Goal: Task Accomplishment & Management: Complete application form

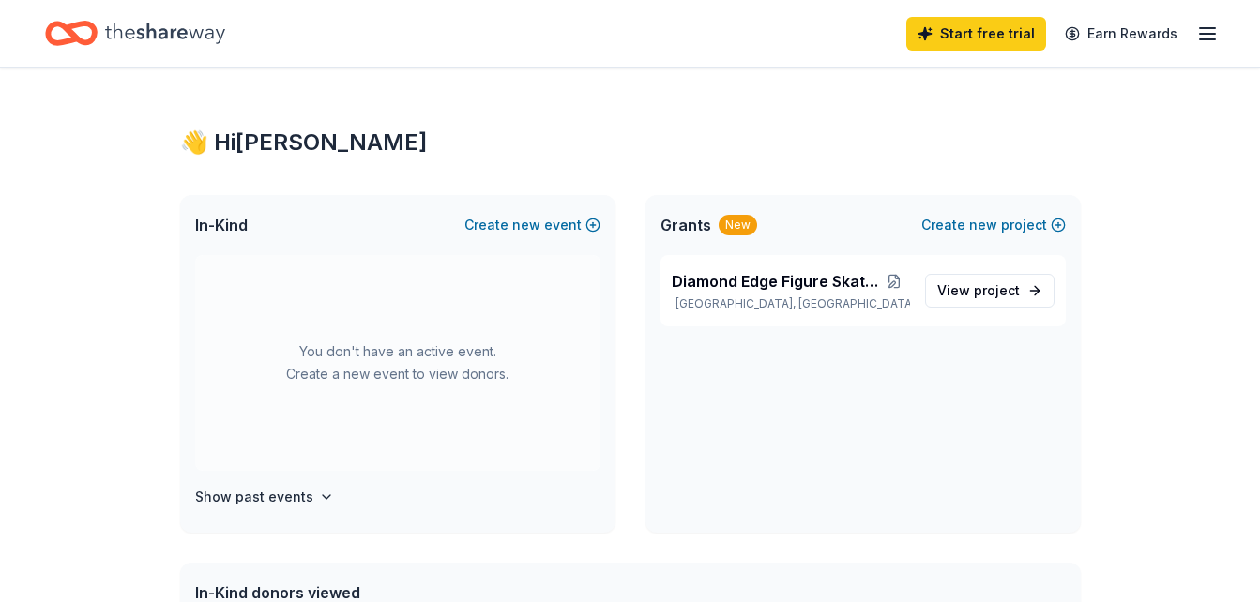
scroll to position [273, 0]
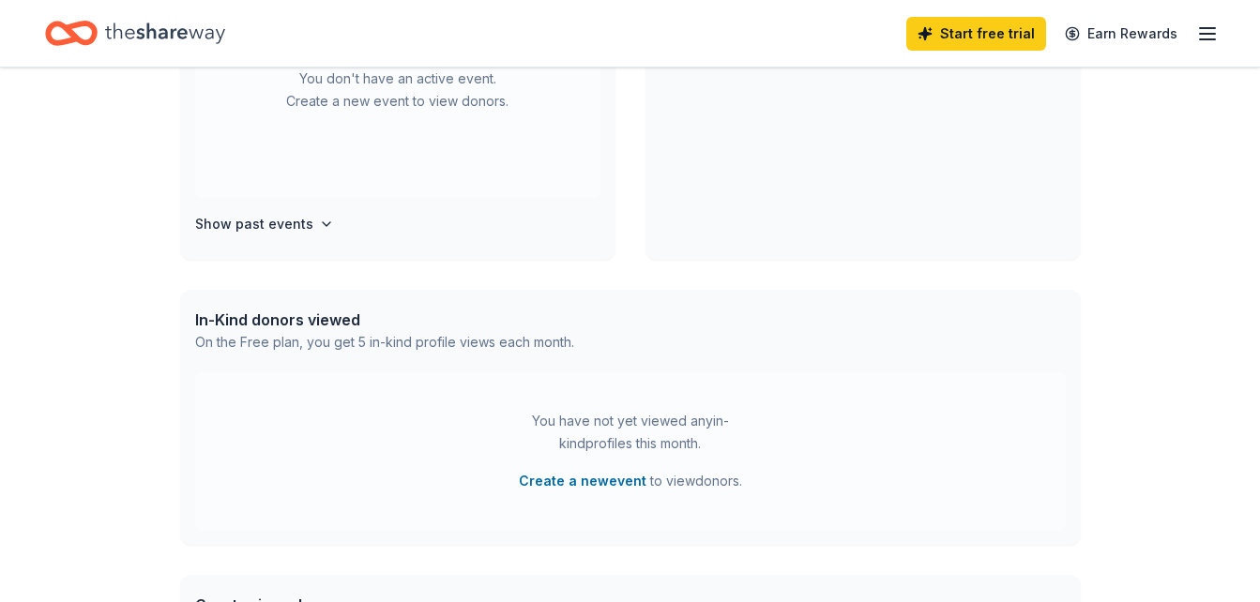
click at [203, 43] on icon "Home" at bounding box center [165, 33] width 120 height 38
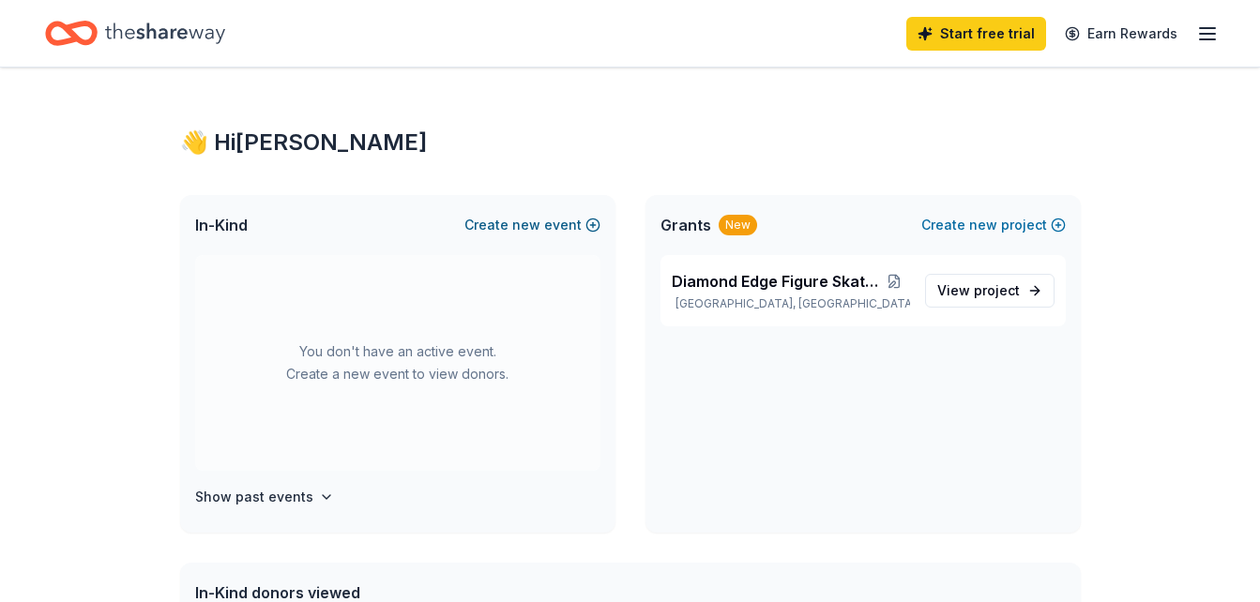
click at [531, 218] on span "new" at bounding box center [526, 225] width 28 height 23
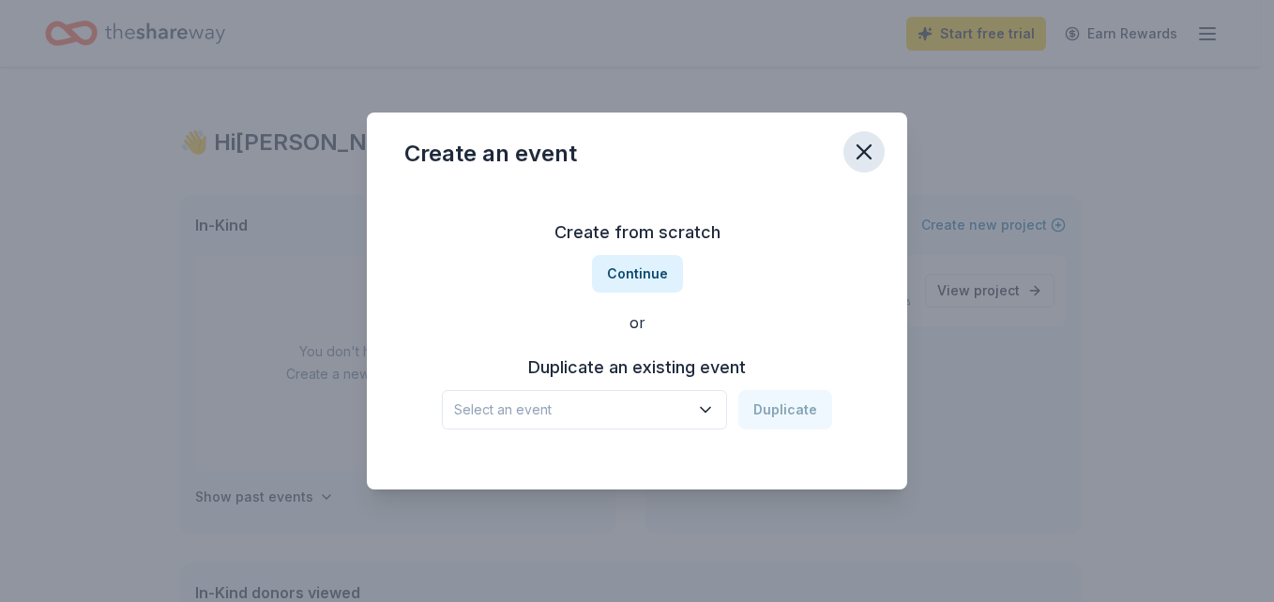
click at [866, 157] on icon "button" at bounding box center [864, 152] width 26 height 26
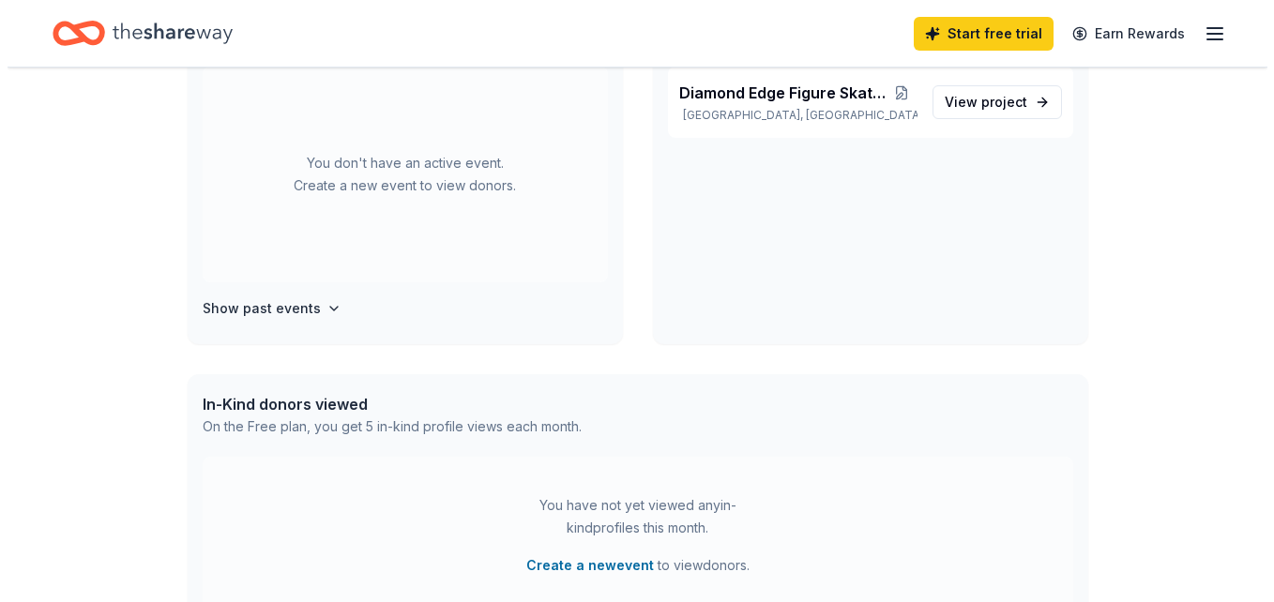
scroll to position [73, 0]
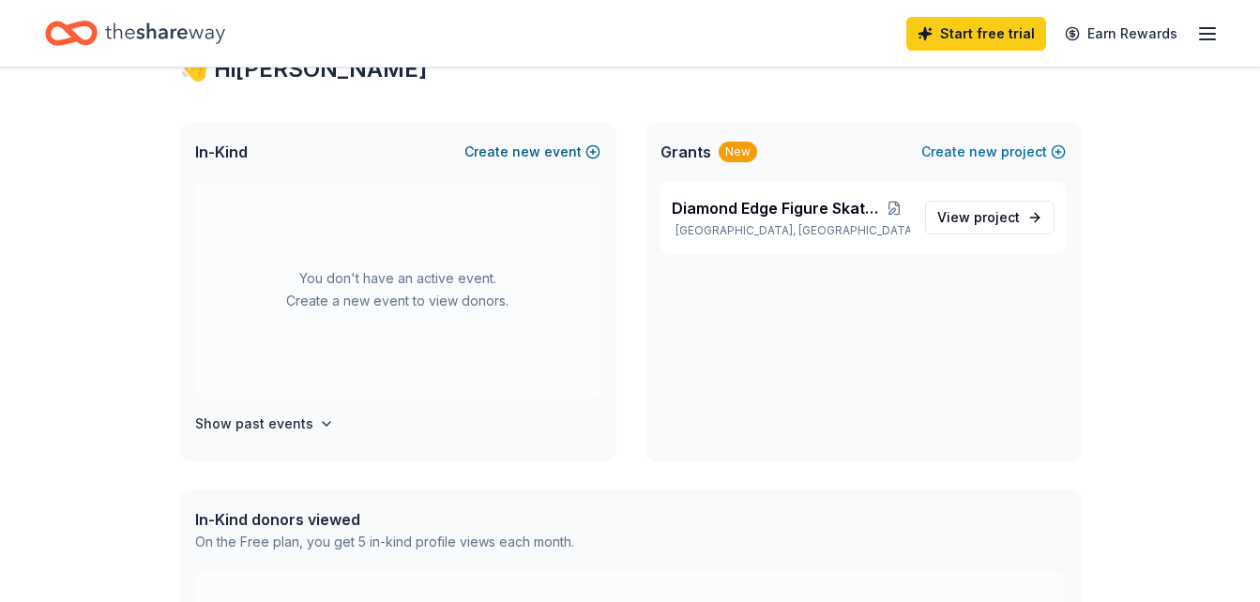
click at [592, 142] on button "Create new event" at bounding box center [532, 152] width 136 height 23
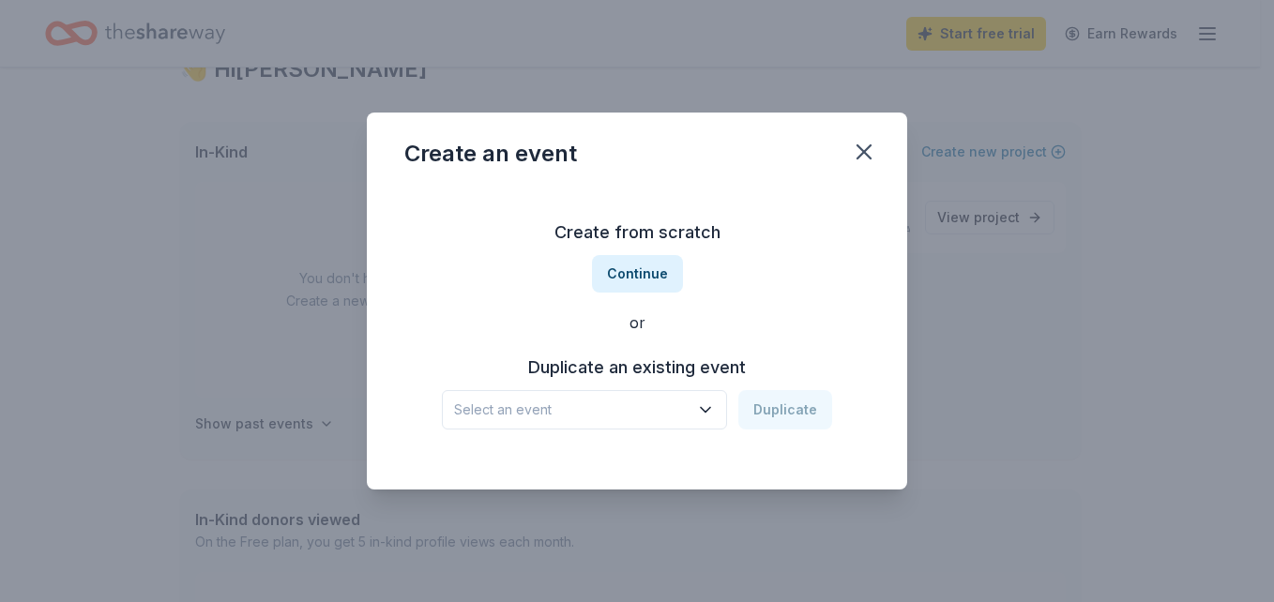
click at [684, 415] on span "Select an event" at bounding box center [571, 410] width 235 height 23
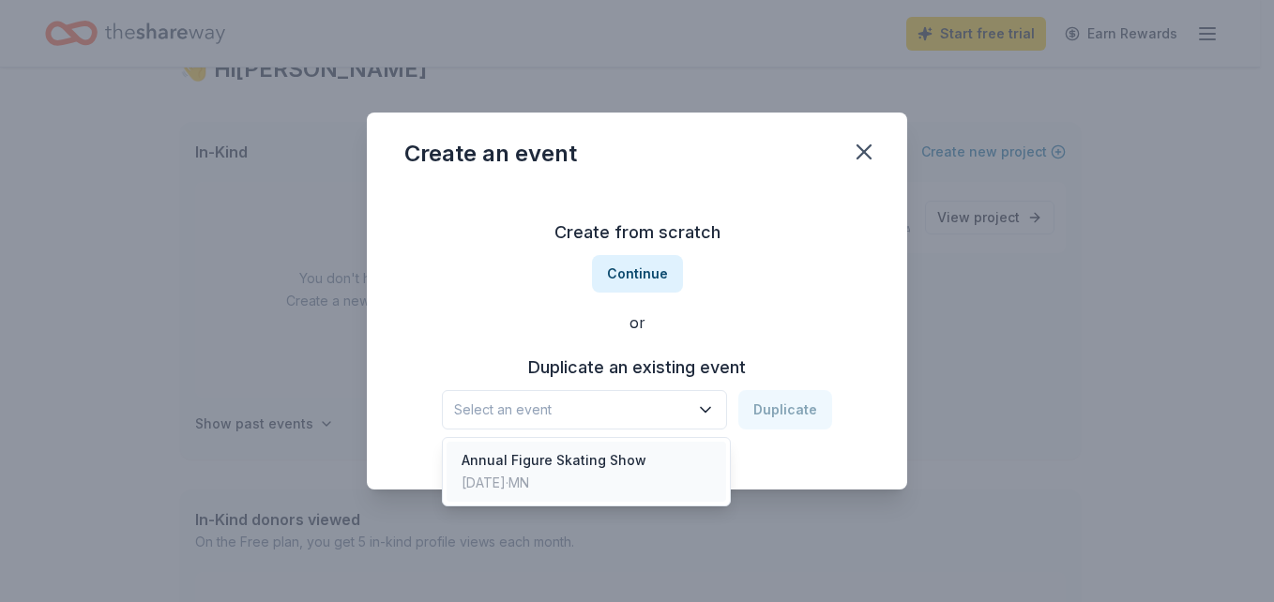
click at [644, 476] on div "Annual Figure Skating Show Feb 22, 2025 · MN" at bounding box center [587, 472] width 280 height 60
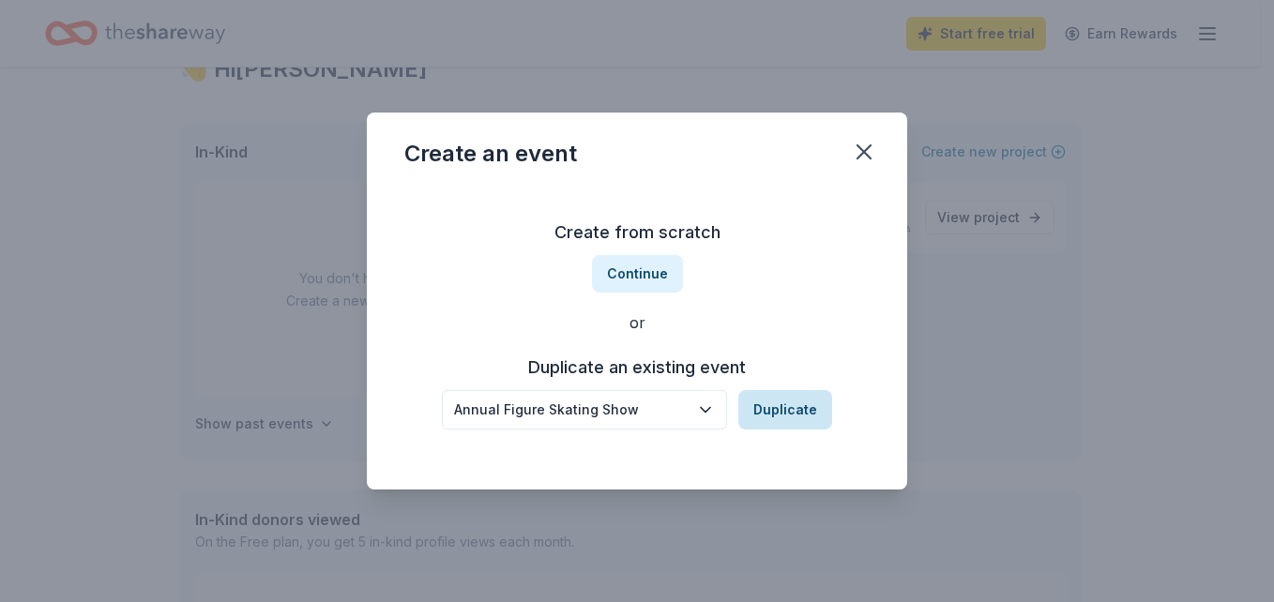
click at [801, 402] on button "Duplicate" at bounding box center [786, 409] width 94 height 39
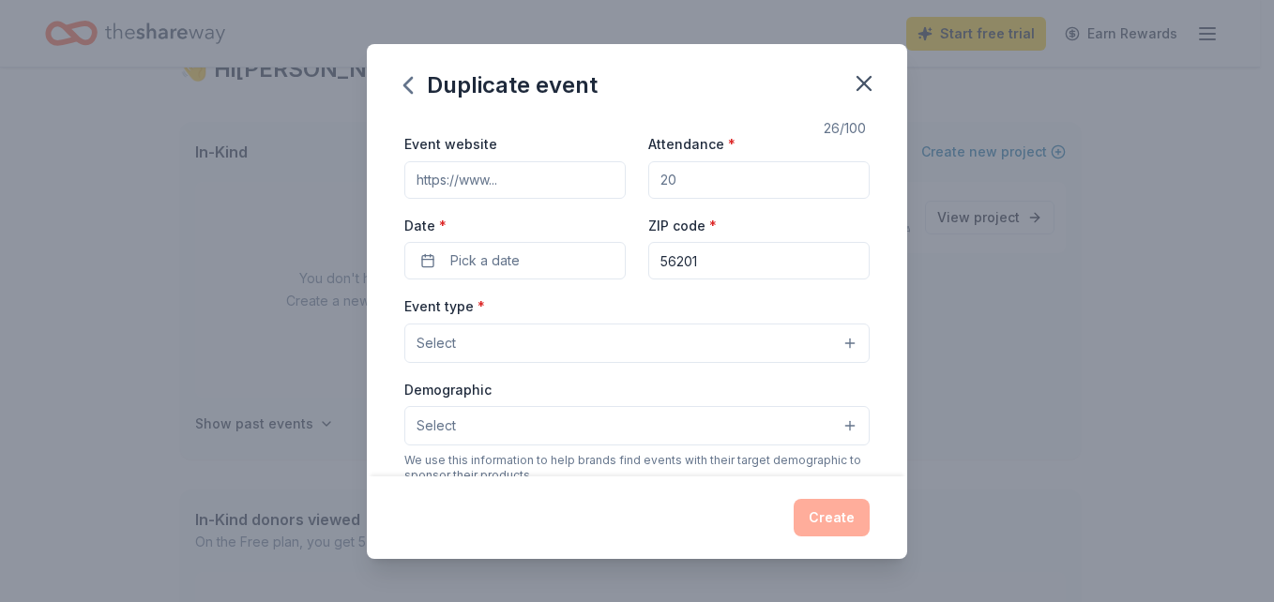
scroll to position [67, 0]
click at [507, 262] on span "Pick a date" at bounding box center [484, 262] width 69 height 23
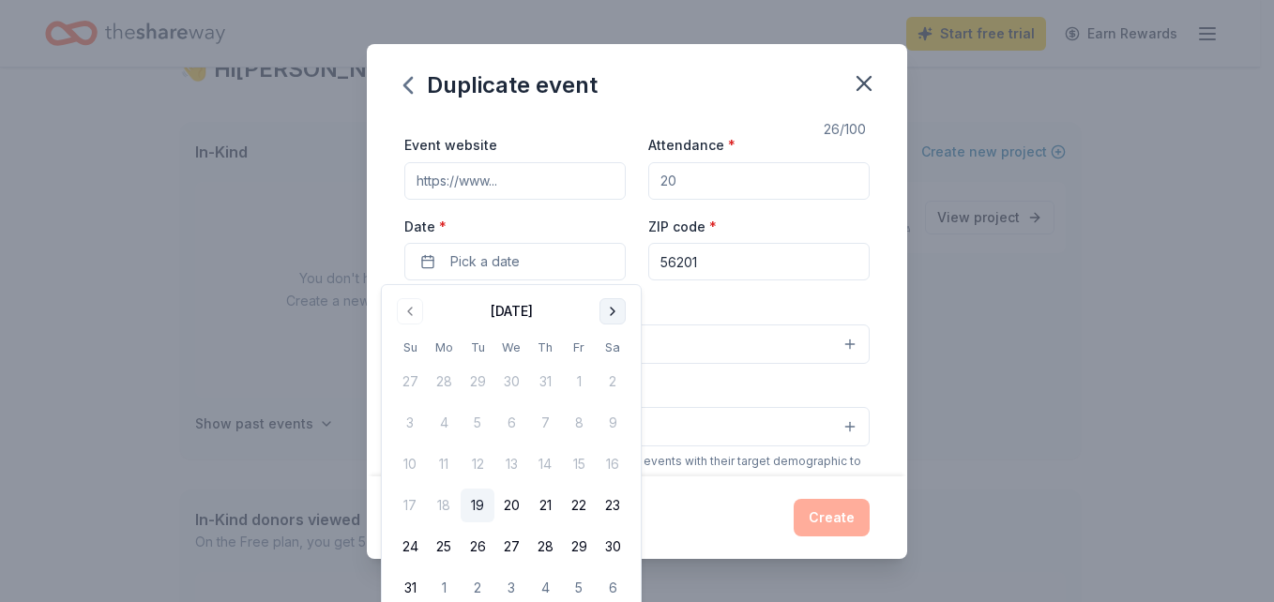
click at [610, 312] on button "Go to next month" at bounding box center [613, 311] width 26 height 26
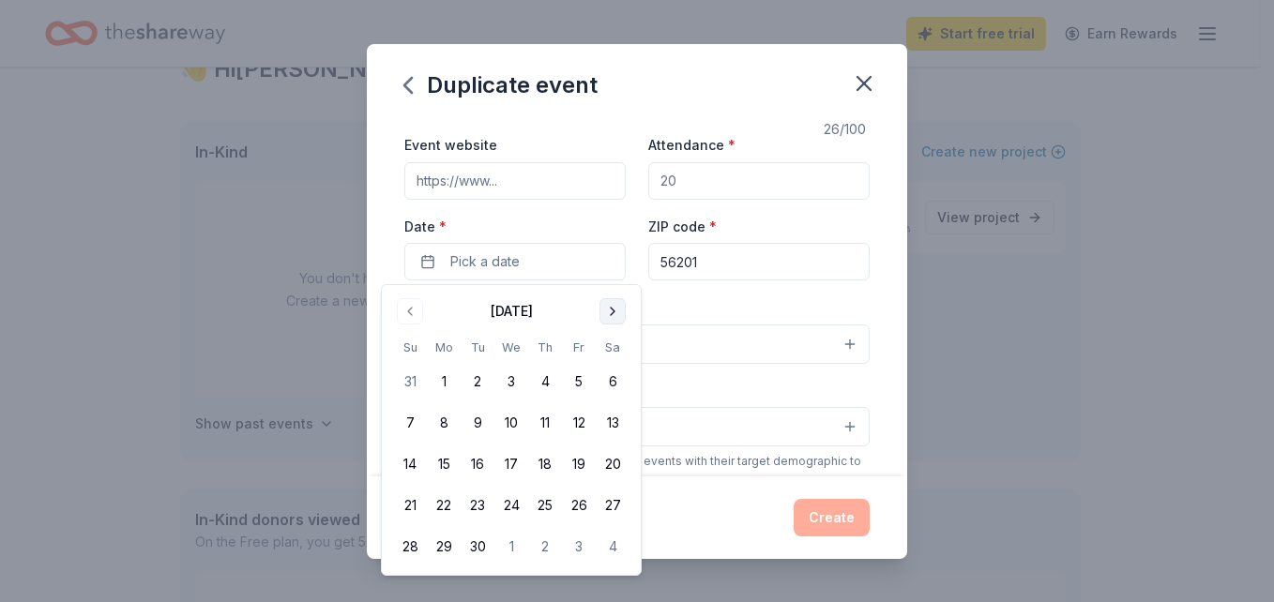
click at [610, 312] on button "Go to next month" at bounding box center [613, 311] width 26 height 26
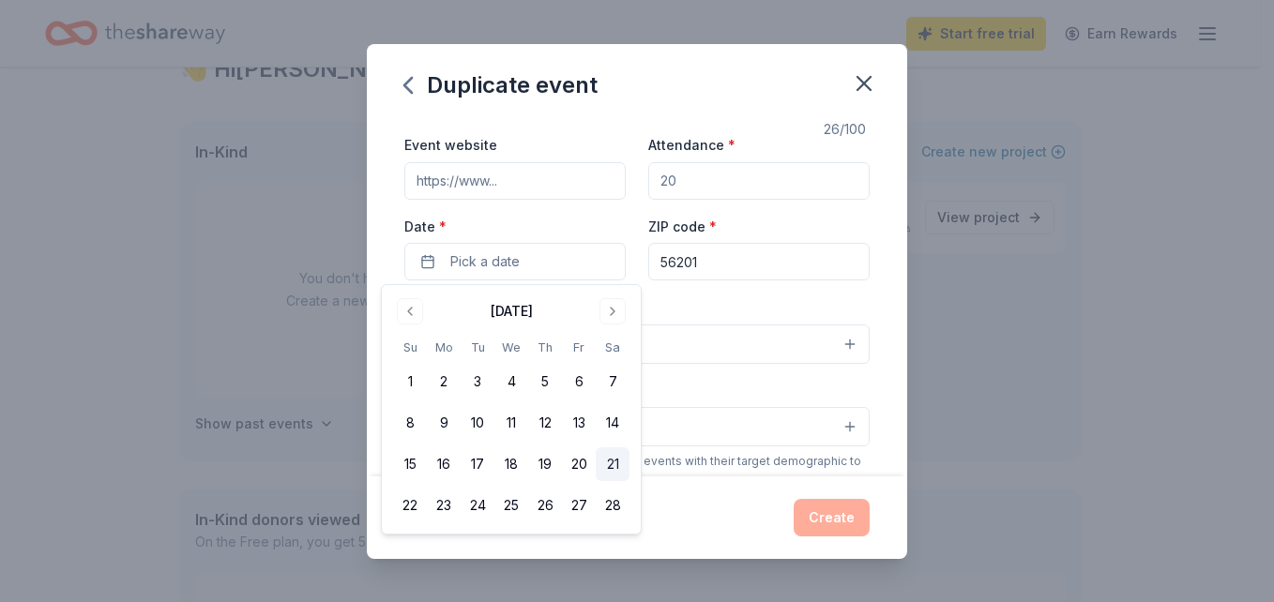
click at [602, 464] on button "21" at bounding box center [613, 465] width 34 height 34
click at [756, 298] on div "Event type * Select" at bounding box center [636, 330] width 465 height 69
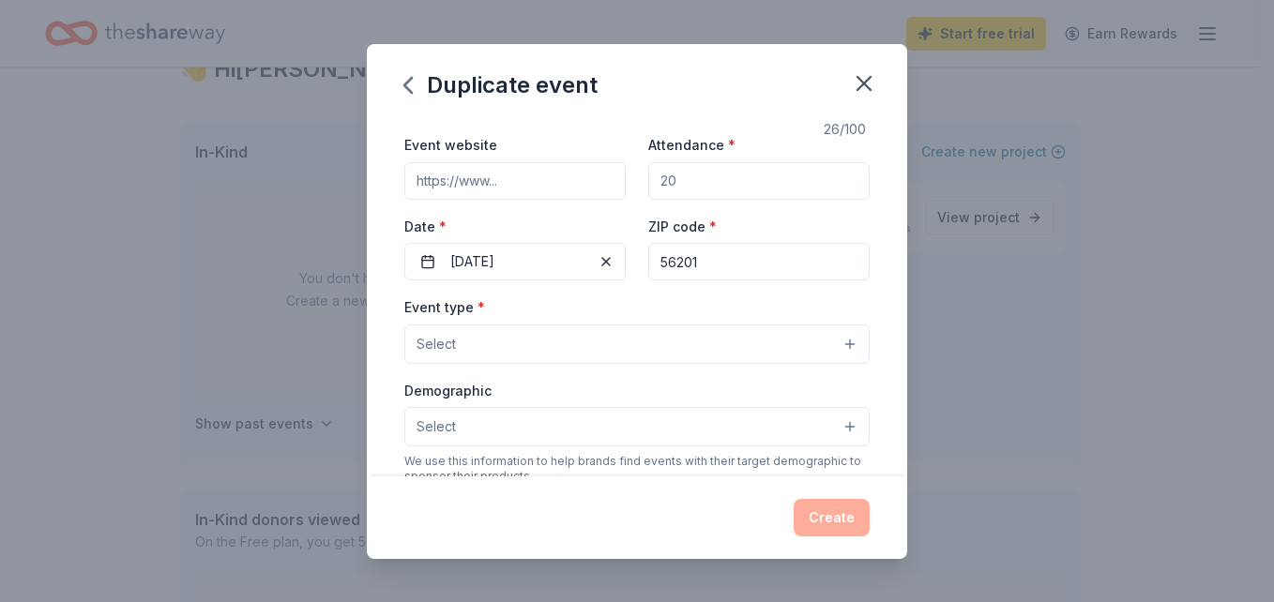
click at [749, 340] on button "Select" at bounding box center [636, 344] width 465 height 39
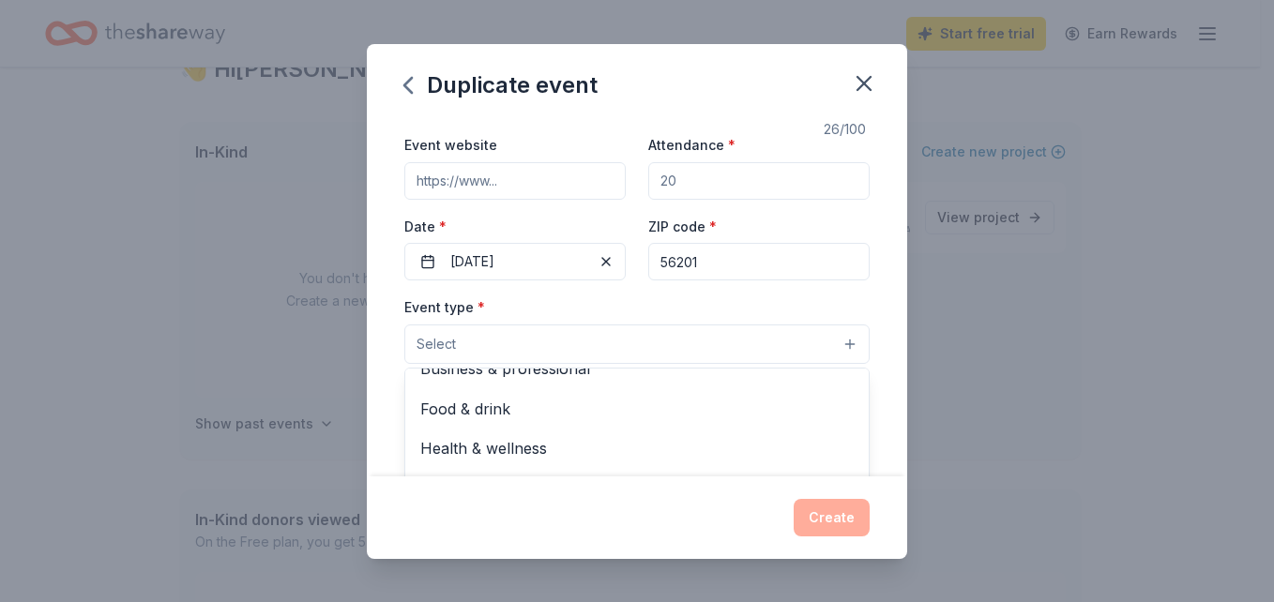
scroll to position [0, 0]
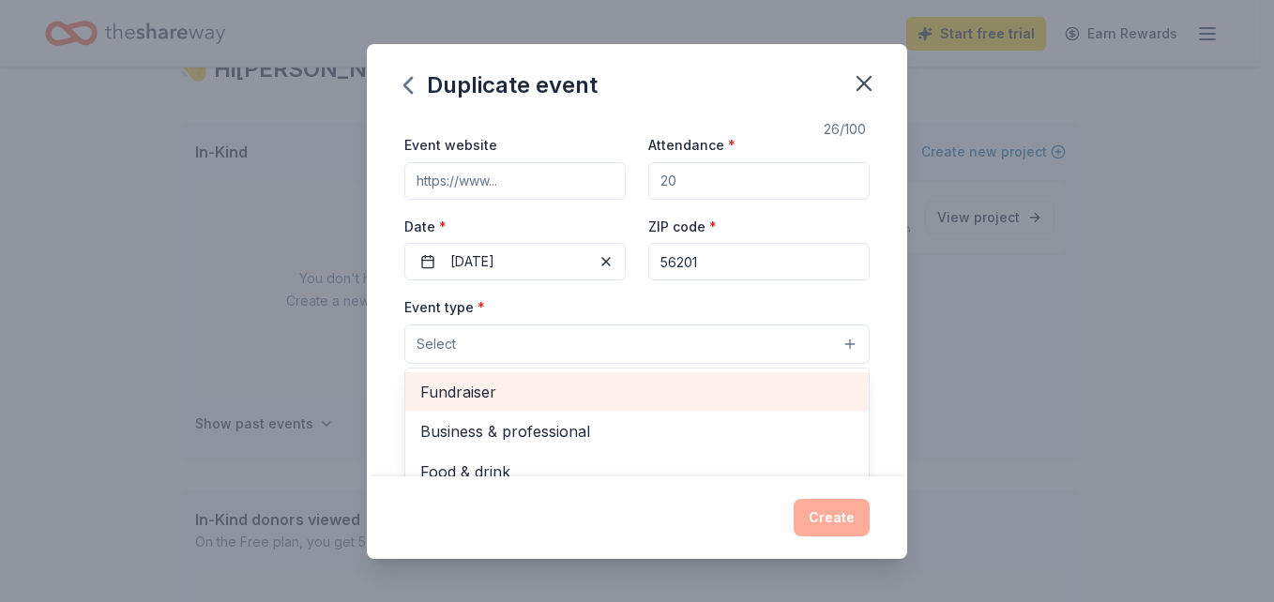
click at [643, 404] on span "Fundraiser" at bounding box center [637, 392] width 434 height 24
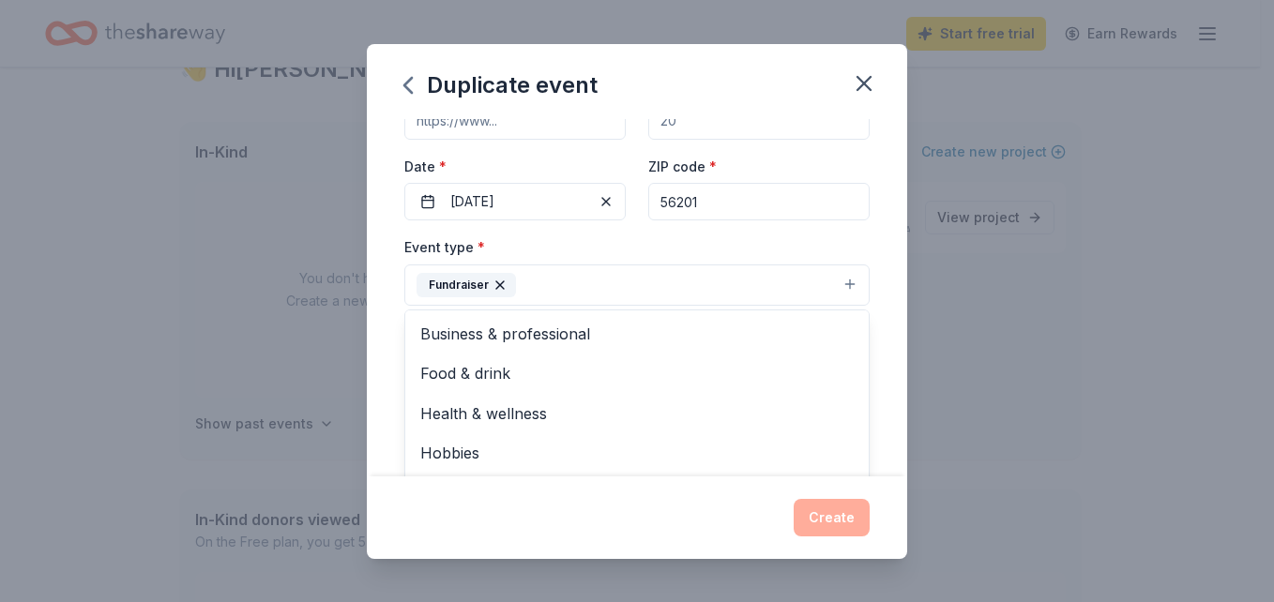
scroll to position [129, 0]
click at [870, 307] on div "Event name * Annual Figure Skating Show 26 /100 Event website Attendance * Date…" at bounding box center [637, 298] width 541 height 358
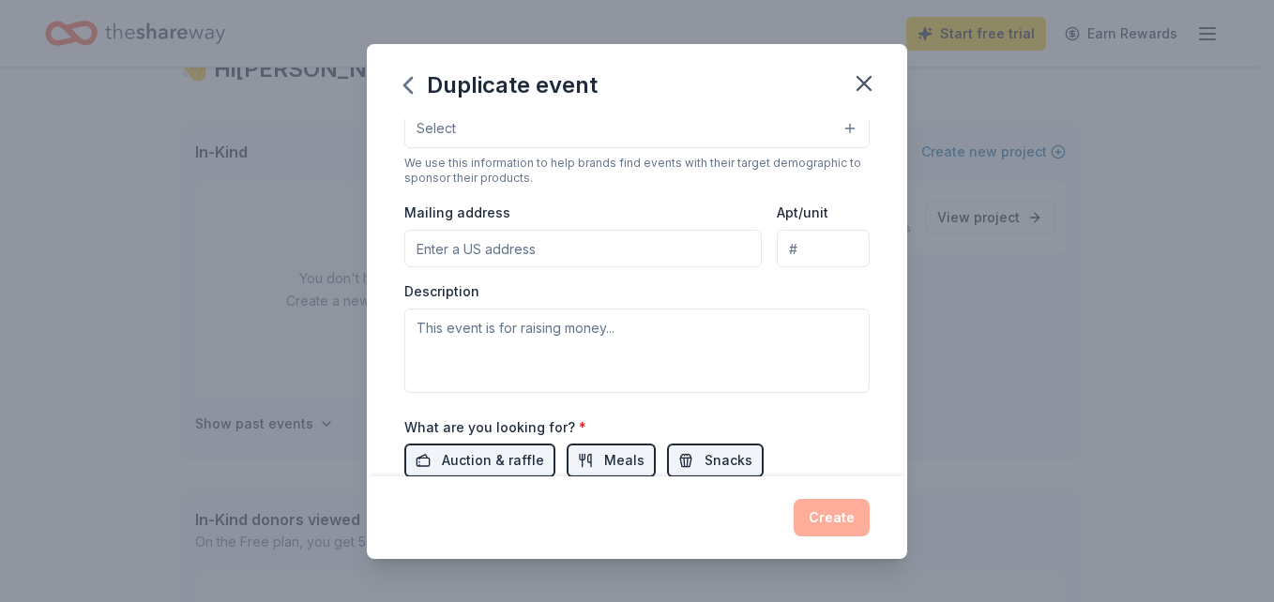
scroll to position [366, 0]
click at [641, 241] on input "Mailing address" at bounding box center [583, 250] width 358 height 38
type input "2216 22nd Street Southwest, Willmar, MN, 56201"
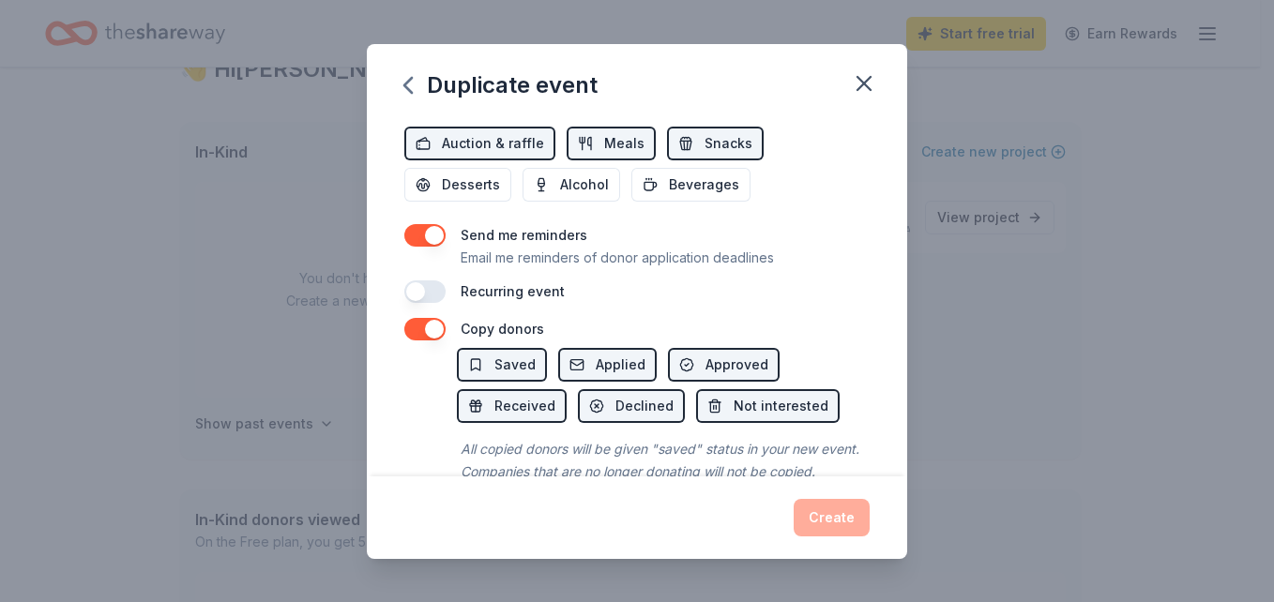
scroll to position [747, 0]
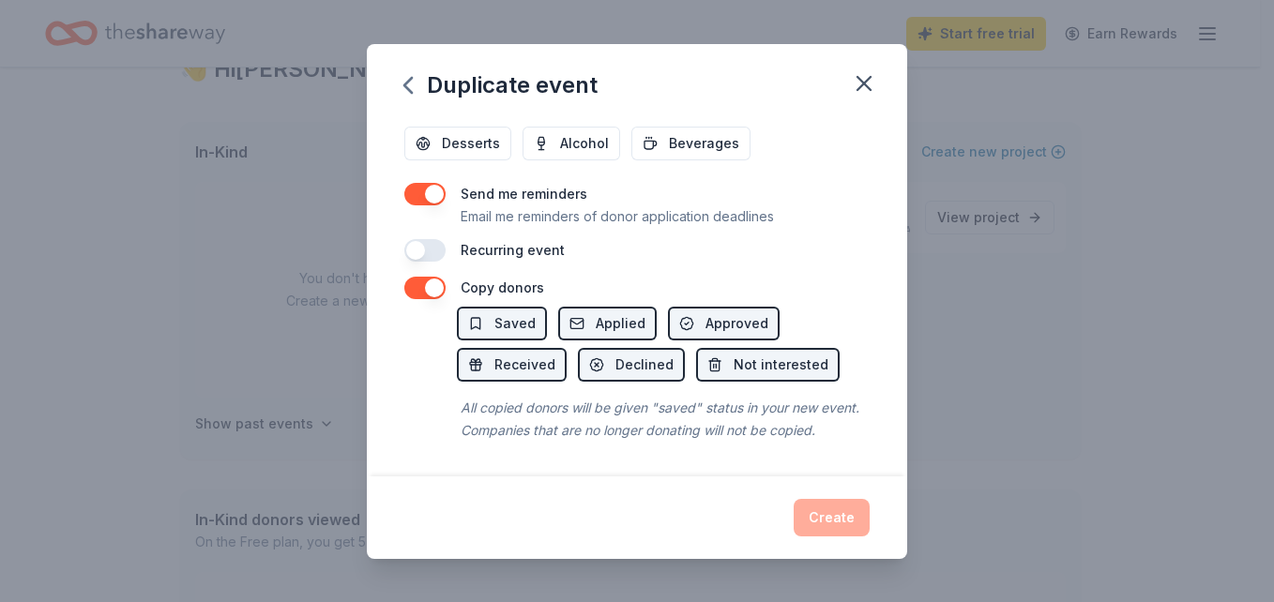
click at [825, 510] on div "Create" at bounding box center [636, 518] width 465 height 38
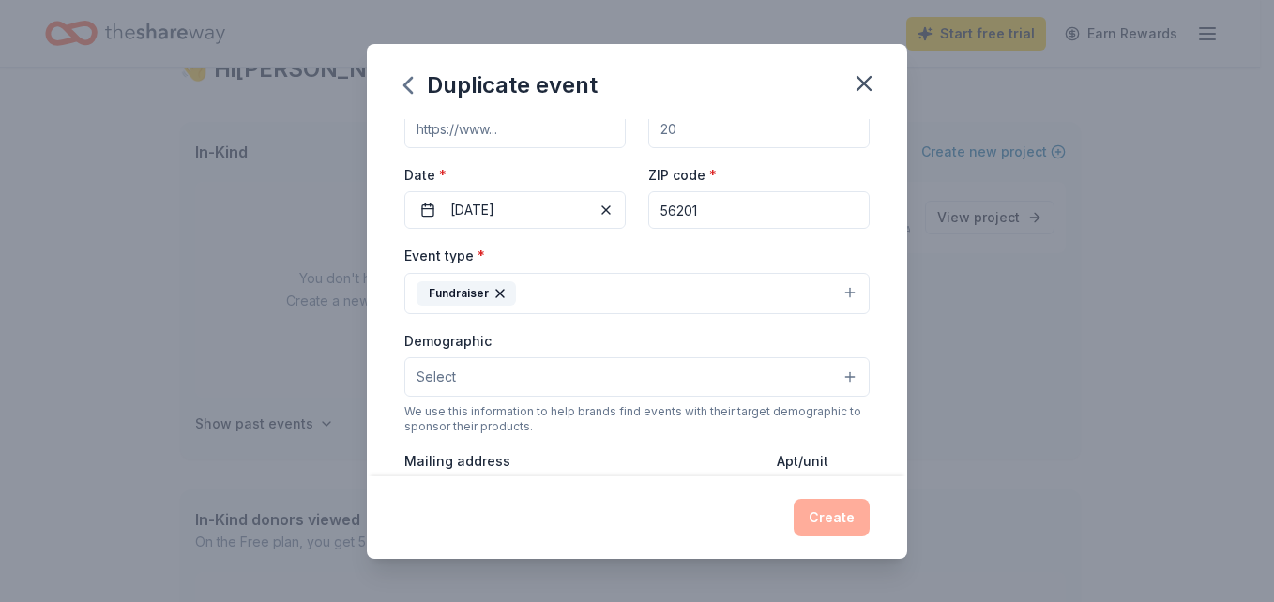
scroll to position [0, 0]
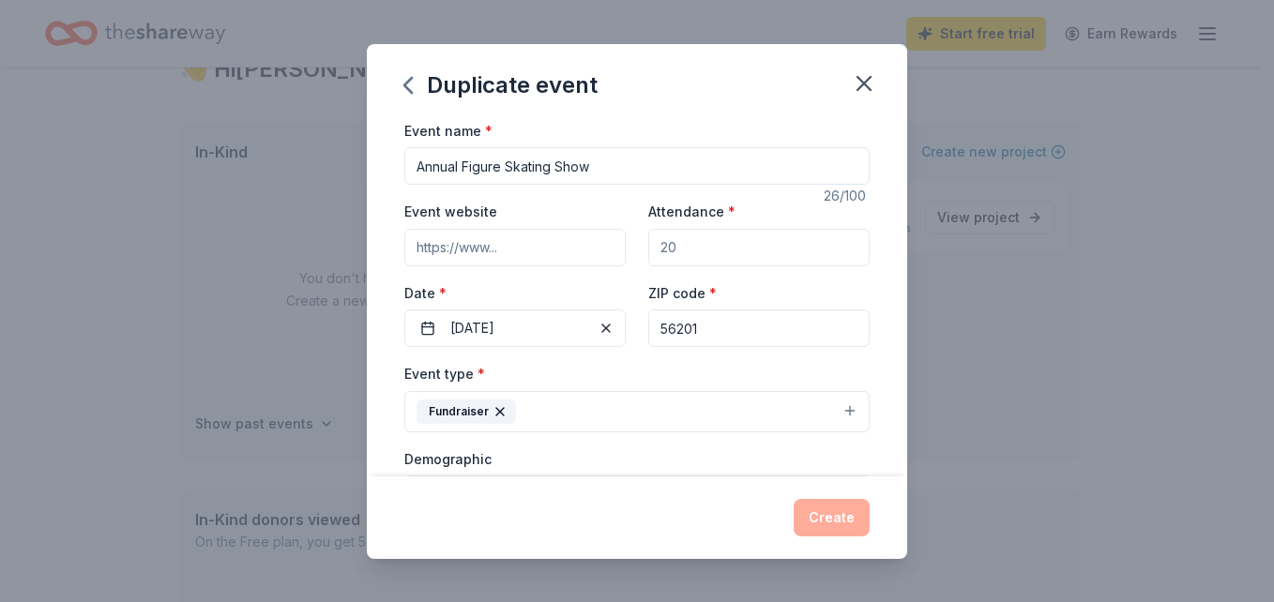
click at [508, 238] on input "Event website" at bounding box center [514, 248] width 221 height 38
paste input "https://www.diamondedgeskating.com/programs-1"
type input "https://www.diamondedgeskating.com/programs-1"
click at [745, 282] on div "ZIP code * 56201" at bounding box center [758, 315] width 221 height 67
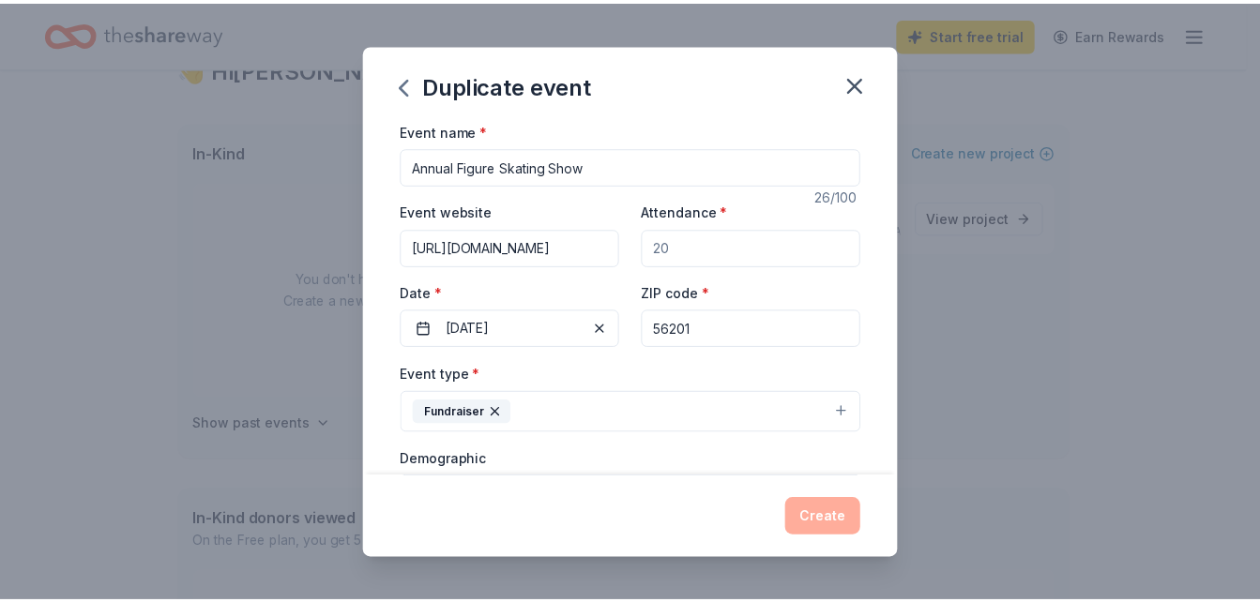
scroll to position [0, 0]
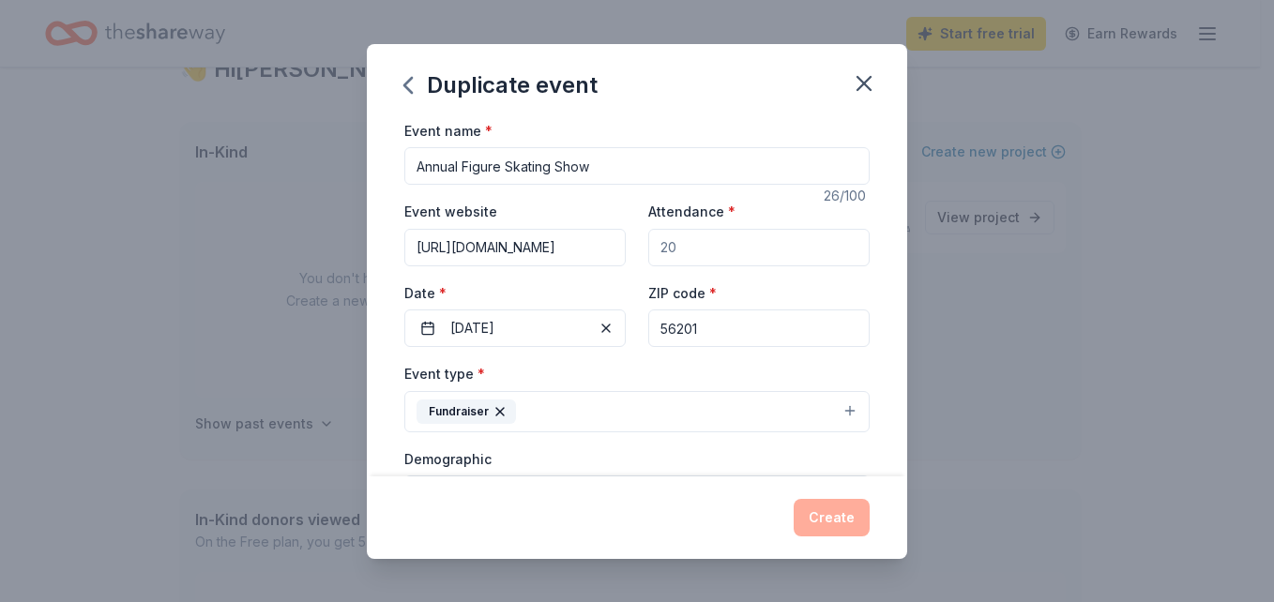
click at [733, 254] on input "Attendance *" at bounding box center [758, 248] width 221 height 38
type input "1000"
click at [840, 520] on button "Create" at bounding box center [832, 518] width 76 height 38
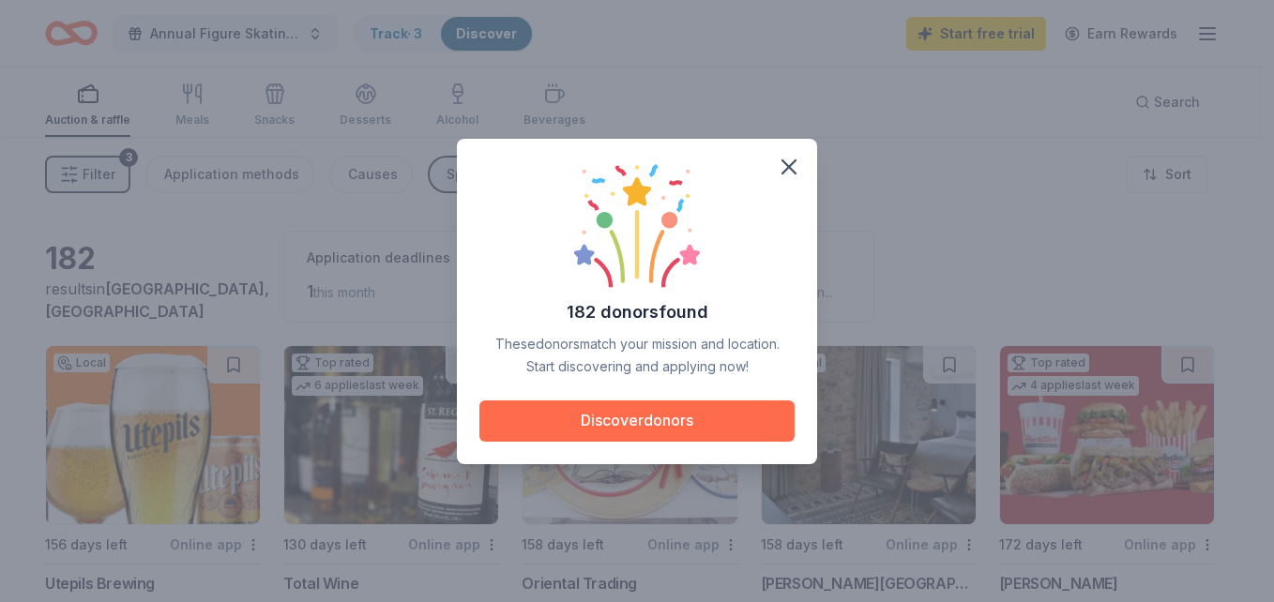
click at [679, 423] on button "Discover donors" at bounding box center [637, 421] width 315 height 41
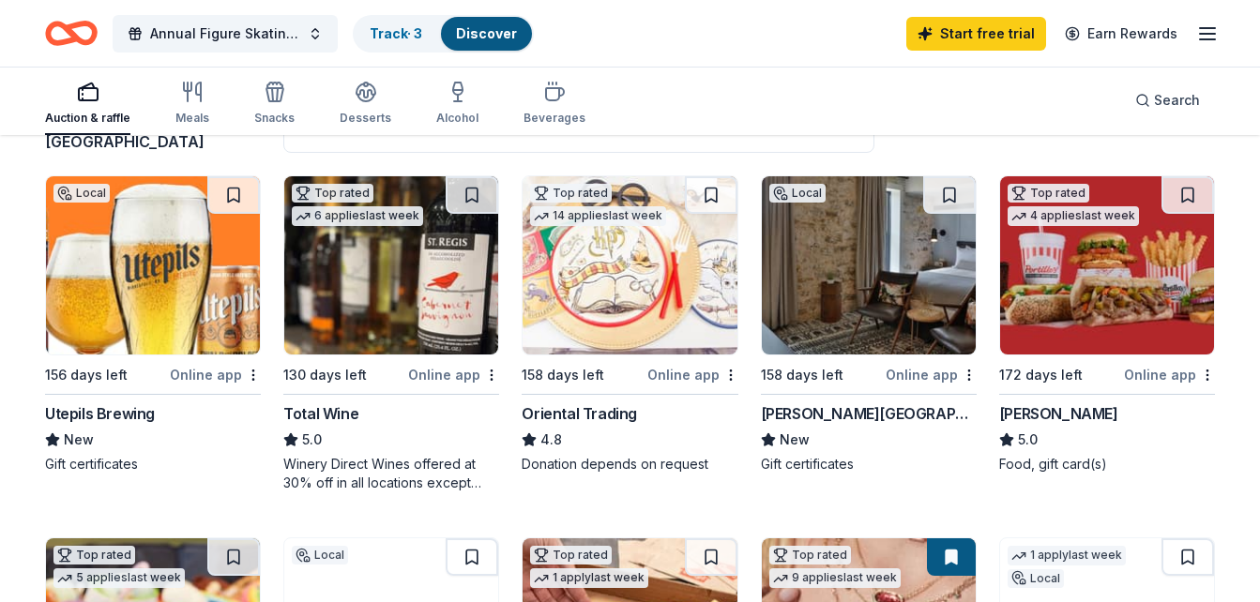
scroll to position [227, 0]
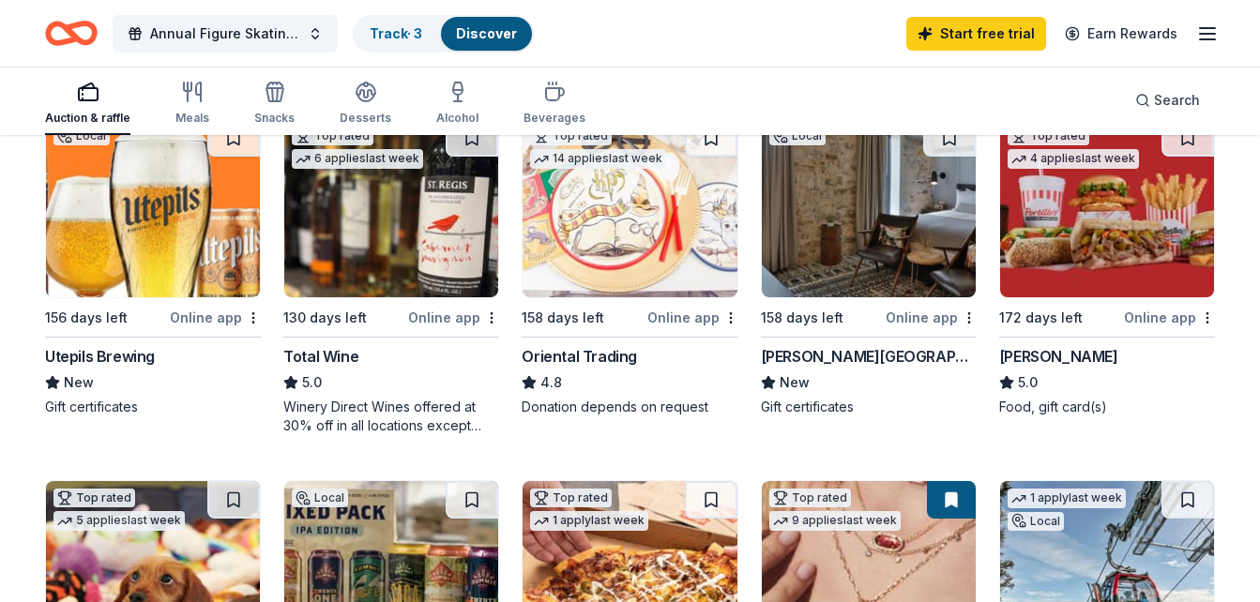
click at [666, 190] on img at bounding box center [630, 208] width 214 height 178
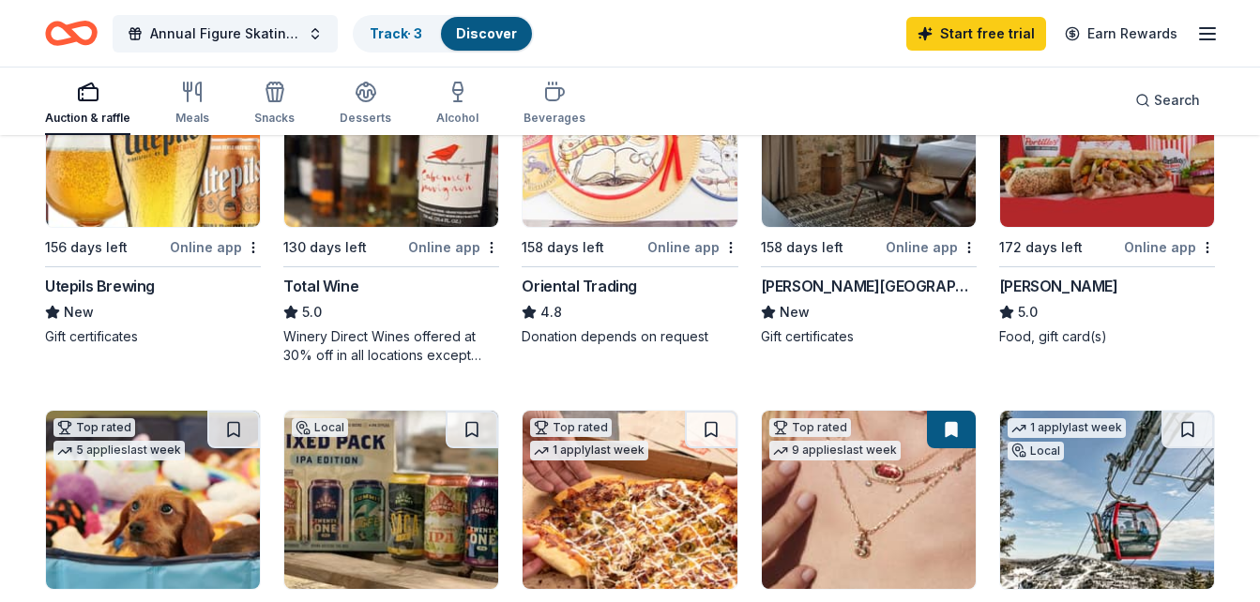
scroll to position [298, 0]
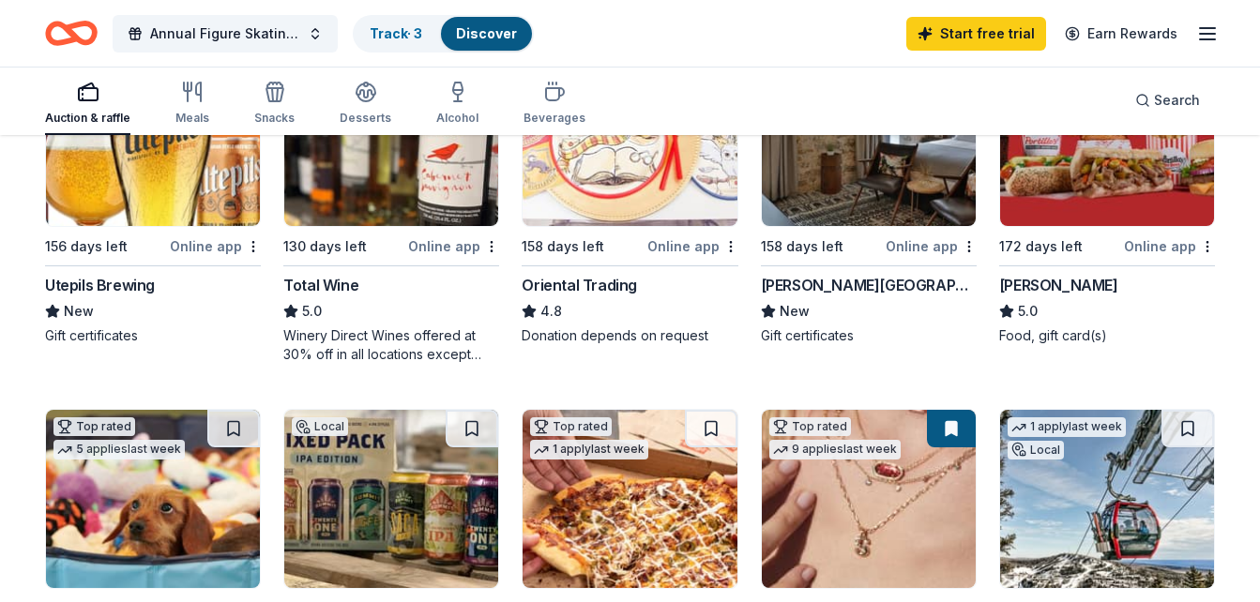
click at [888, 203] on img at bounding box center [869, 137] width 214 height 178
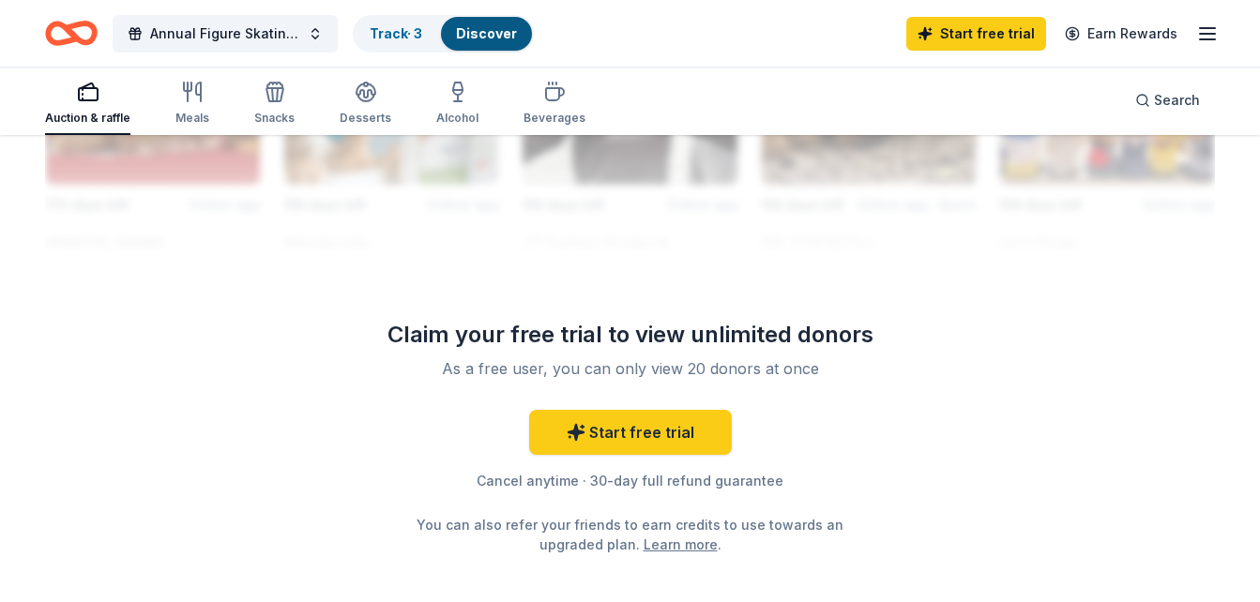
scroll to position [1835, 0]
click at [942, 35] on link "Start free trial" at bounding box center [976, 34] width 140 height 34
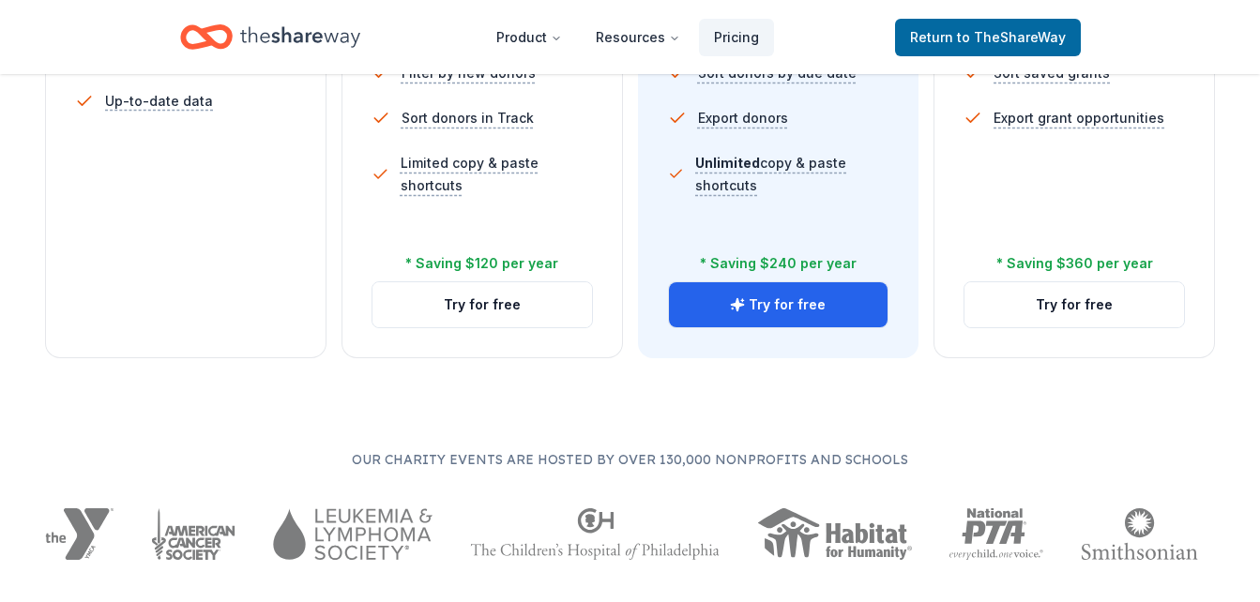
scroll to position [826, 0]
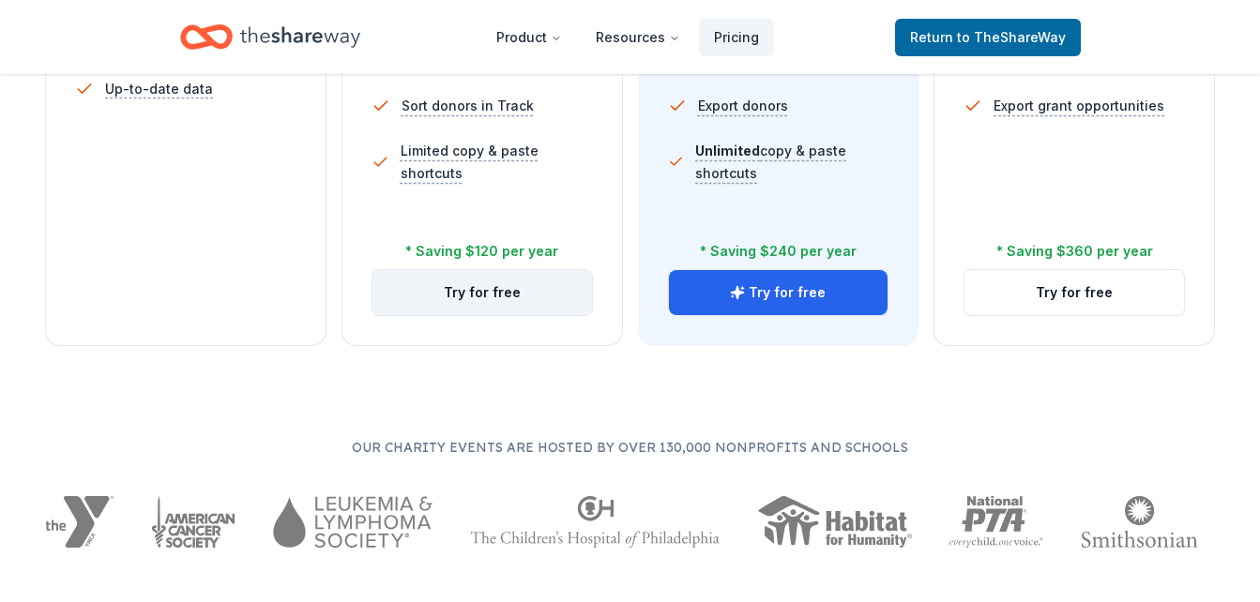
click at [453, 295] on button "Try for free" at bounding box center [483, 292] width 220 height 45
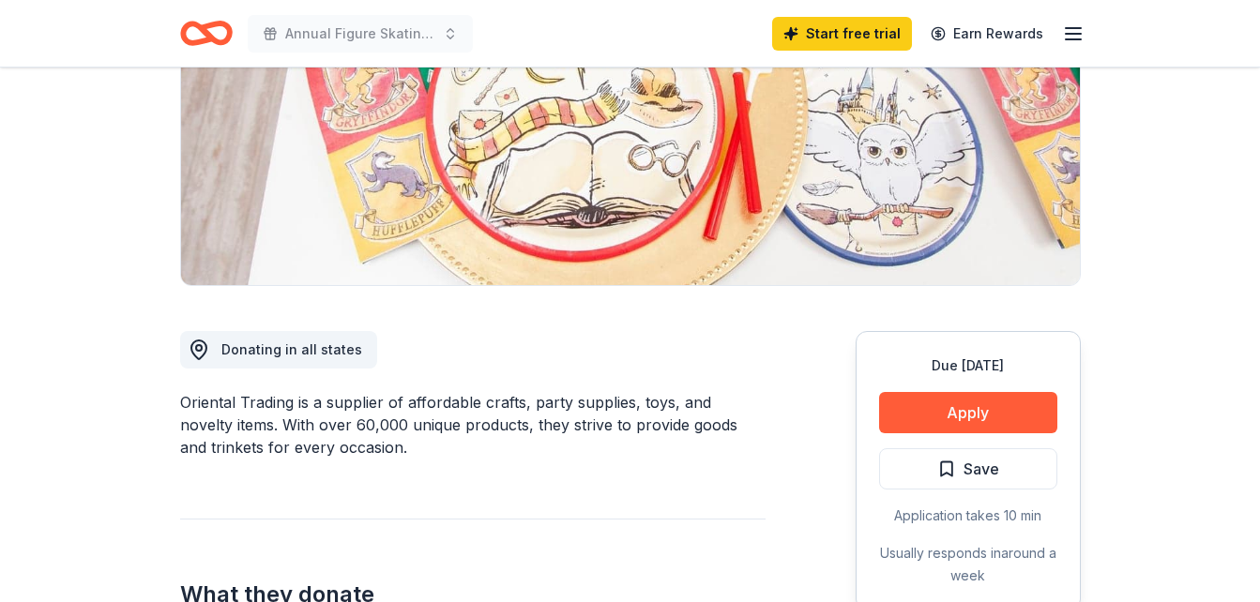
scroll to position [281, 0]
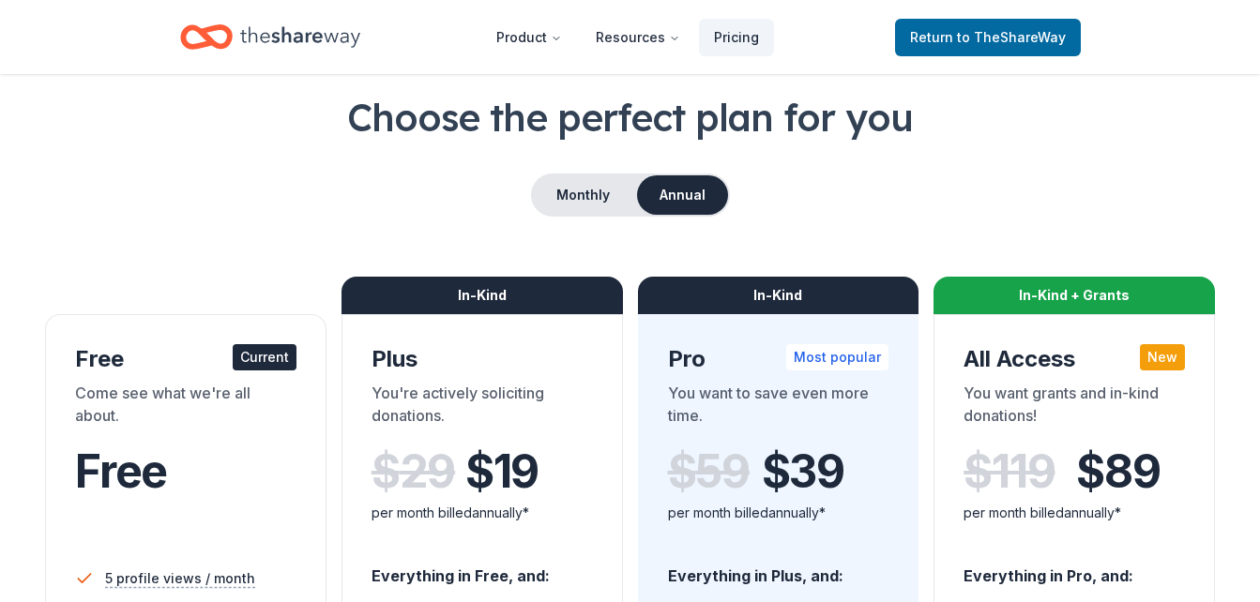
scroll to position [87, 0]
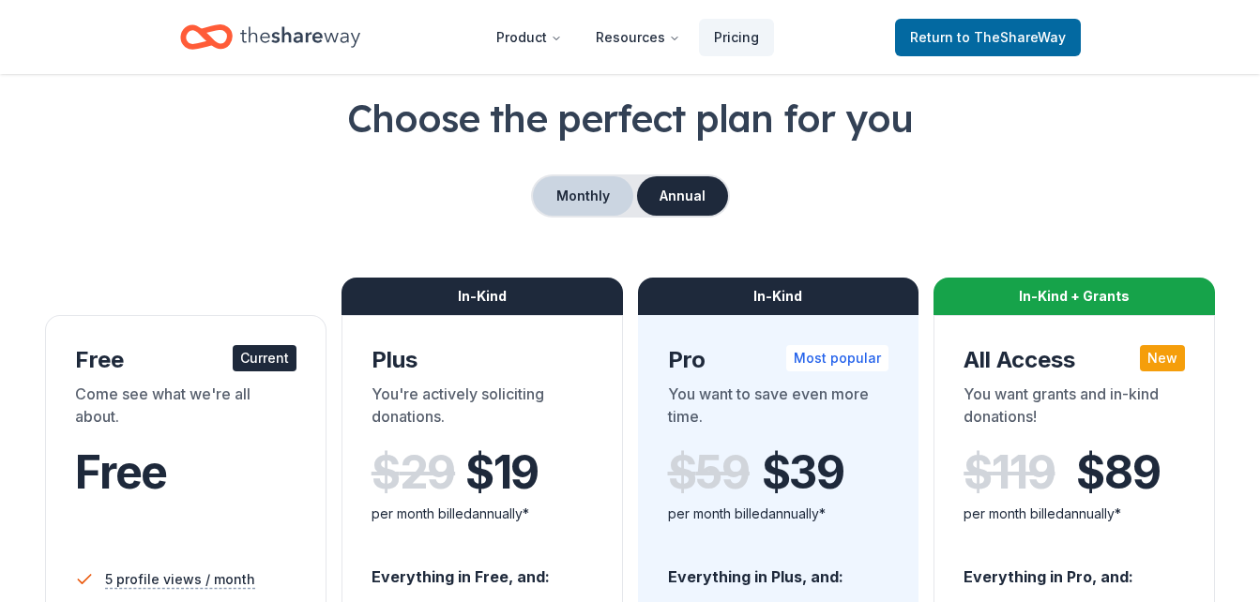
click at [556, 196] on button "Monthly" at bounding box center [583, 195] width 100 height 39
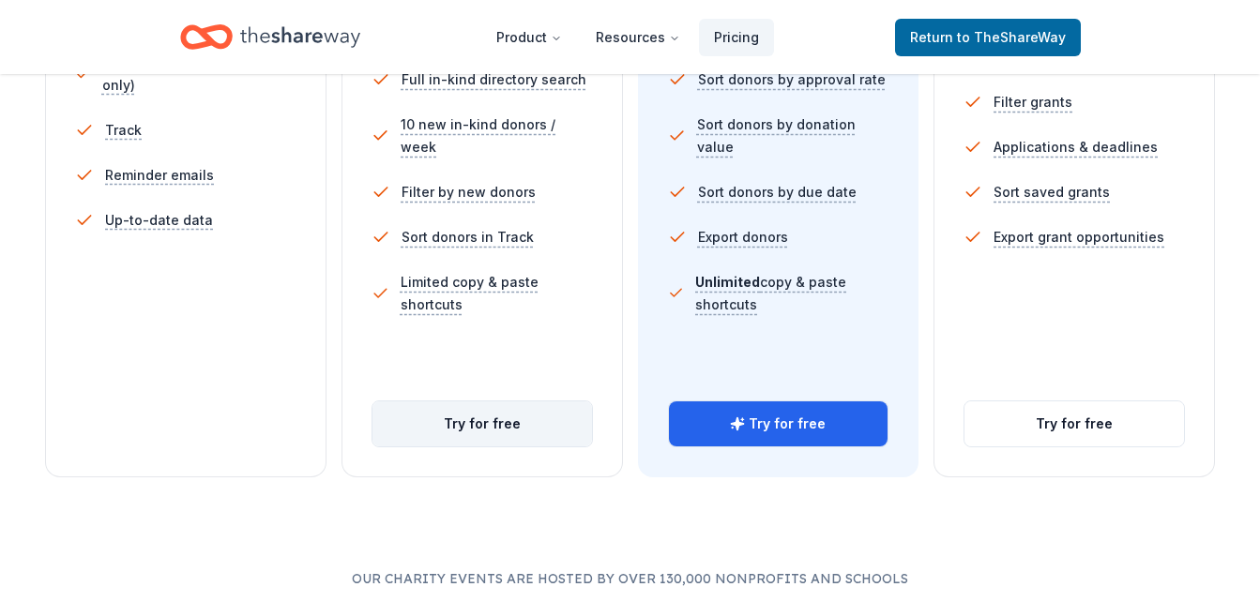
scroll to position [693, 0]
click at [455, 432] on button "Try for free" at bounding box center [483, 425] width 220 height 45
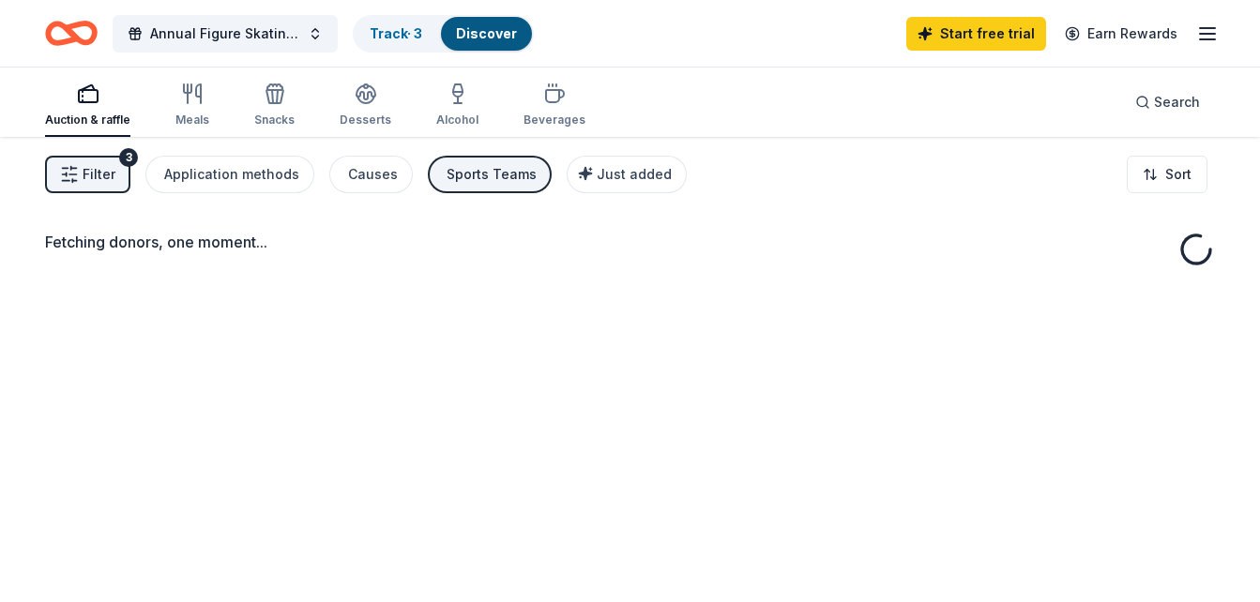
click at [1204, 37] on icon "button" at bounding box center [1207, 34] width 23 height 23
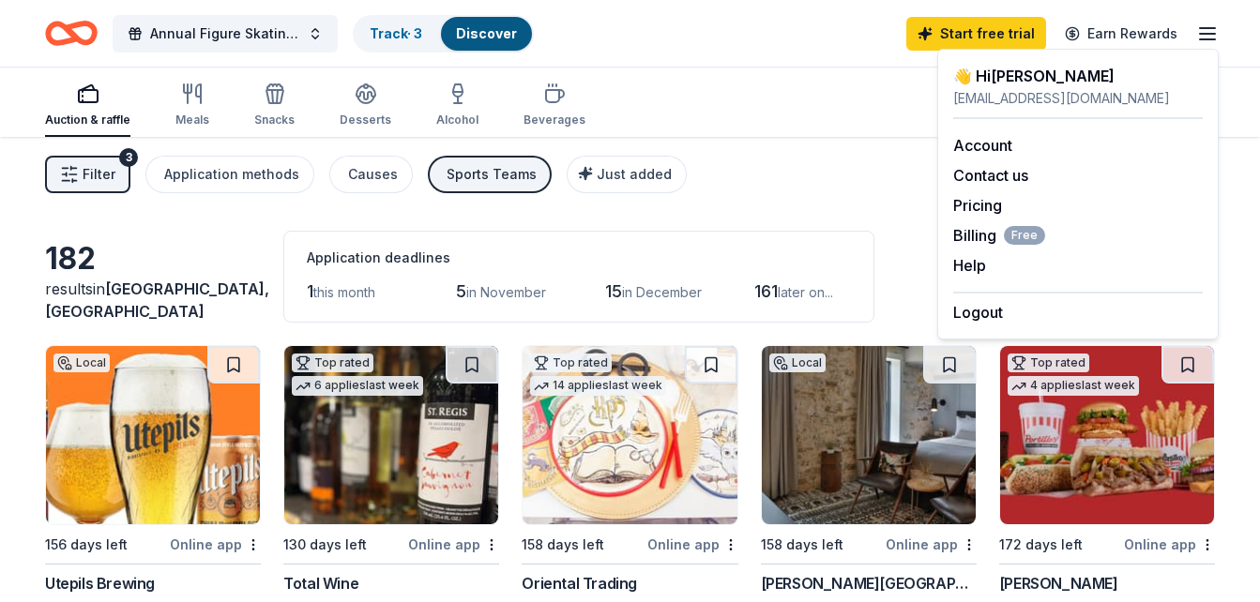
click at [1064, 96] on div "chelsey12345@gmail.com" at bounding box center [1078, 98] width 250 height 23
click at [999, 133] on div "Account Contact us Pricing Billing Free Help Earn rewards" at bounding box center [1078, 205] width 250 height 173
click at [999, 140] on link "Account" at bounding box center [982, 145] width 59 height 19
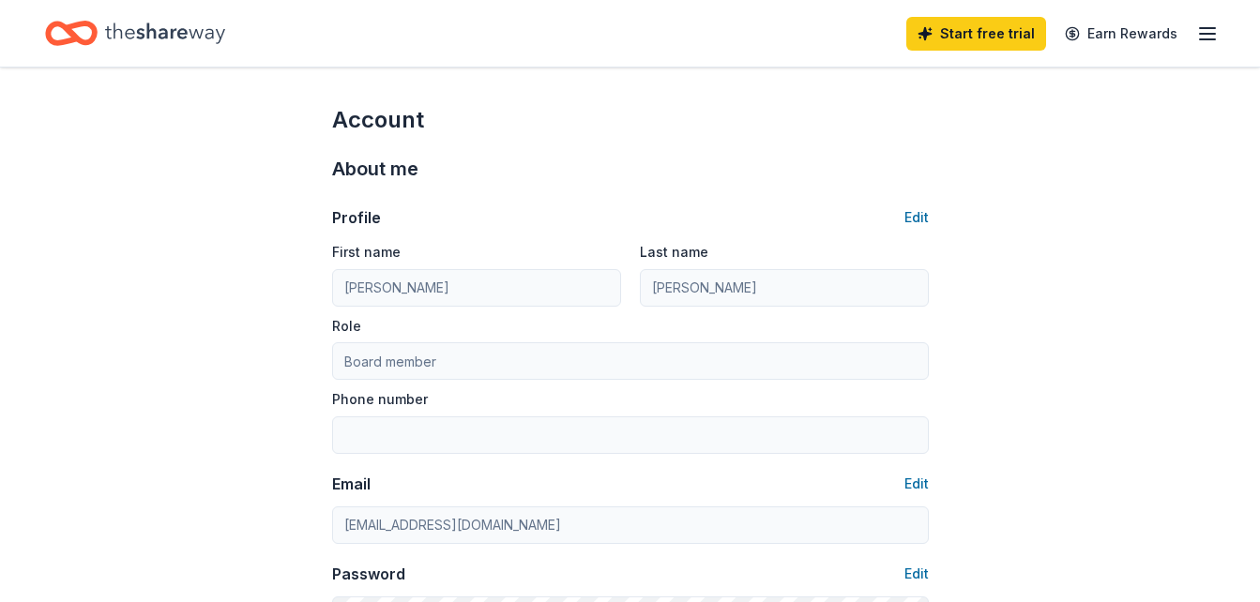
scroll to position [211, 0]
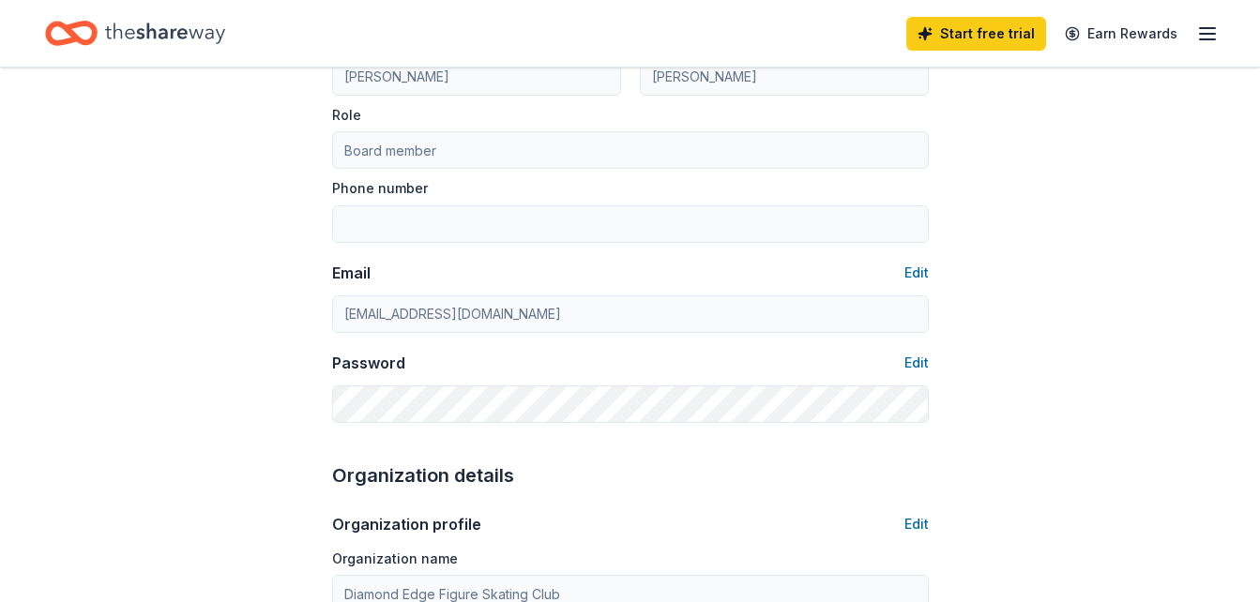
click at [922, 260] on div "Profile Edit First name Chelsey Last name Ziemer Role Board member Phone number…" at bounding box center [630, 198] width 597 height 450
click at [921, 262] on button "Edit" at bounding box center [917, 273] width 24 height 23
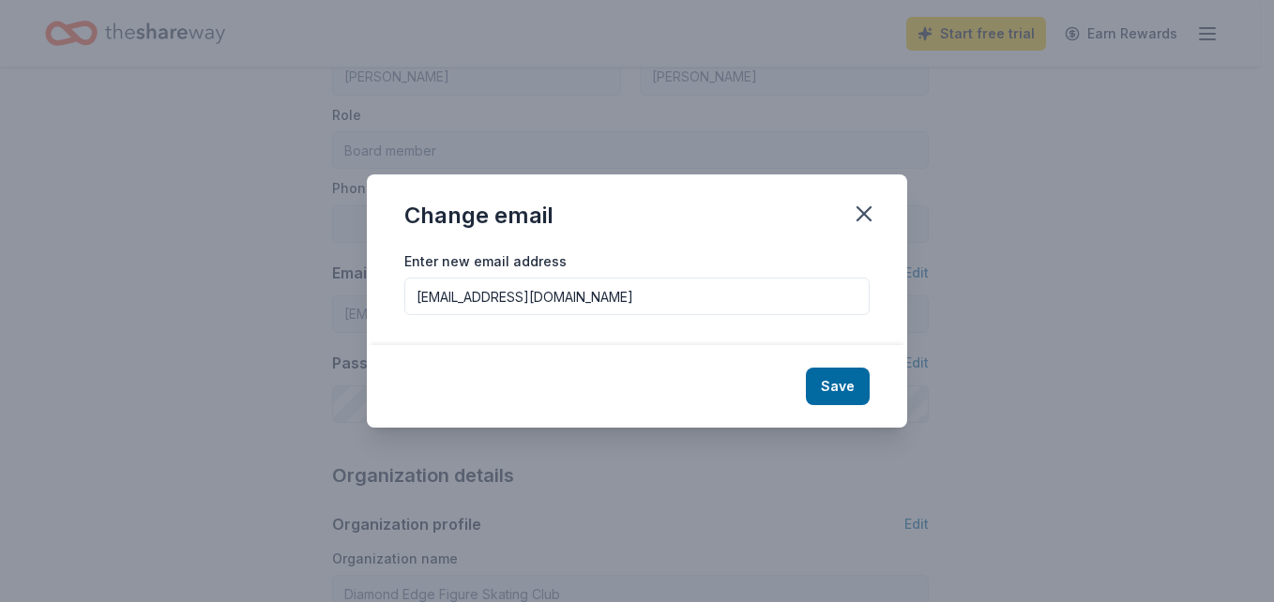
drag, startPoint x: 627, startPoint y: 288, endPoint x: 249, endPoint y: 293, distance: 378.2
click at [249, 293] on div "Change email Enter new email address chelsey12345@gmail.com Save" at bounding box center [637, 301] width 1274 height 602
type input "chelseyhass3@gmail.com"
click at [862, 388] on button "Save" at bounding box center [838, 387] width 64 height 38
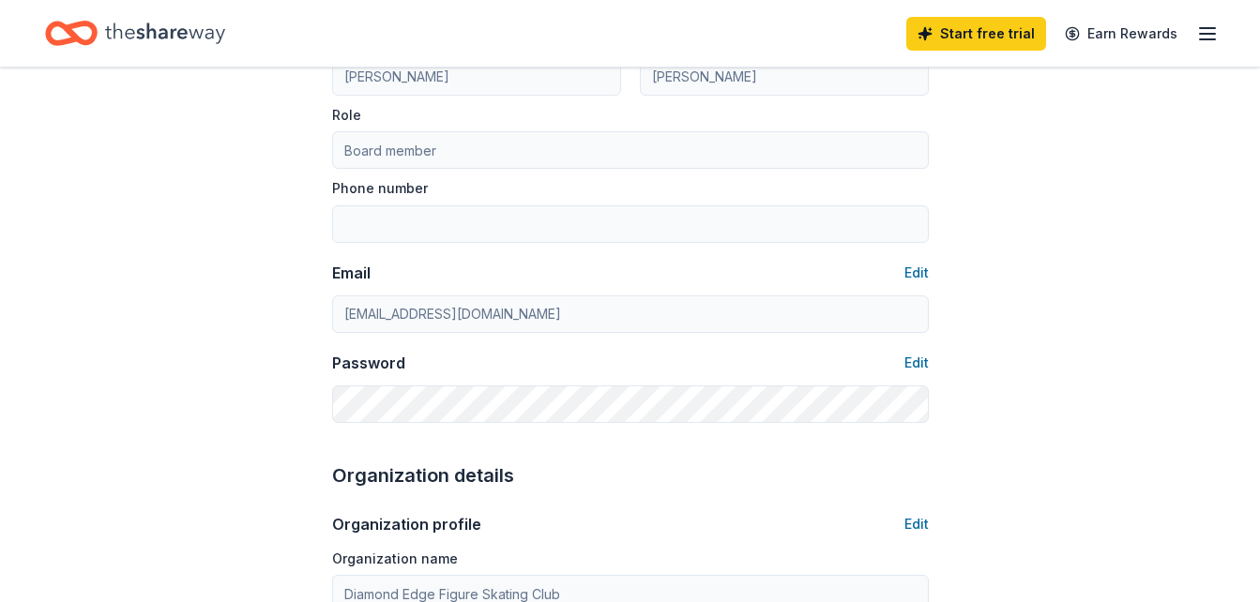
type input "chelseyhass3@gmail.com"
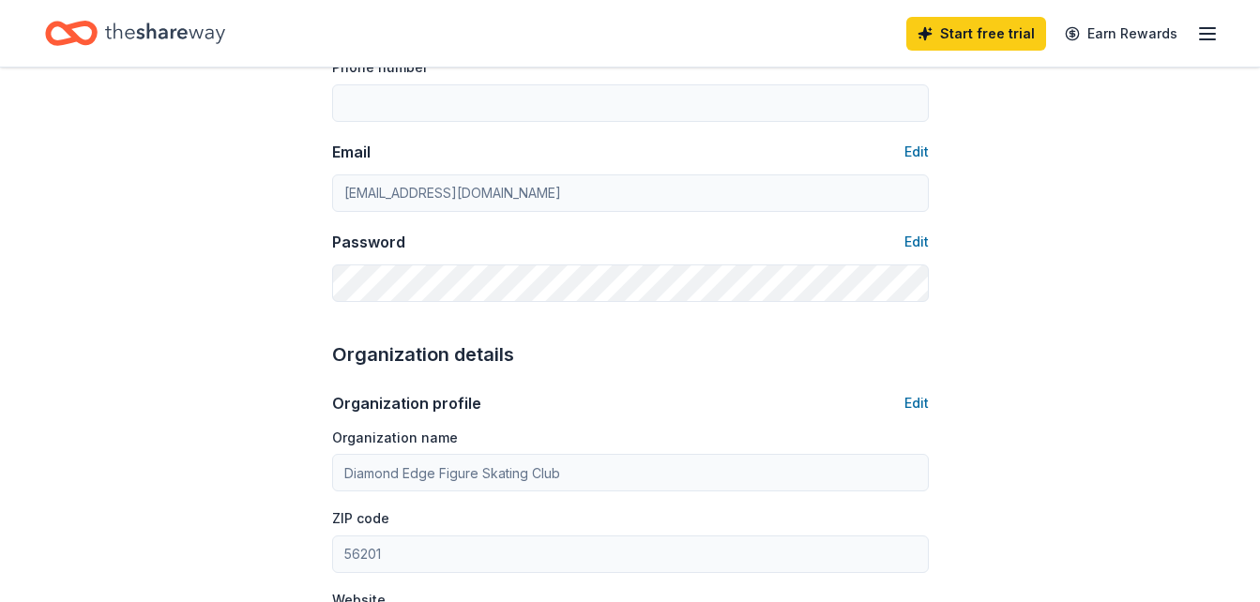
scroll to position [0, 0]
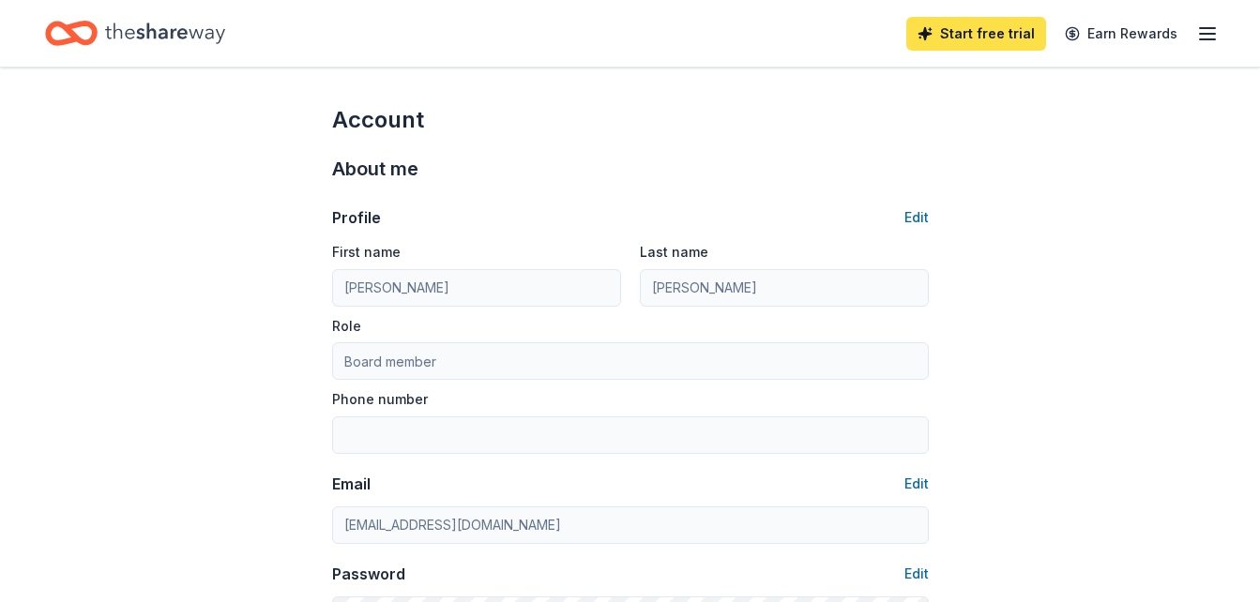
click at [1001, 32] on link "Start free trial" at bounding box center [976, 34] width 140 height 34
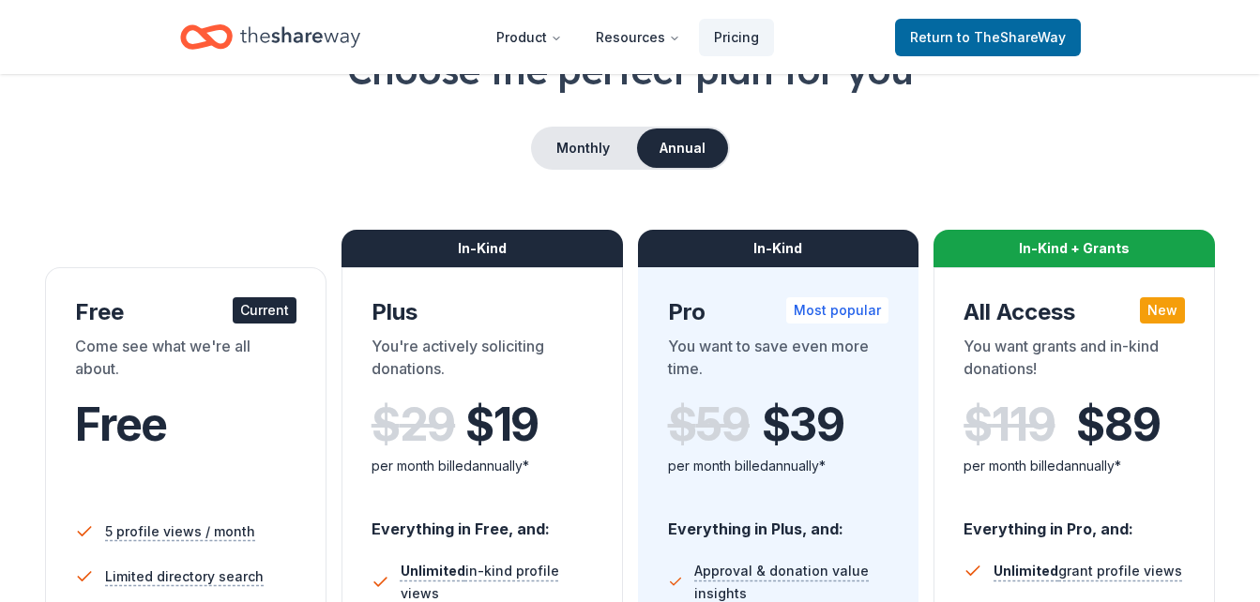
scroll to position [129, 0]
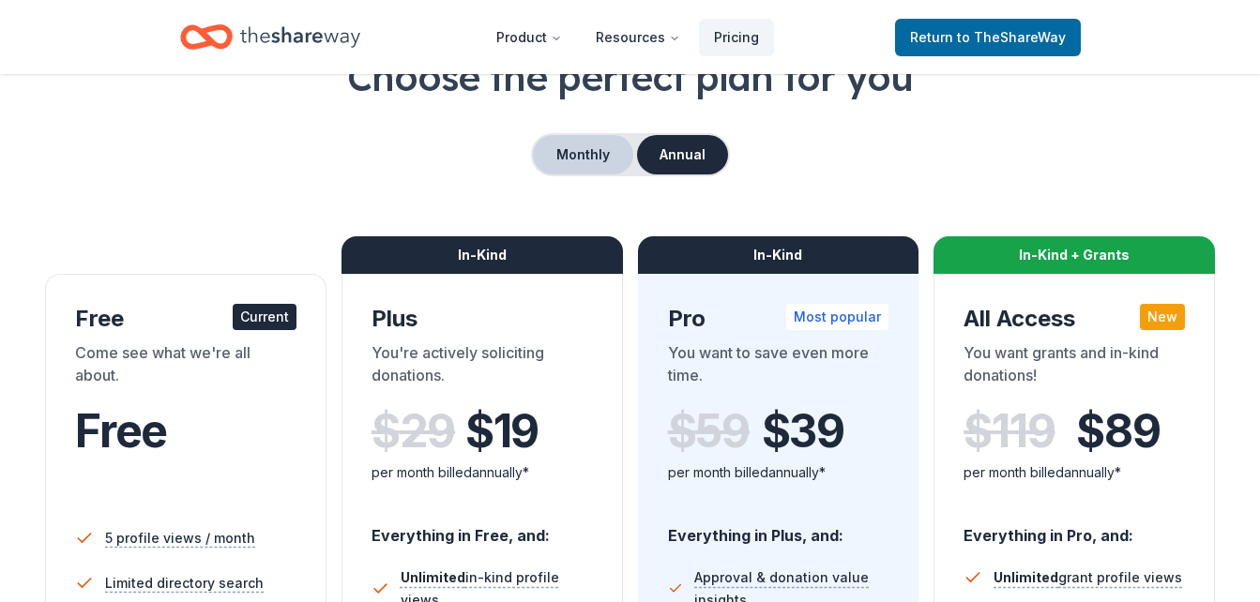
click at [623, 153] on button "Monthly" at bounding box center [583, 154] width 100 height 39
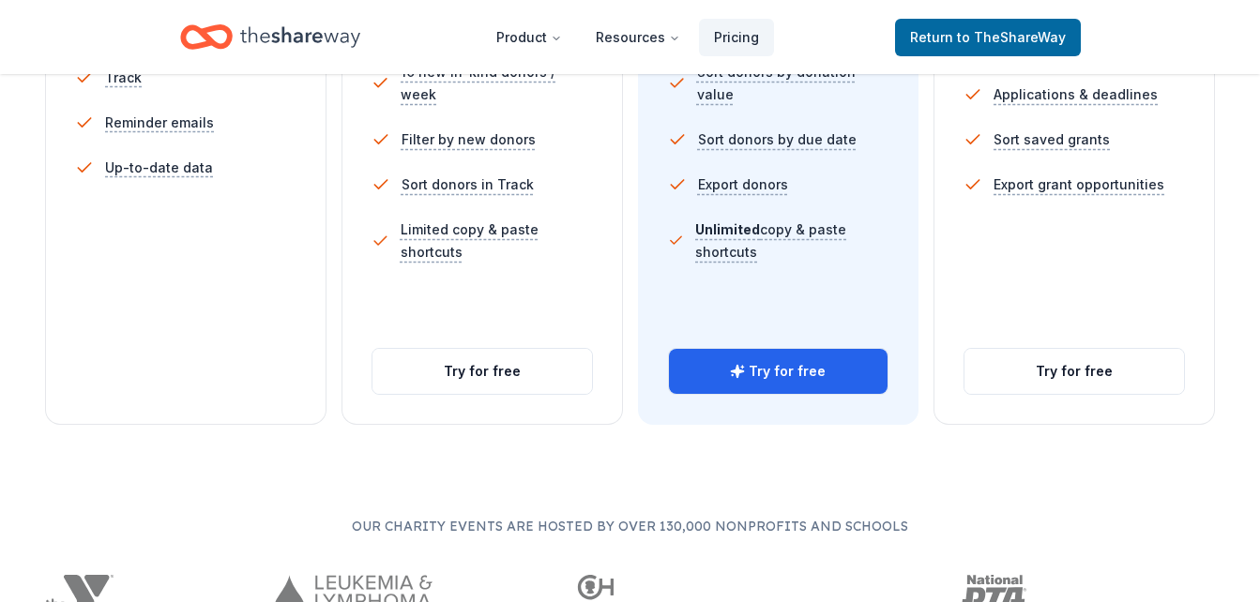
scroll to position [748, 0]
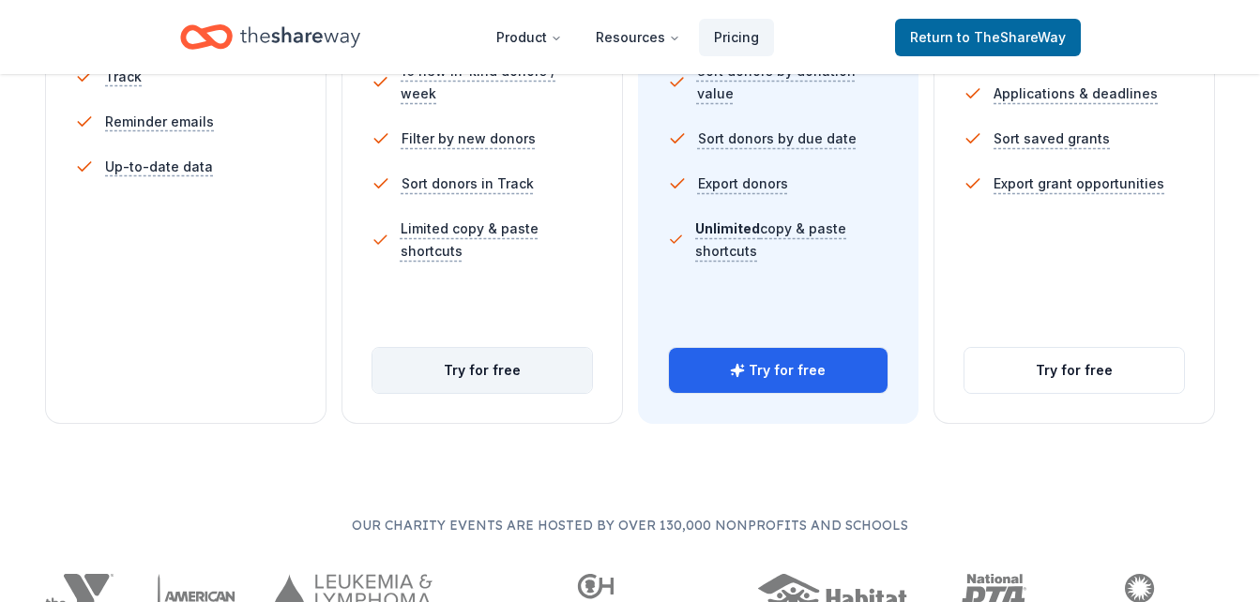
click at [510, 374] on button "Try for free" at bounding box center [483, 370] width 220 height 45
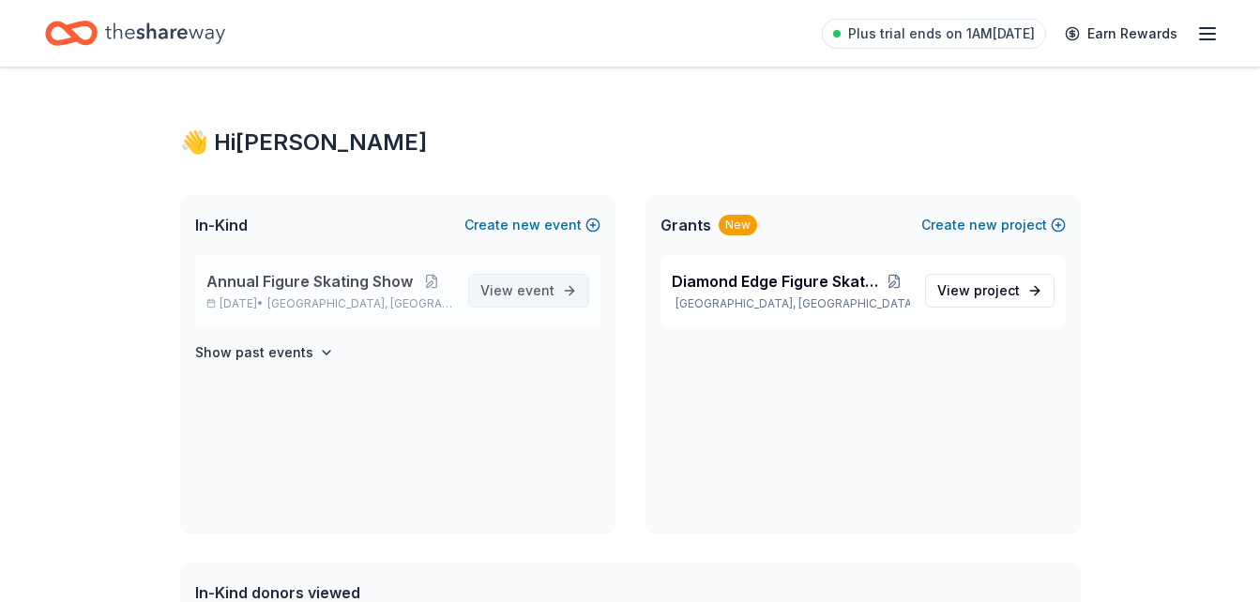
click at [543, 291] on span "event" at bounding box center [536, 290] width 38 height 16
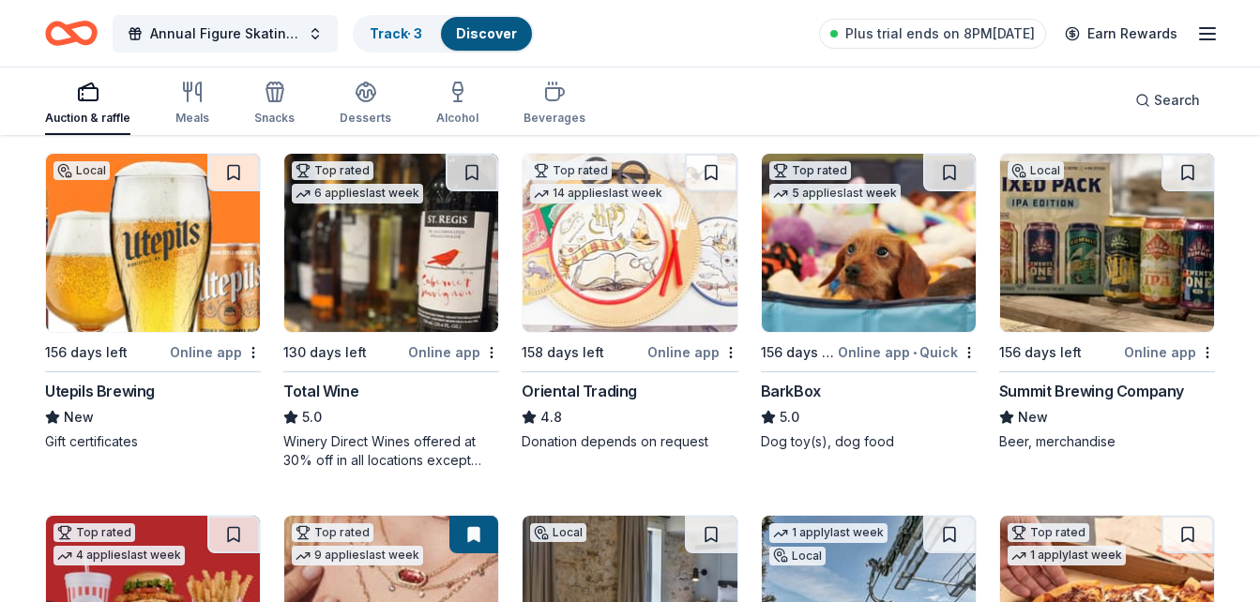
scroll to position [193, 0]
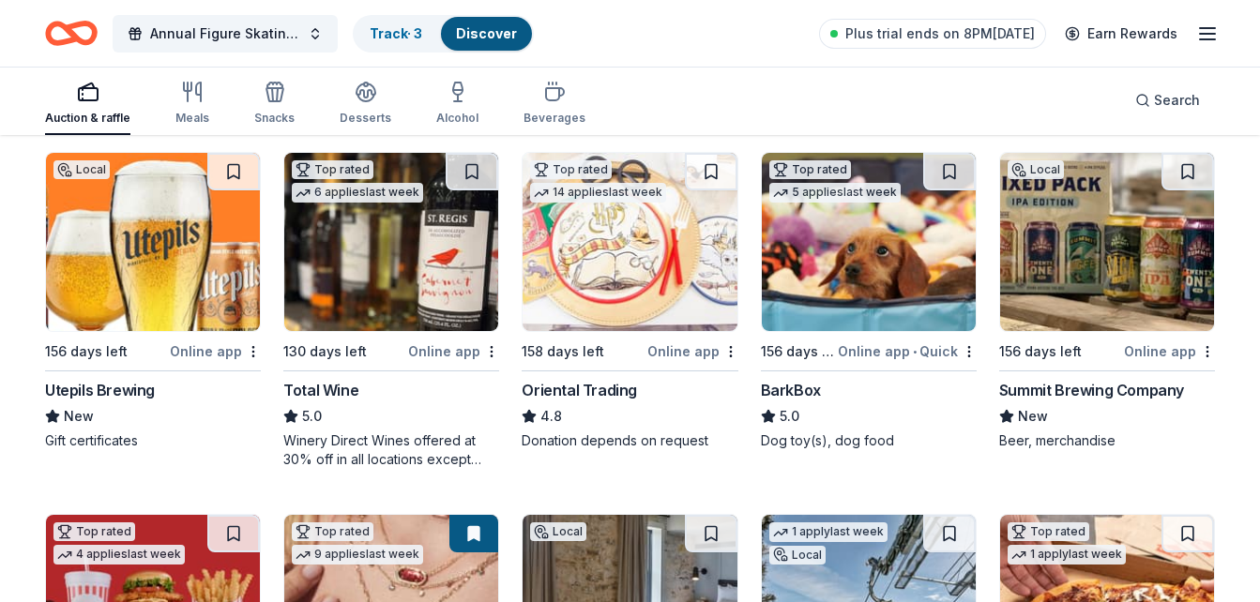
click at [866, 235] on img at bounding box center [869, 242] width 214 height 178
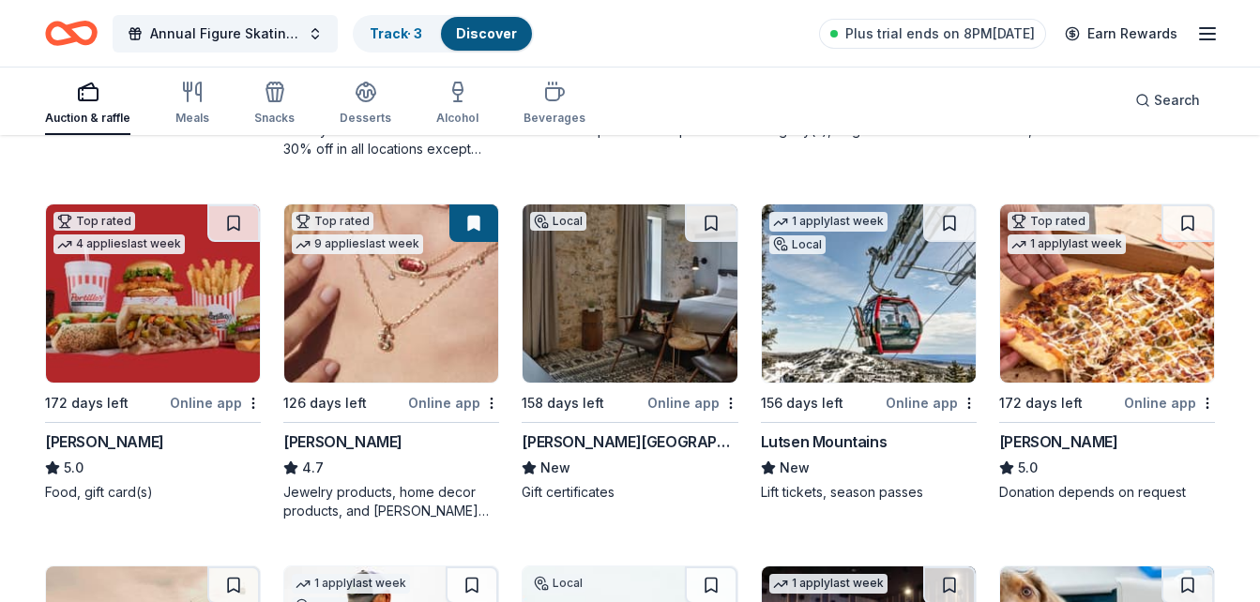
scroll to position [506, 0]
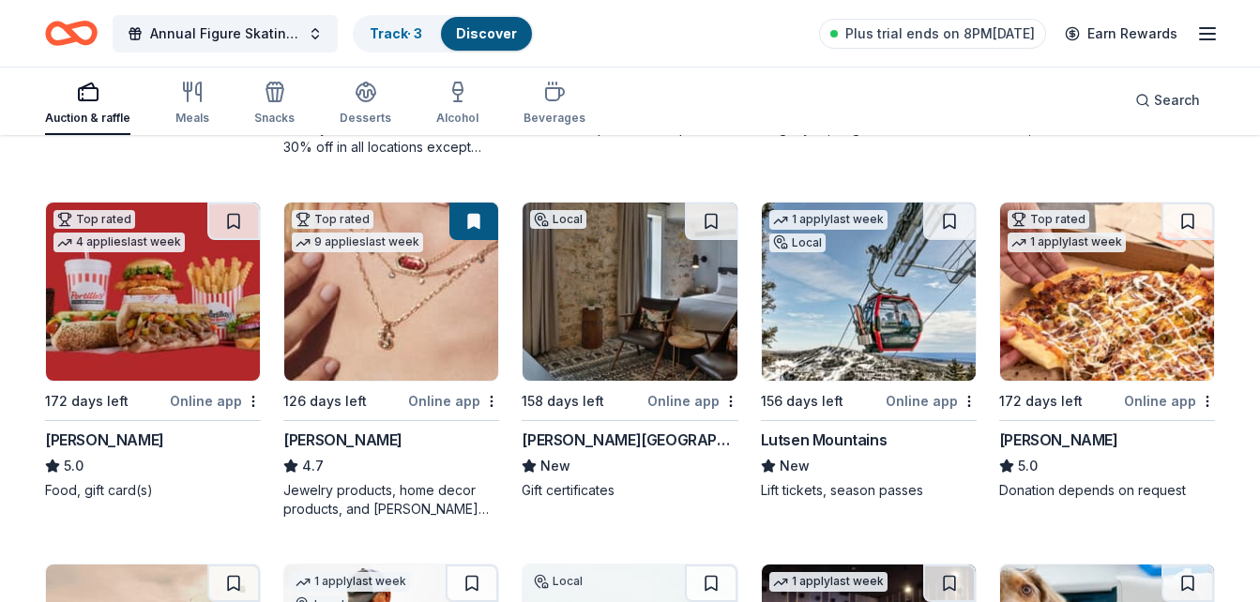
click at [393, 305] on img at bounding box center [391, 292] width 214 height 178
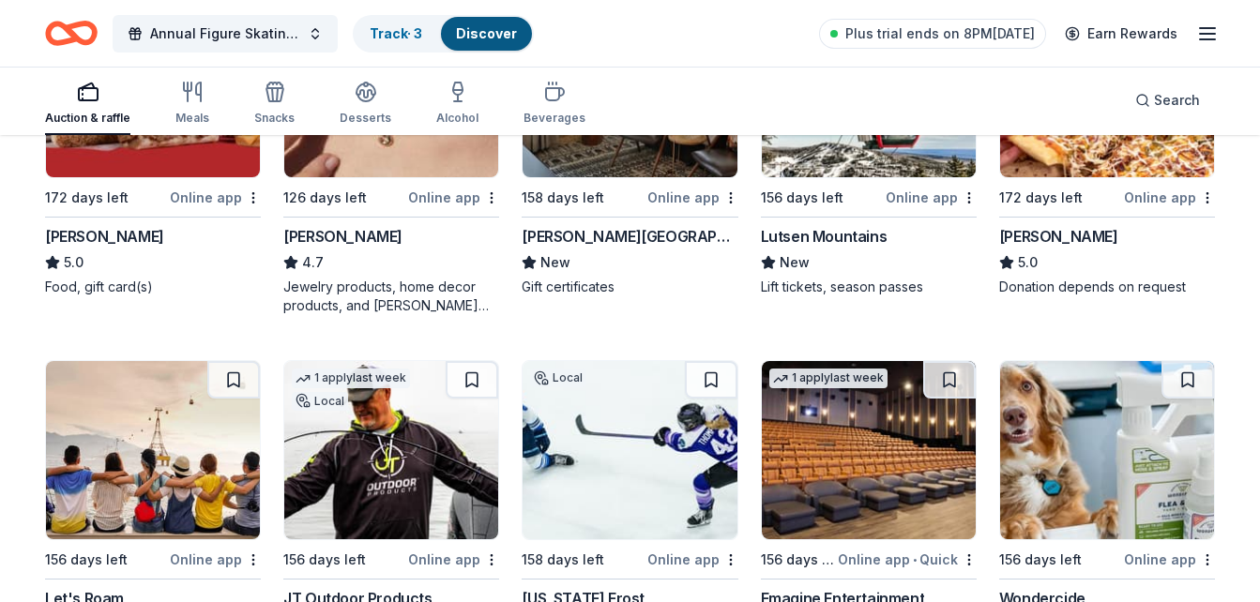
scroll to position [900, 0]
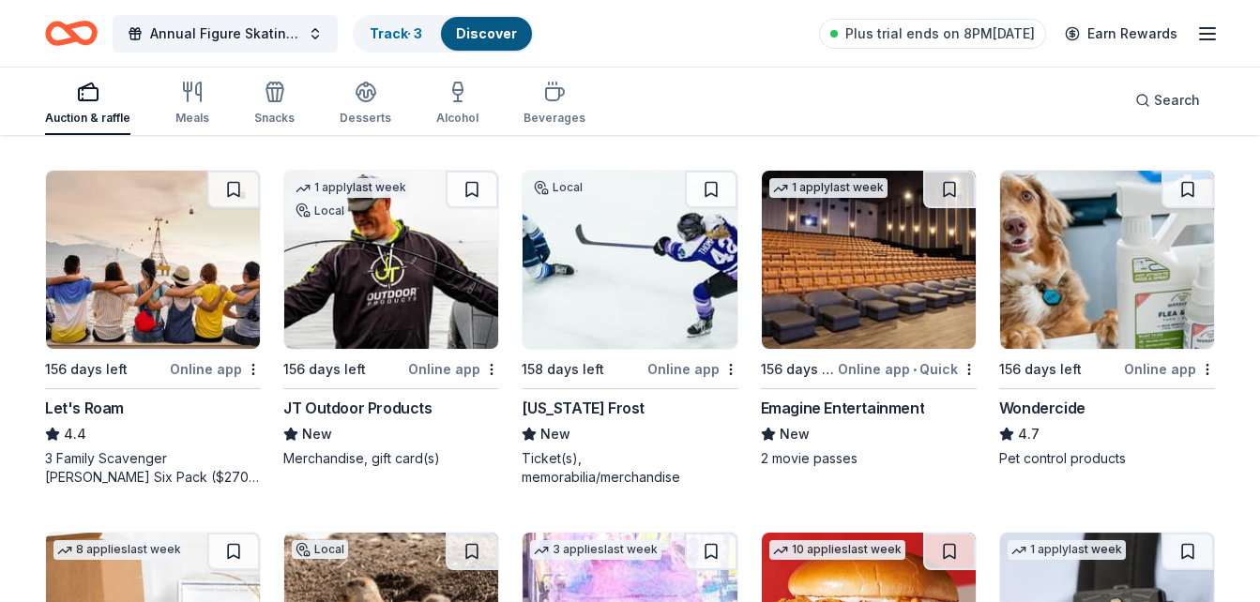
click at [186, 317] on img at bounding box center [153, 260] width 214 height 178
click at [866, 317] on img at bounding box center [869, 260] width 214 height 178
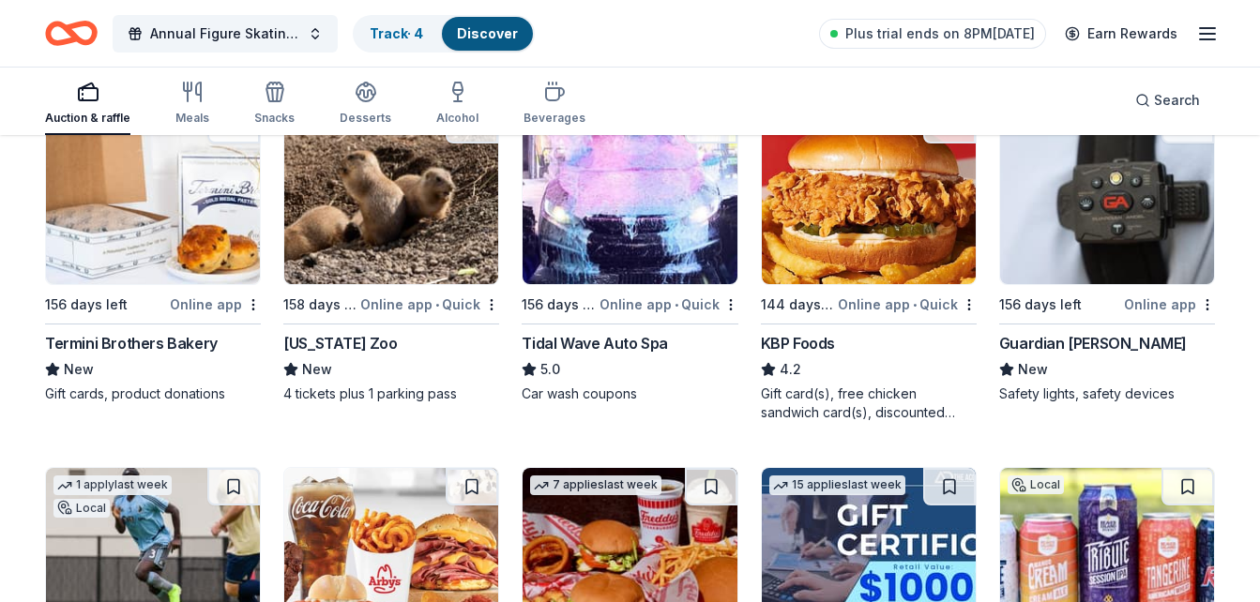
scroll to position [1328, 0]
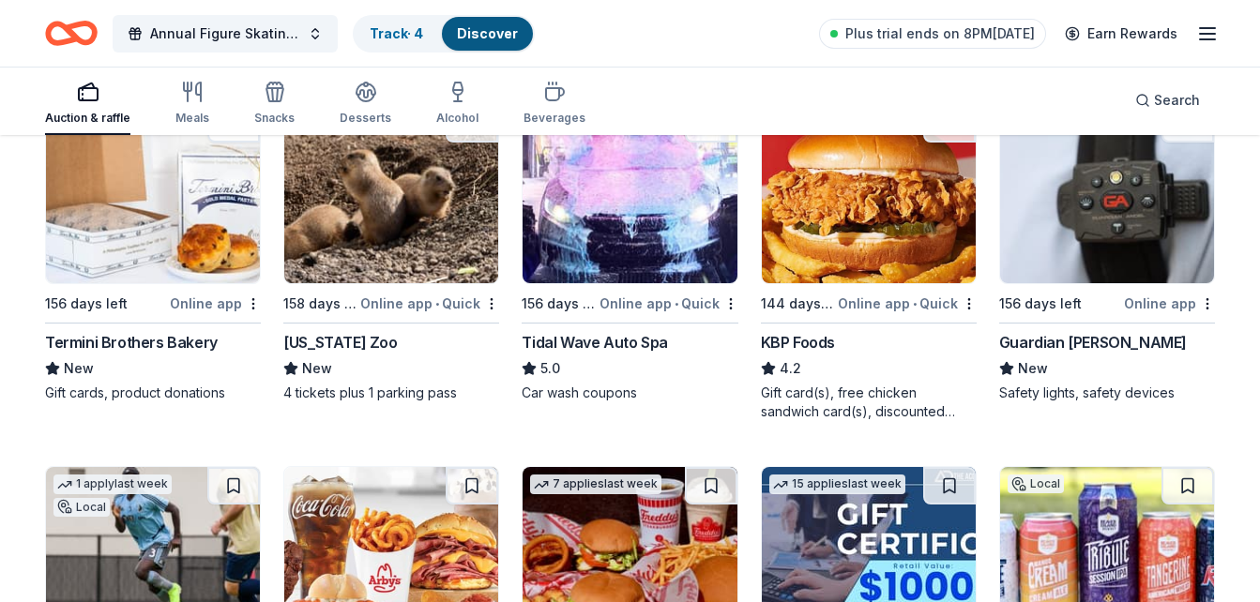
click at [881, 385] on div "Gift card(s), free chicken sandwich card(s), discounted catering" at bounding box center [869, 403] width 216 height 38
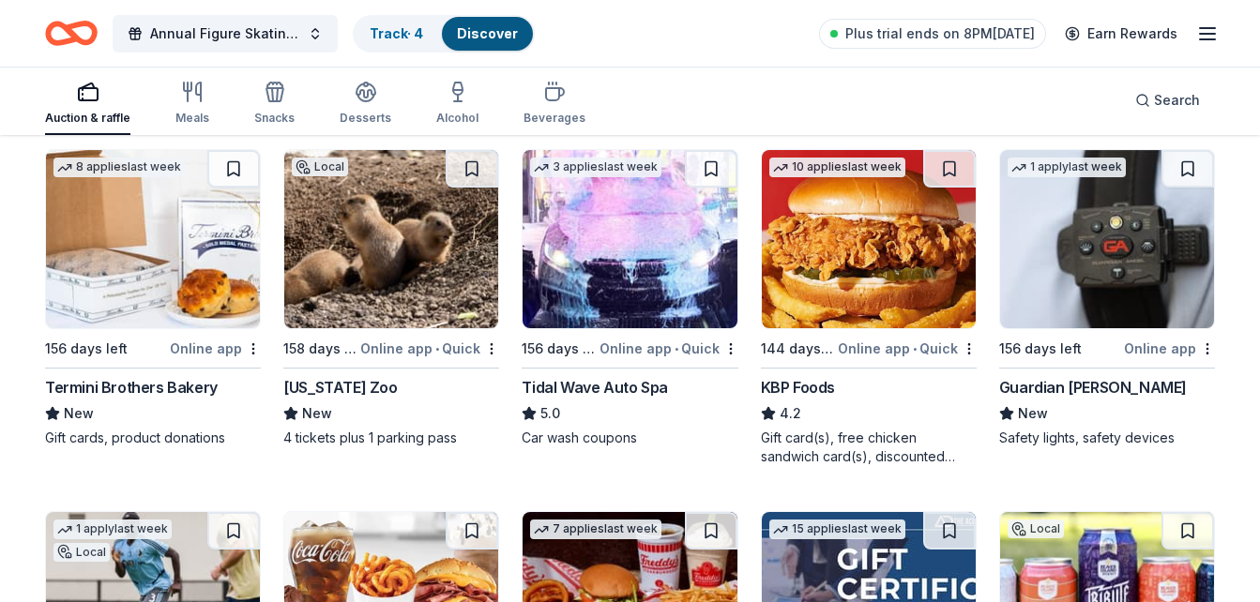
scroll to position [1282, 0]
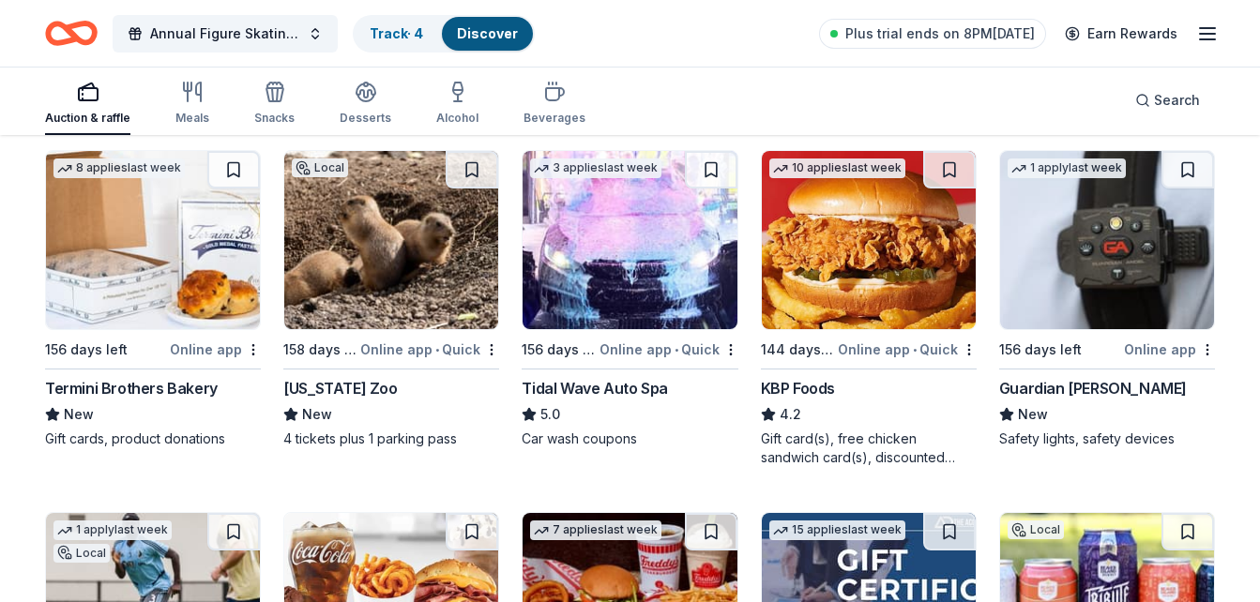
click at [876, 283] on img at bounding box center [869, 240] width 214 height 178
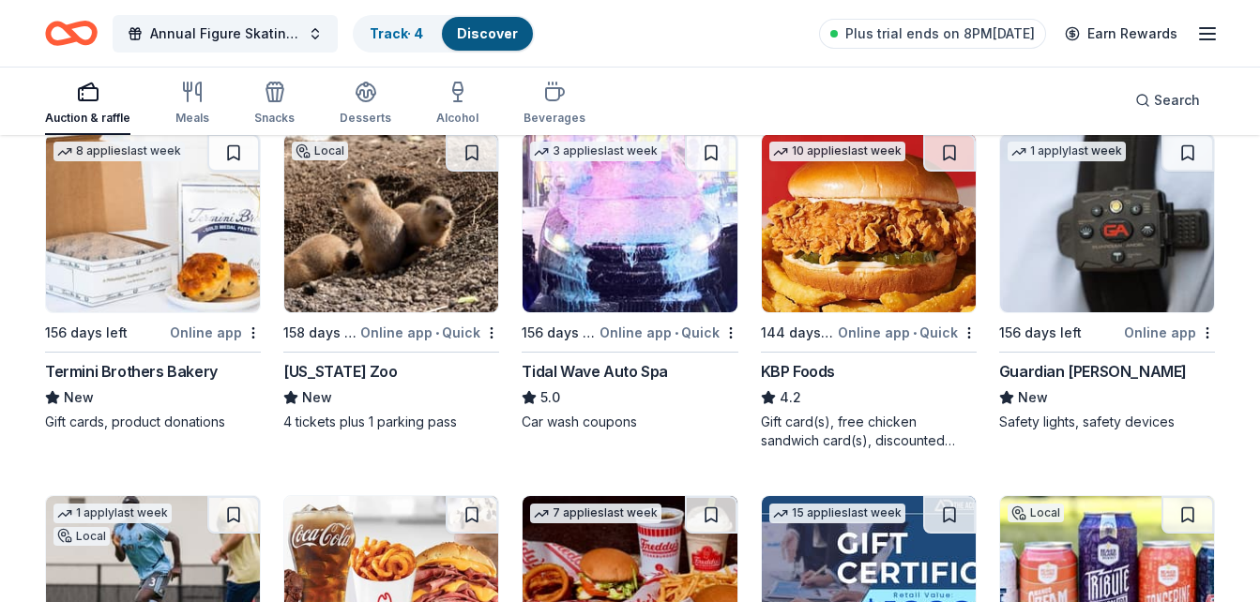
scroll to position [1300, 0]
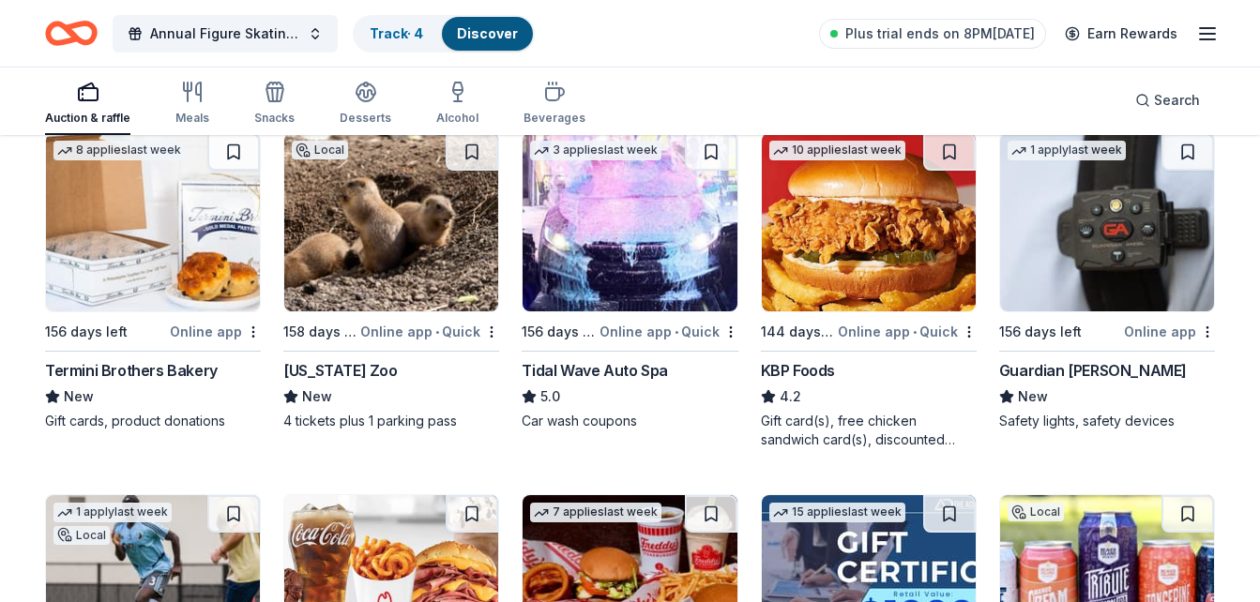
click at [678, 251] on img at bounding box center [630, 222] width 214 height 178
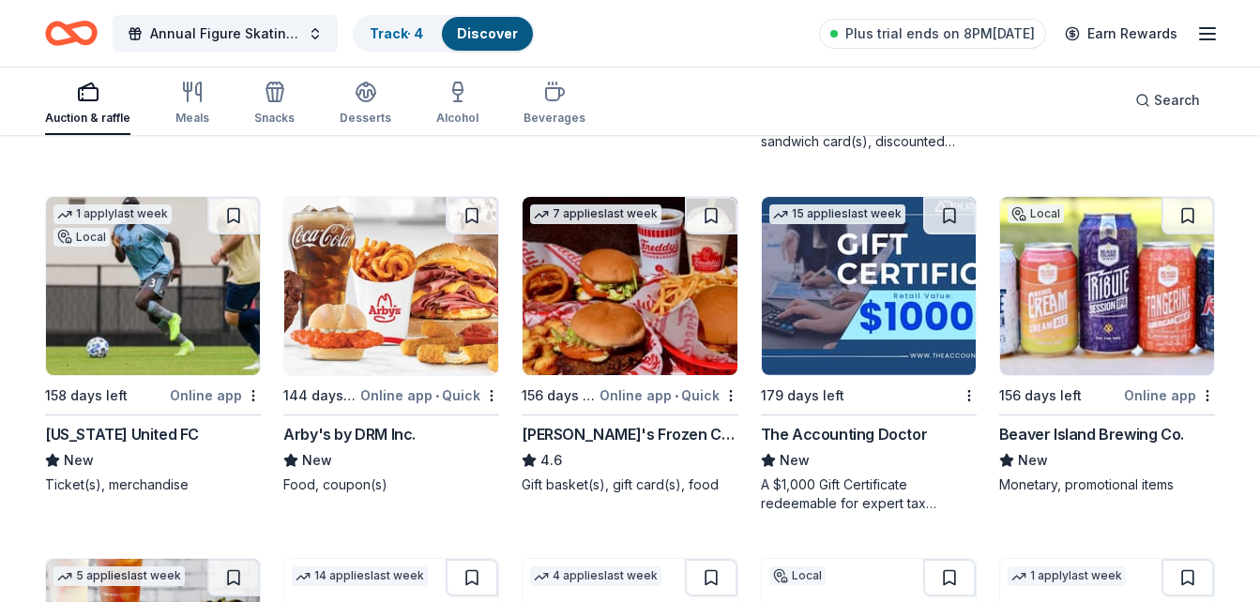
scroll to position [1599, 0]
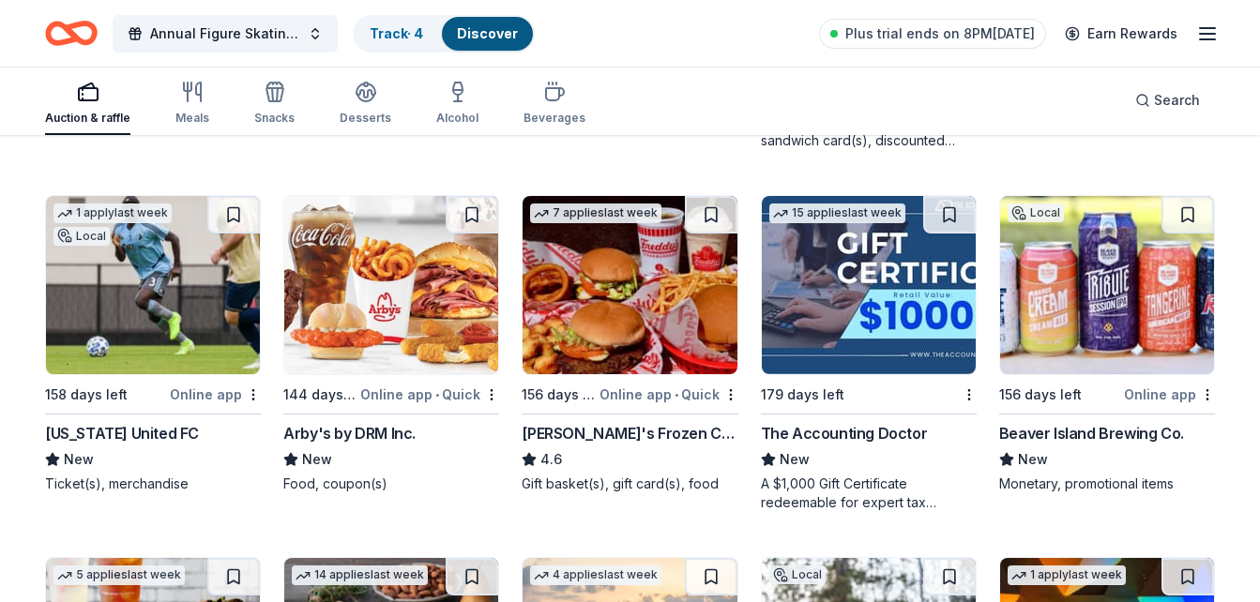
click at [392, 268] on img at bounding box center [391, 285] width 214 height 178
click at [586, 290] on img at bounding box center [630, 285] width 214 height 178
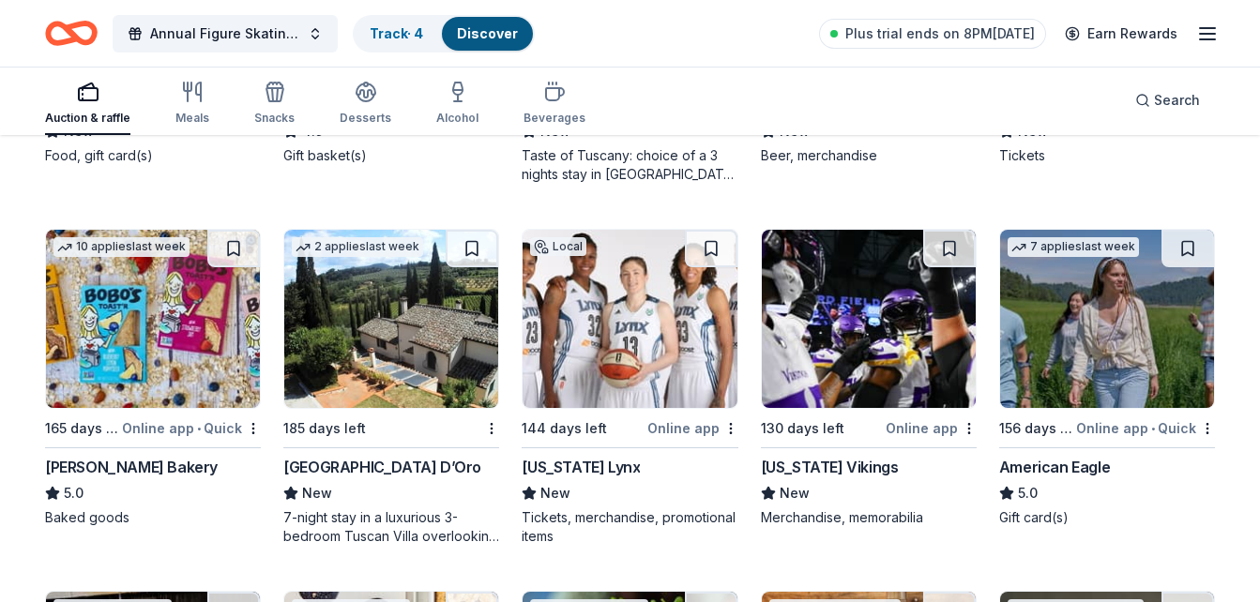
scroll to position [2290, 0]
click at [868, 347] on img at bounding box center [869, 319] width 214 height 178
click at [627, 343] on img at bounding box center [630, 319] width 214 height 178
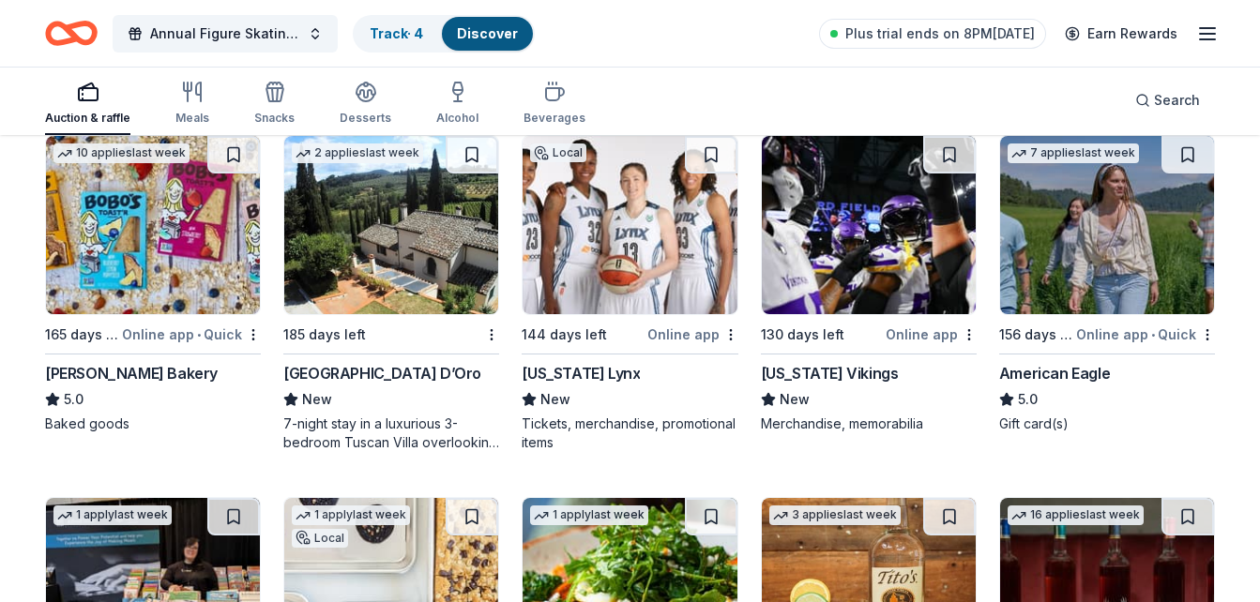
scroll to position [2344, 0]
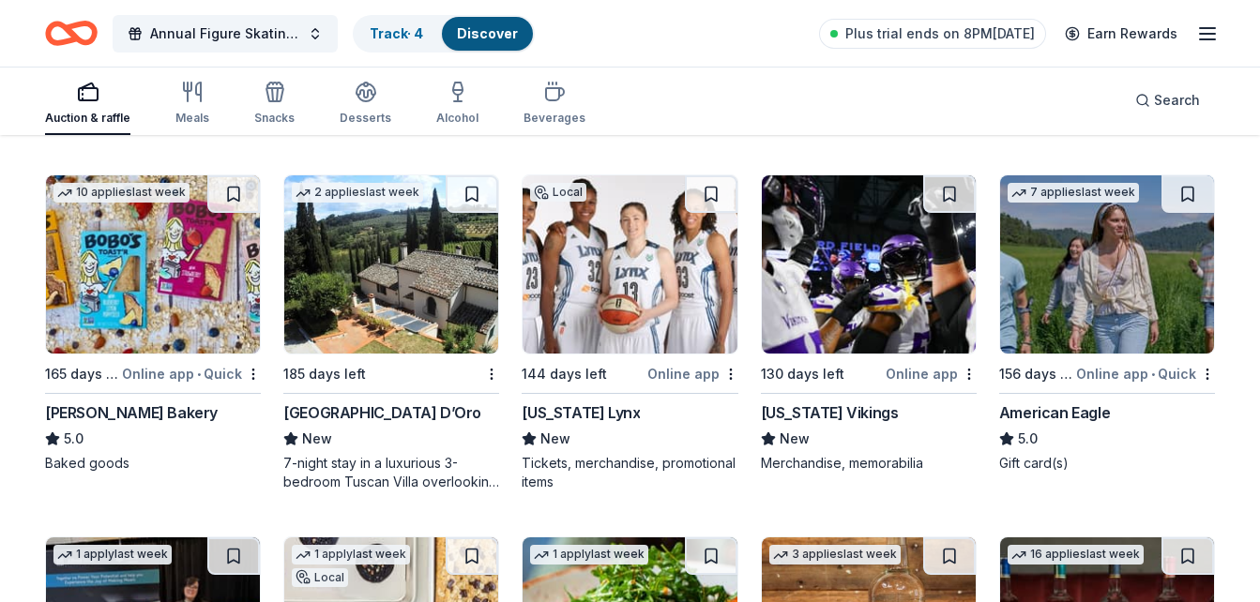
click at [1119, 276] on img at bounding box center [1107, 264] width 214 height 178
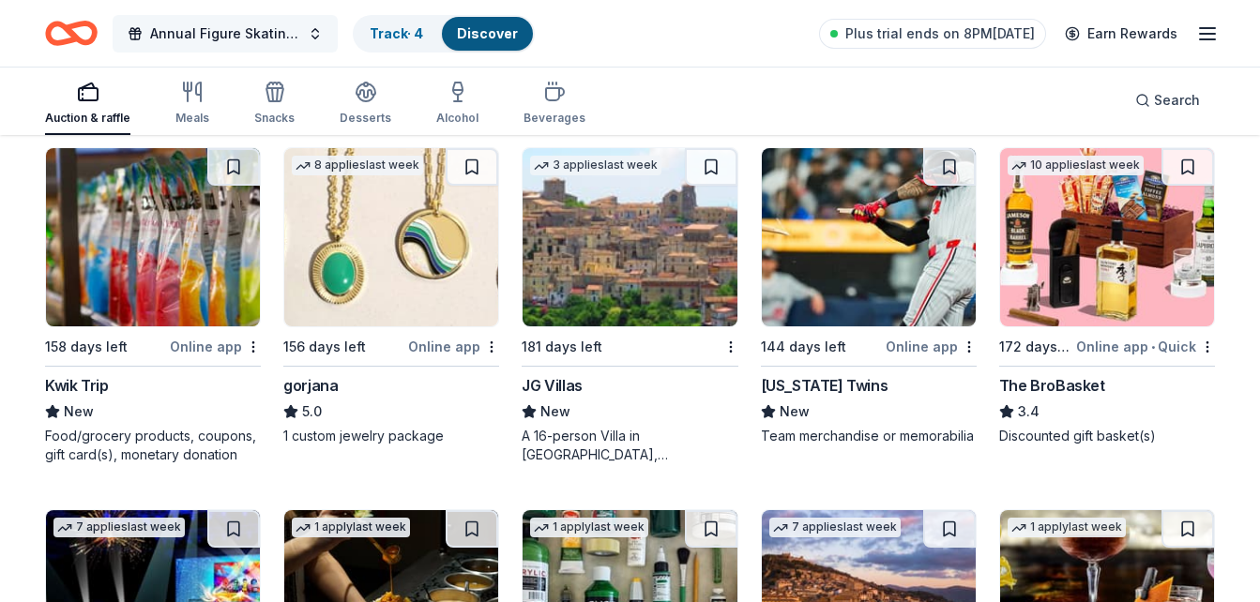
scroll to position [3095, 0]
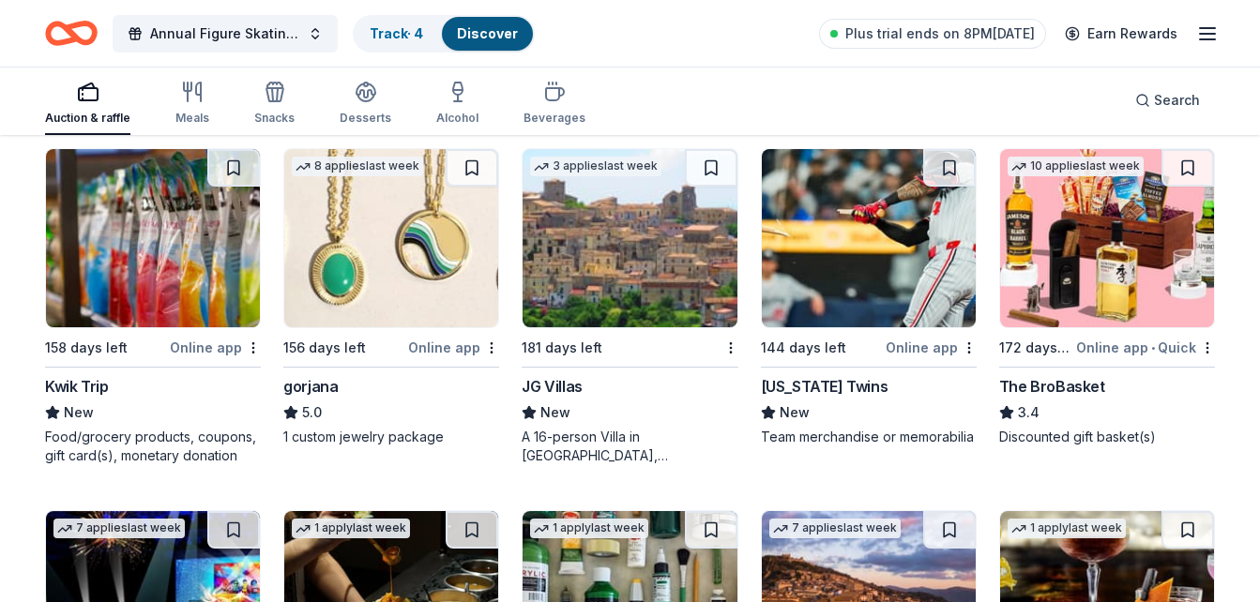
click at [166, 276] on img at bounding box center [153, 238] width 214 height 178
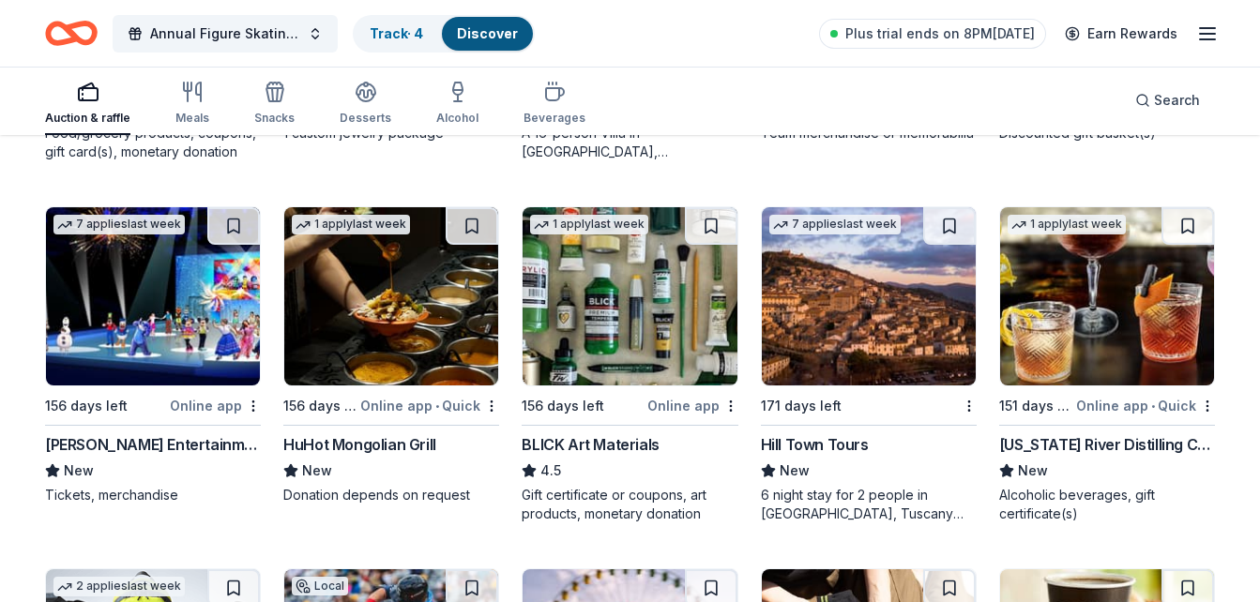
scroll to position [3416, 0]
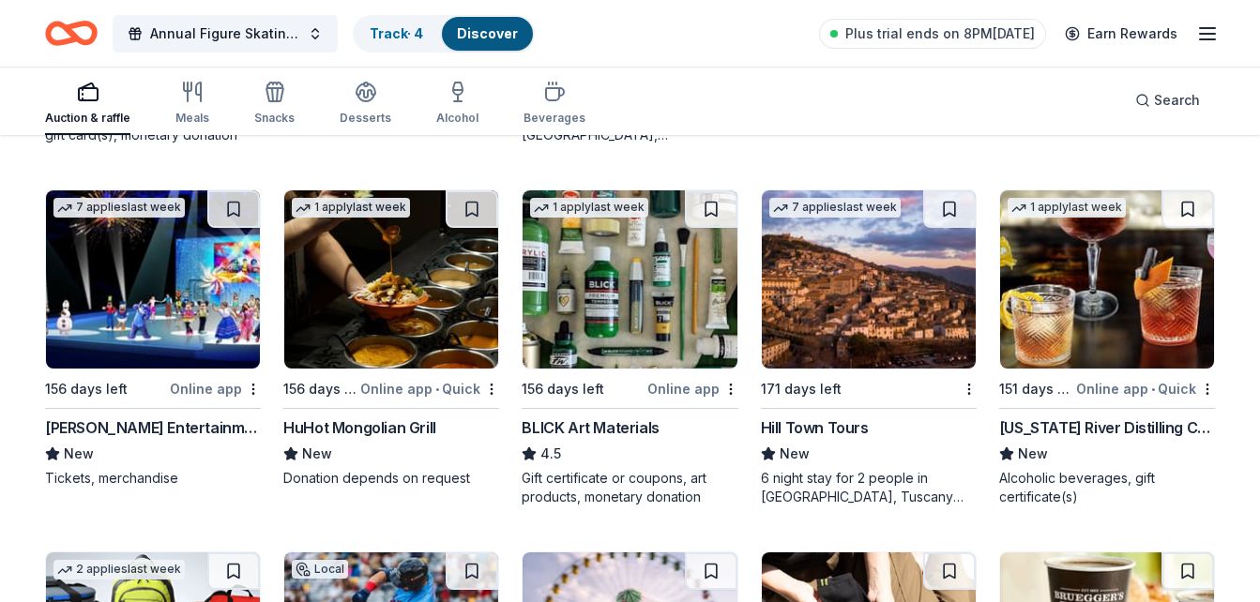
click at [217, 300] on img at bounding box center [153, 279] width 214 height 178
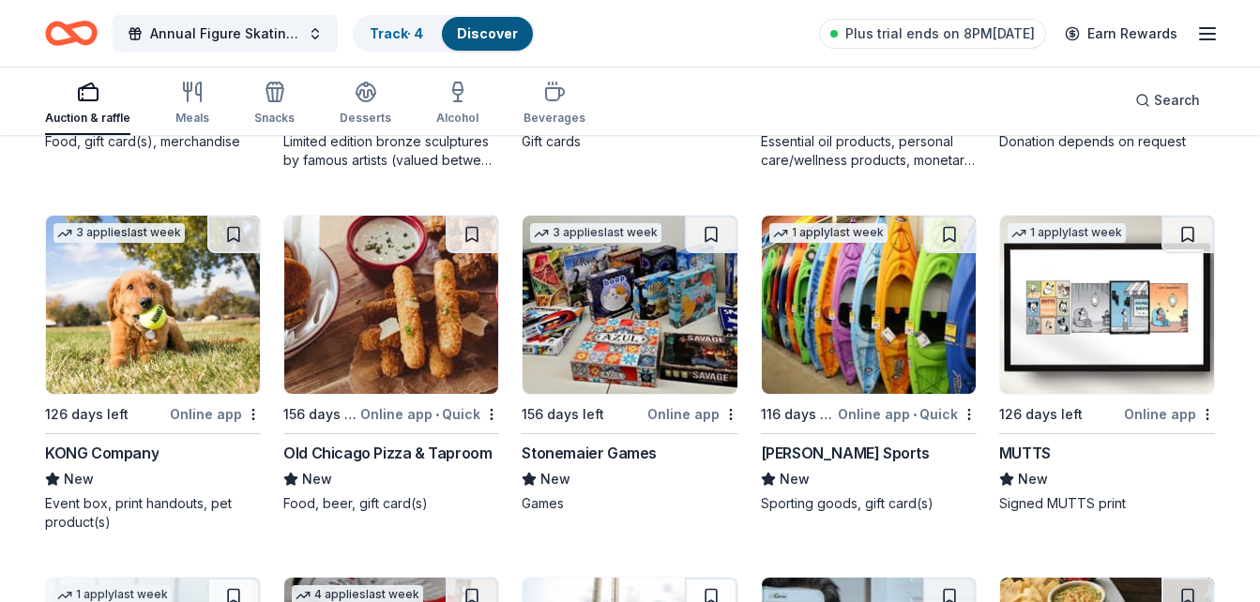
scroll to position [4459, 0]
click at [884, 297] on img at bounding box center [869, 304] width 214 height 178
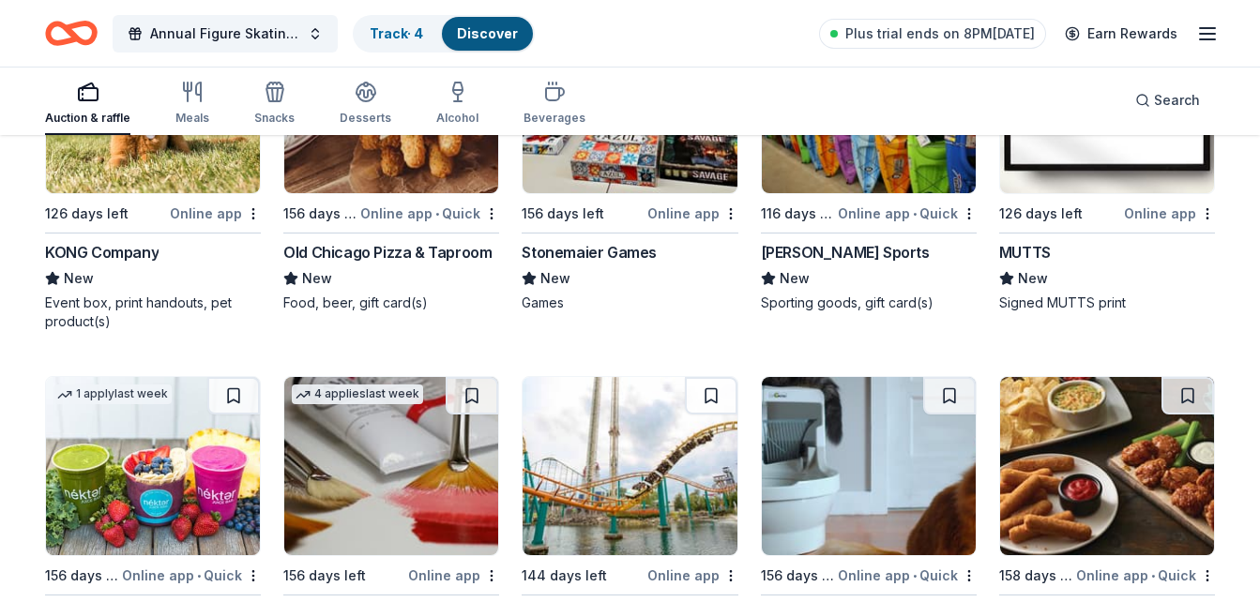
scroll to position [4645, 0]
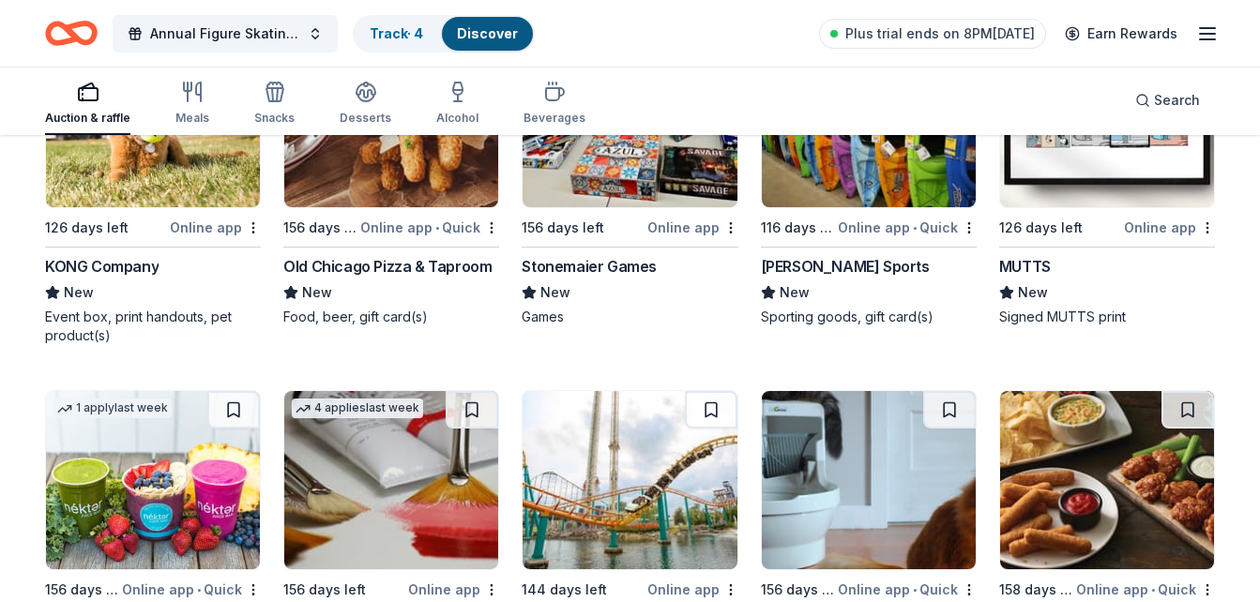
click at [103, 181] on img at bounding box center [153, 118] width 214 height 178
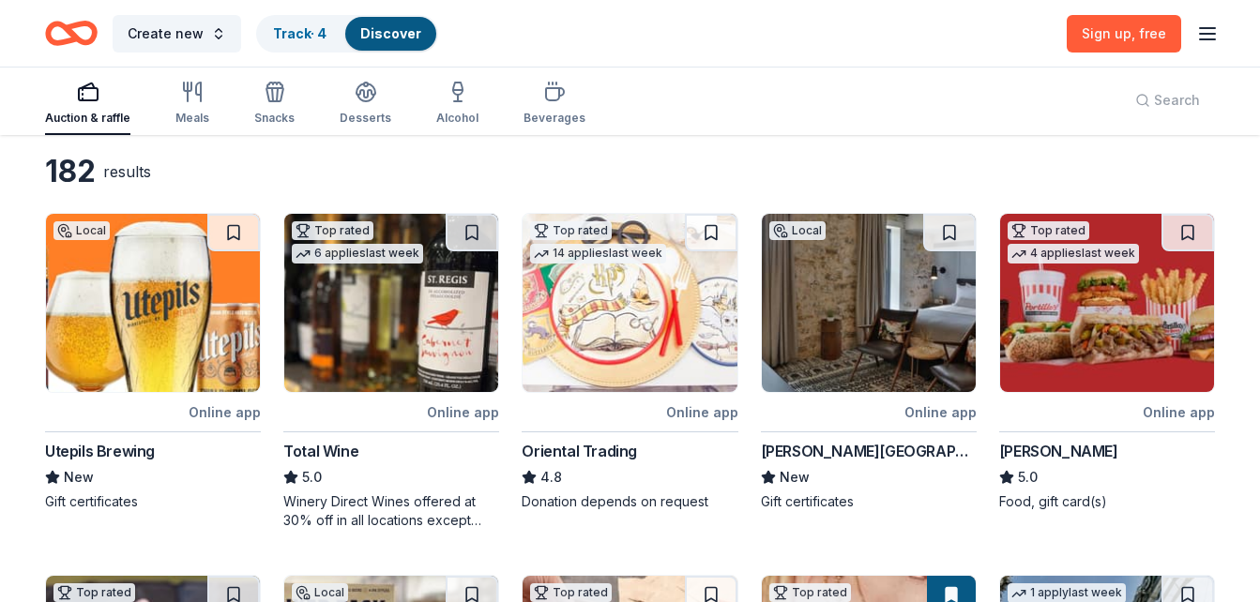
scroll to position [0, 0]
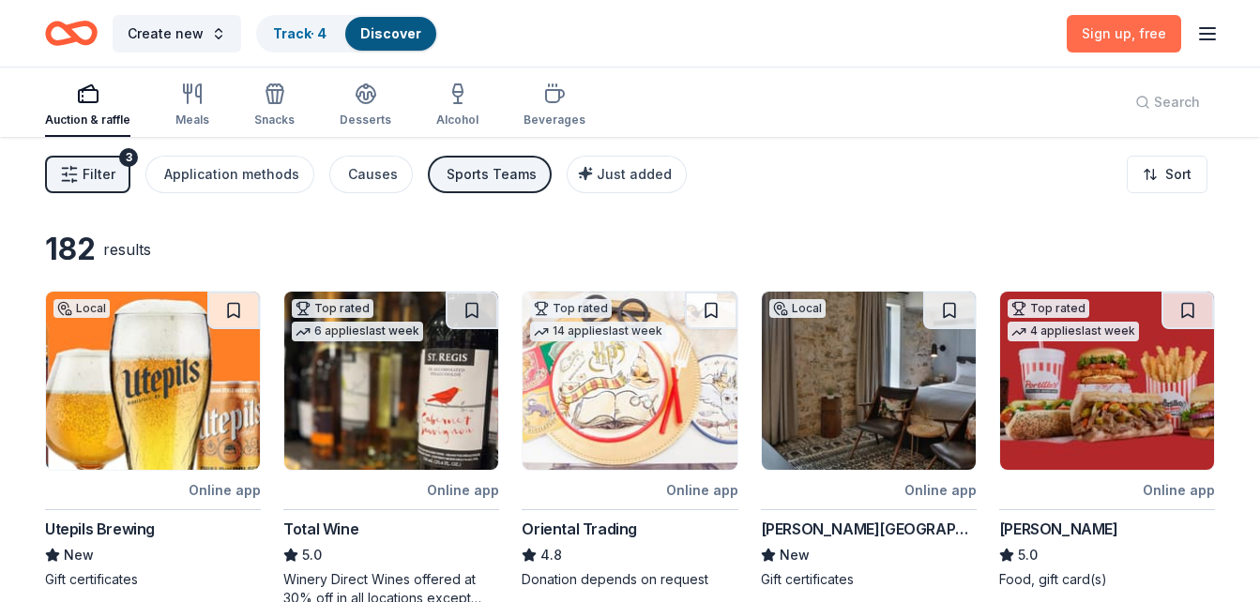
click at [1138, 45] on link "Sign up , free" at bounding box center [1124, 34] width 114 height 38
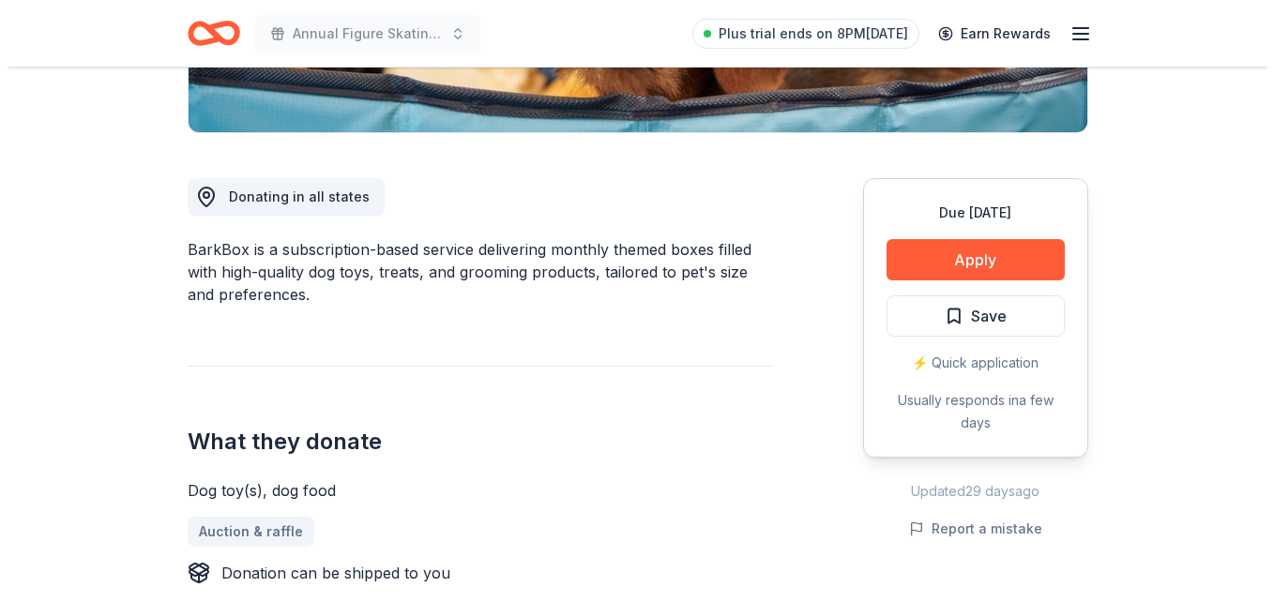
scroll to position [439, 0]
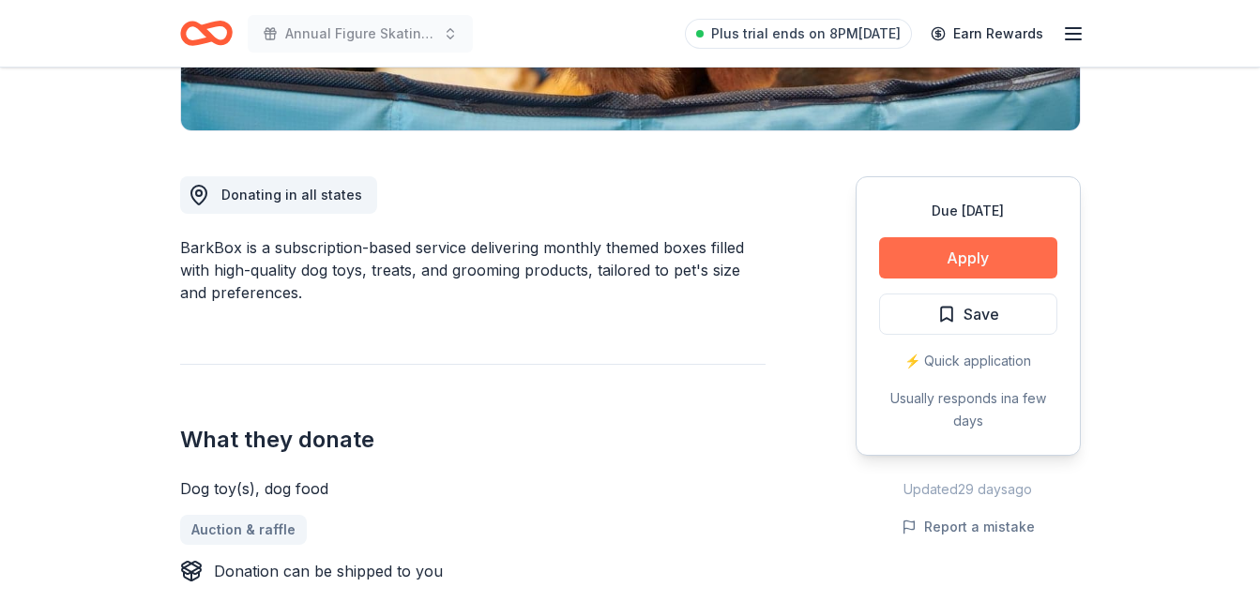
click at [977, 252] on button "Apply" at bounding box center [968, 257] width 178 height 41
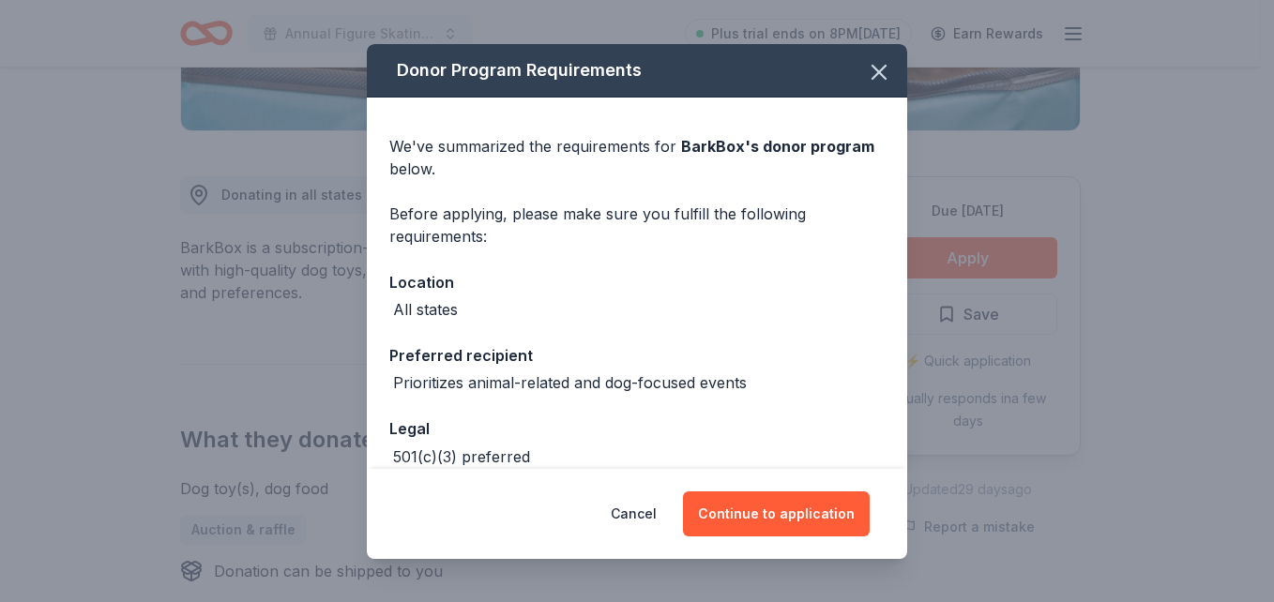
scroll to position [99, 0]
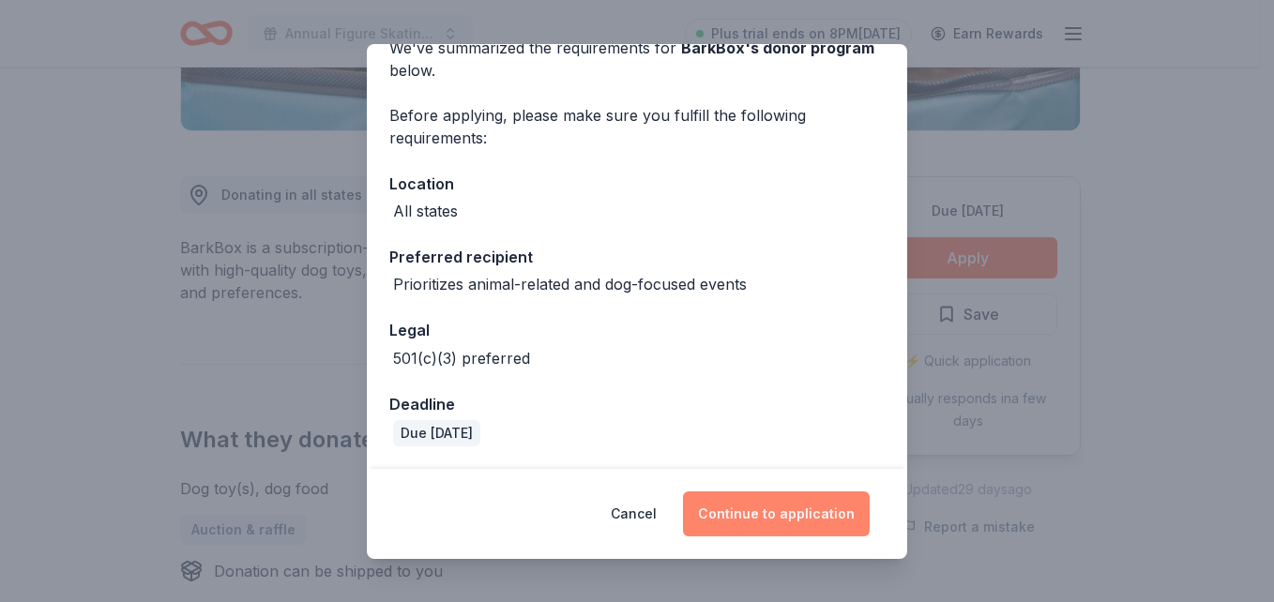
click at [784, 525] on button "Continue to application" at bounding box center [776, 514] width 187 height 45
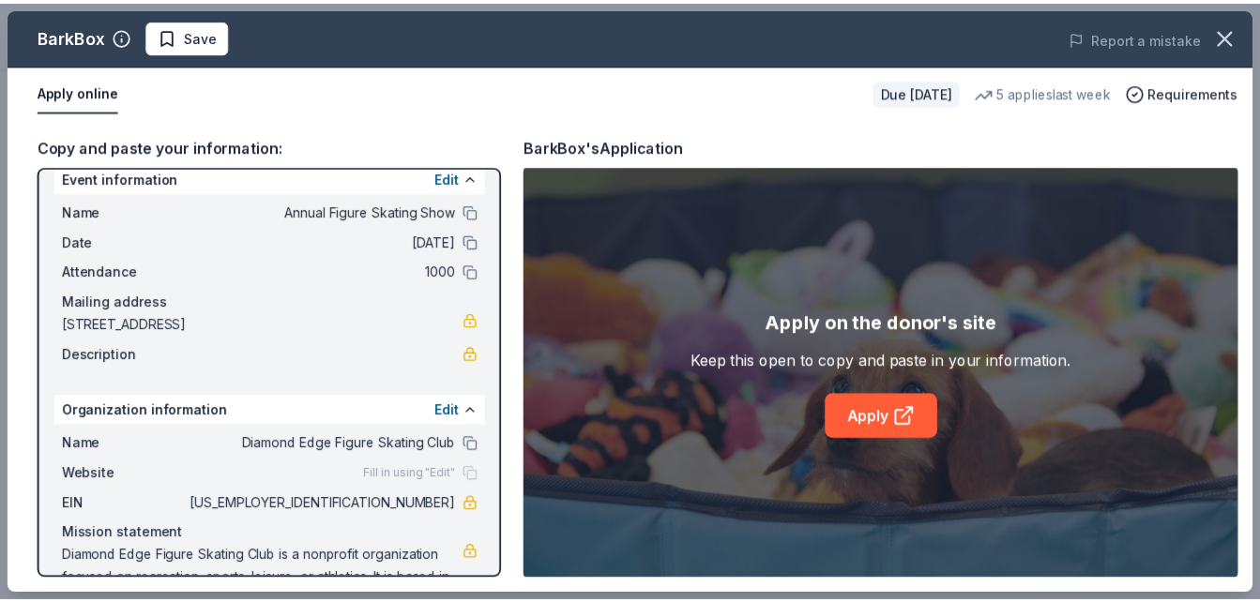
scroll to position [78, 0]
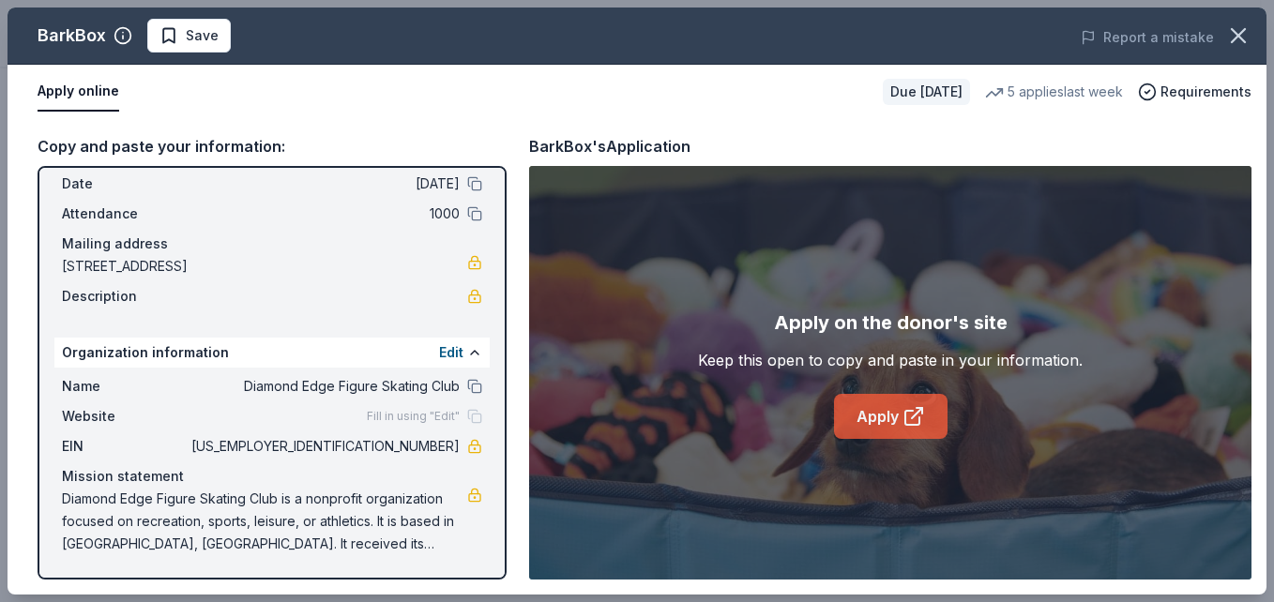
click at [869, 418] on link "Apply" at bounding box center [891, 416] width 114 height 45
click at [1229, 36] on icon "button" at bounding box center [1239, 36] width 26 height 26
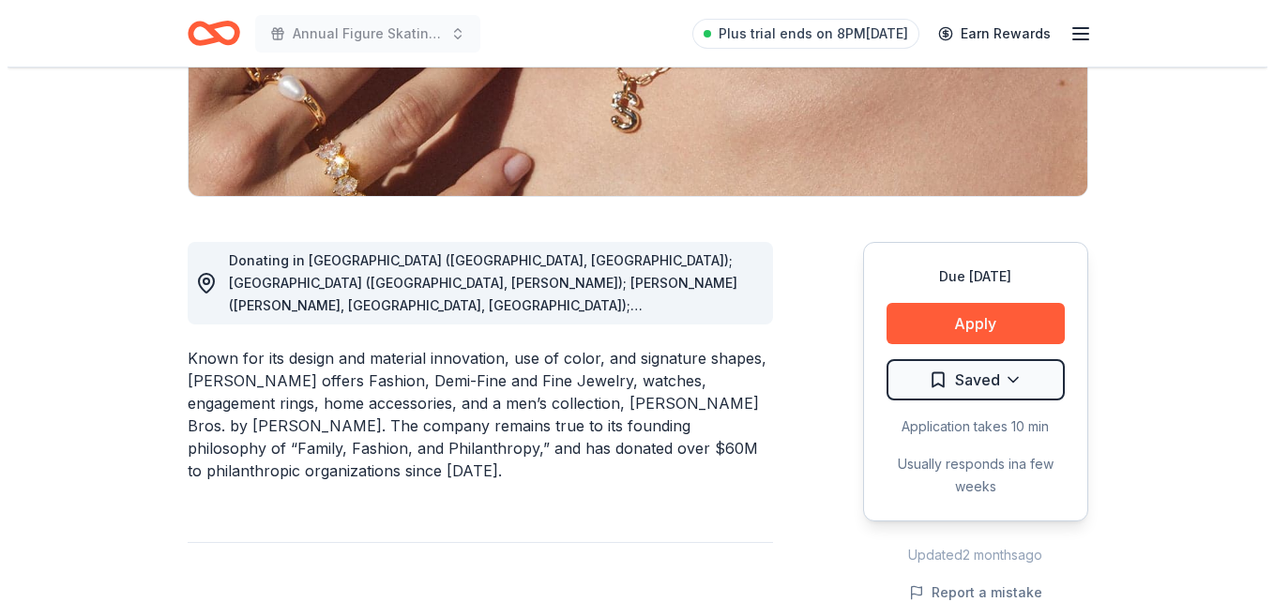
scroll to position [555, 0]
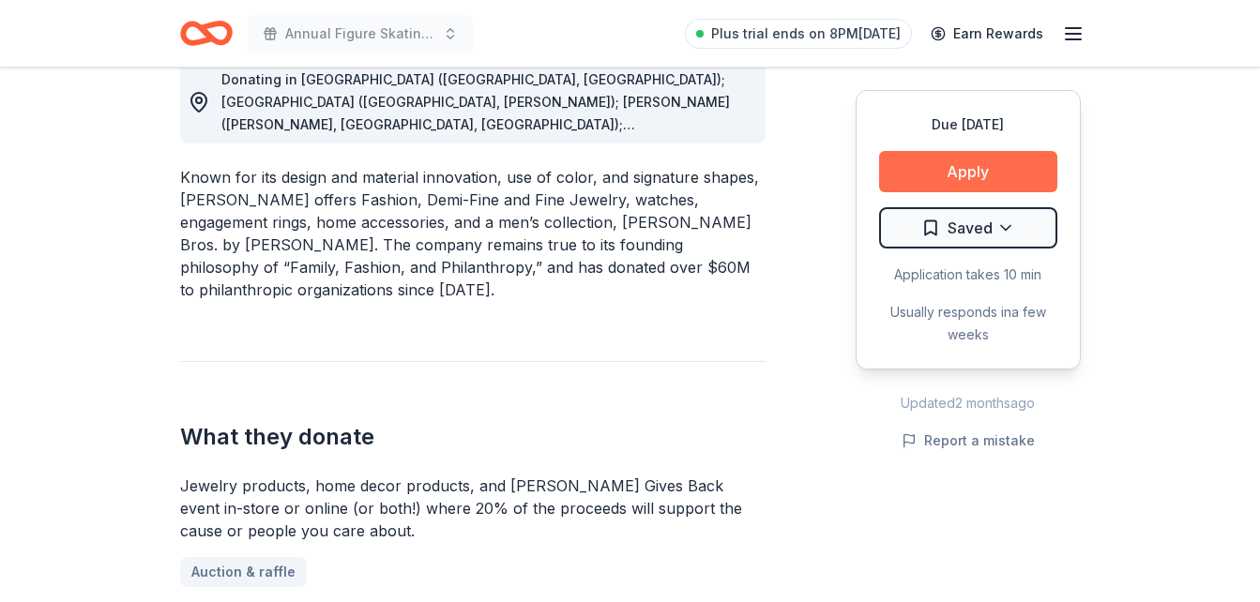
click at [964, 171] on button "Apply" at bounding box center [968, 171] width 178 height 41
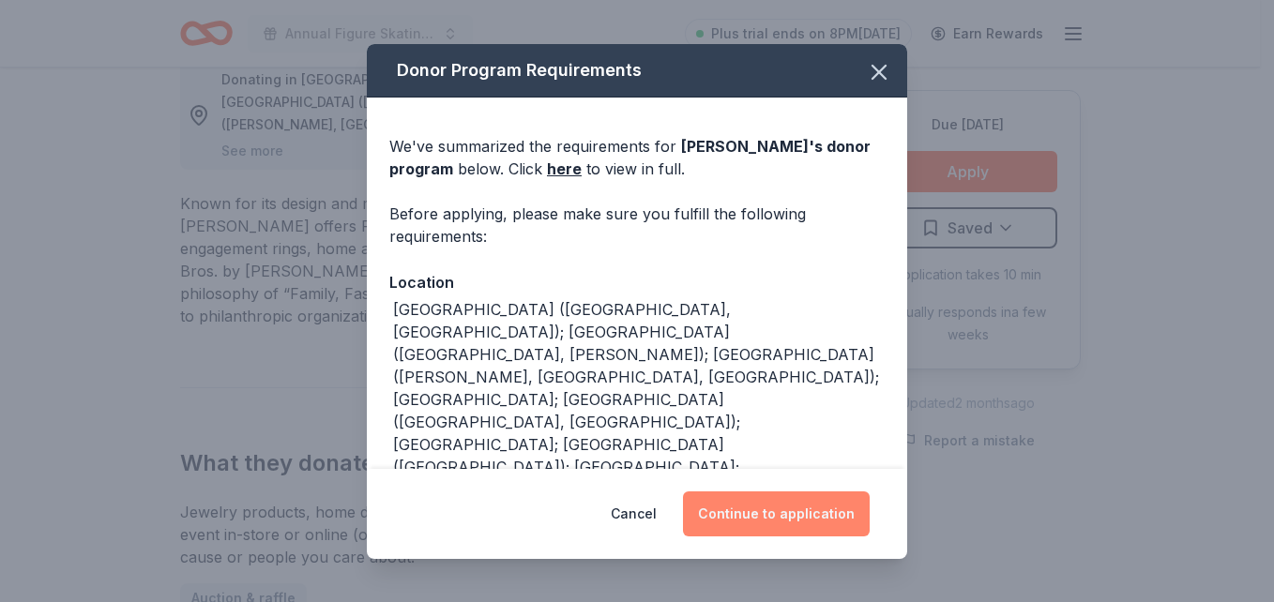
click at [767, 525] on button "Continue to application" at bounding box center [776, 514] width 187 height 45
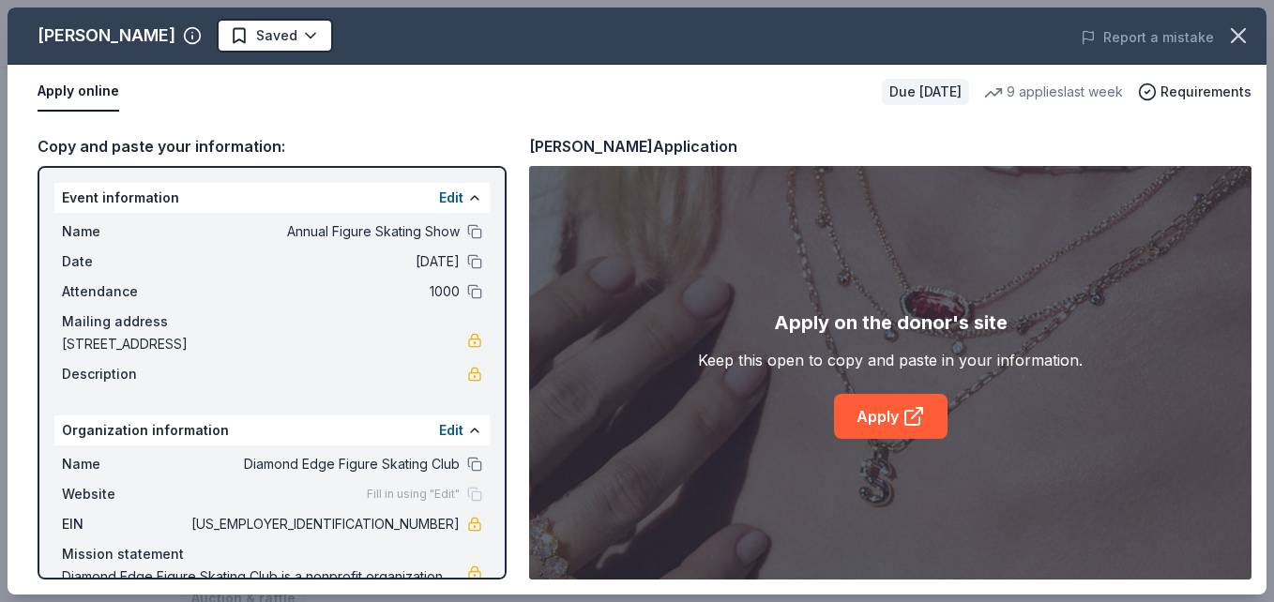
scroll to position [78, 0]
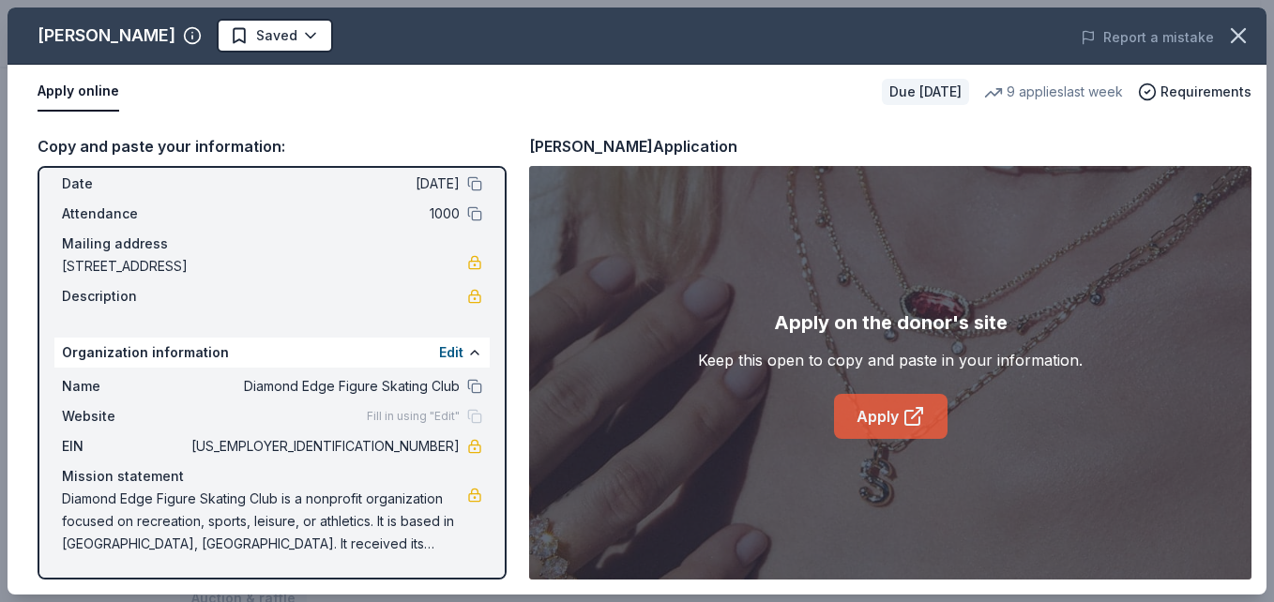
click at [904, 423] on icon at bounding box center [914, 416] width 23 height 23
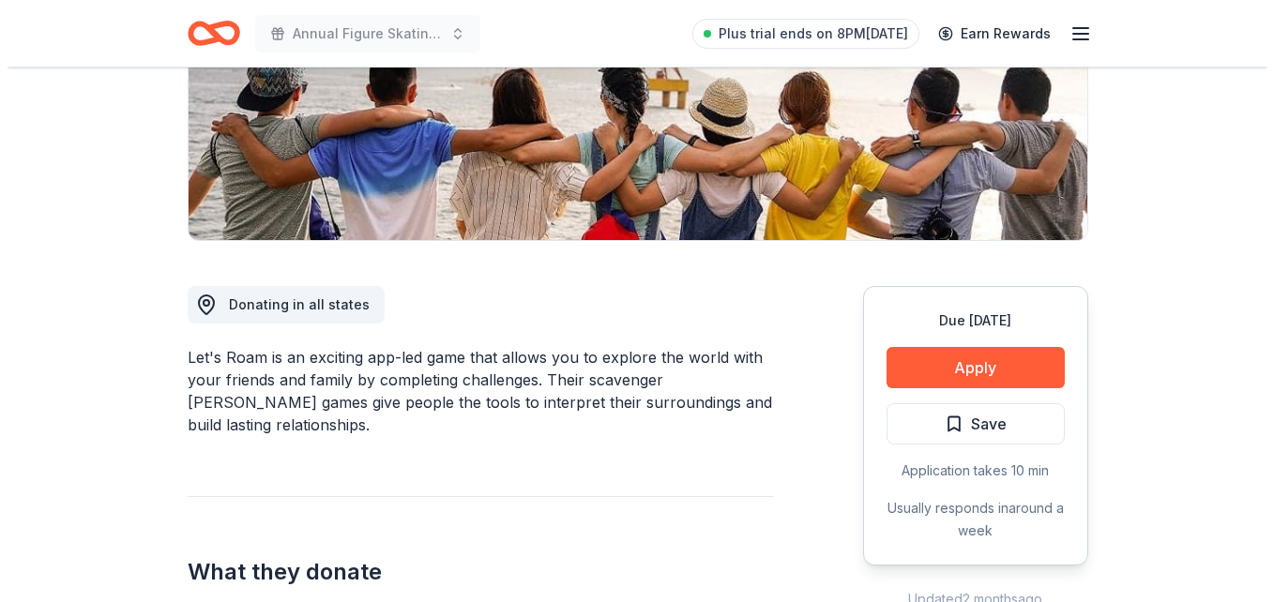
scroll to position [330, 0]
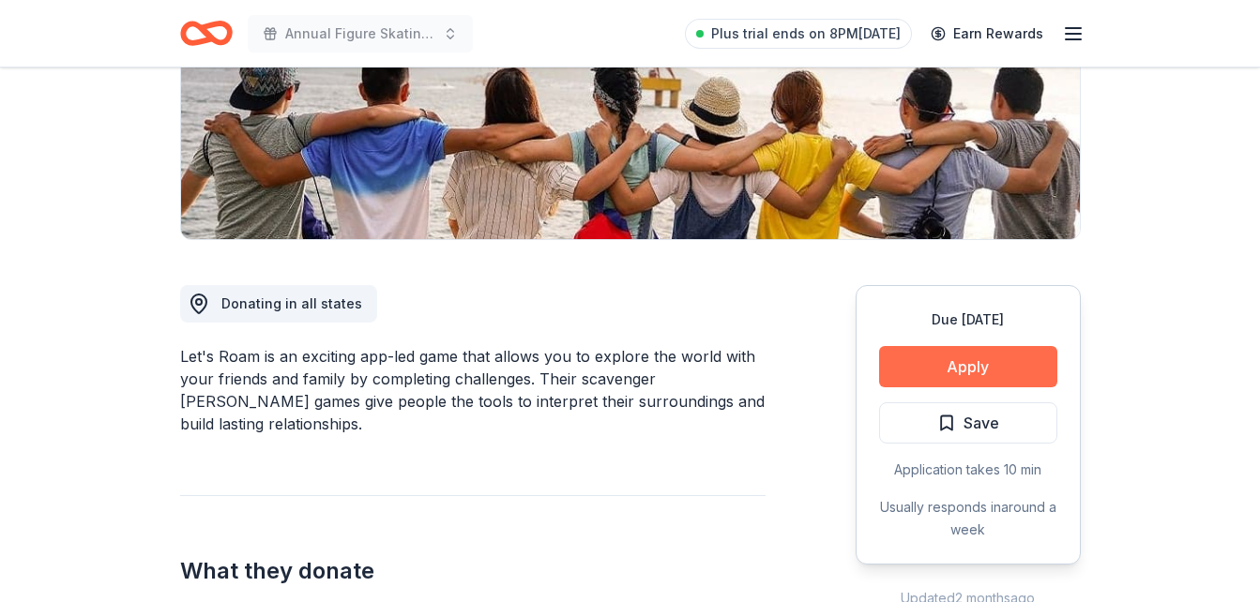
click at [978, 361] on button "Apply" at bounding box center [968, 366] width 178 height 41
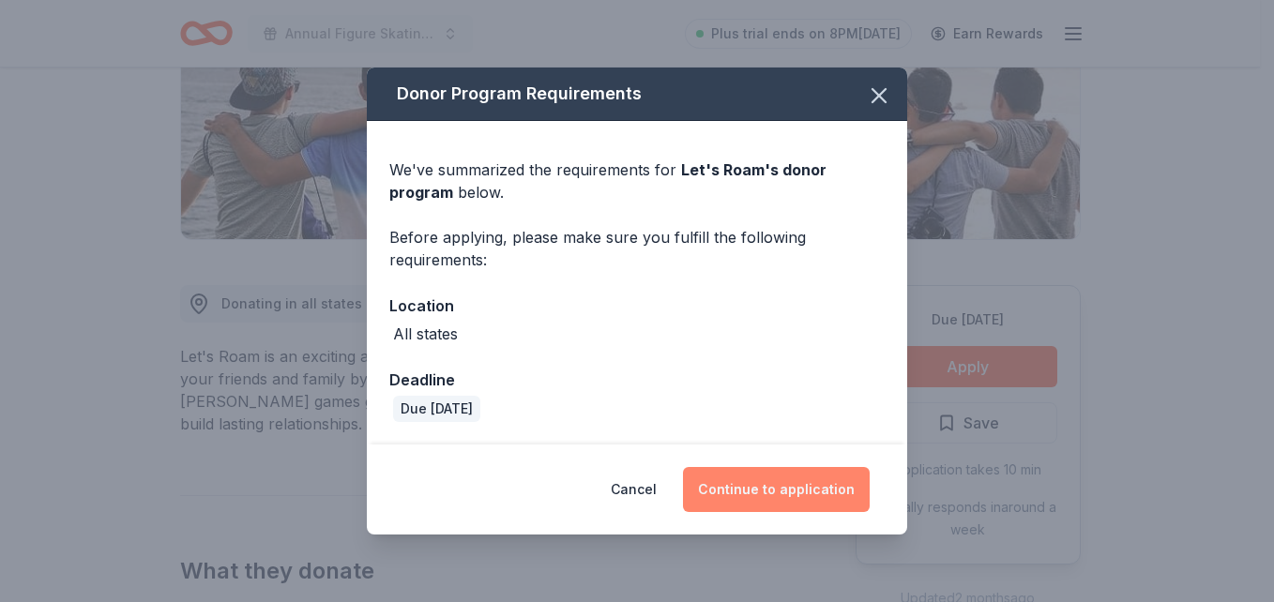
click at [791, 470] on button "Continue to application" at bounding box center [776, 489] width 187 height 45
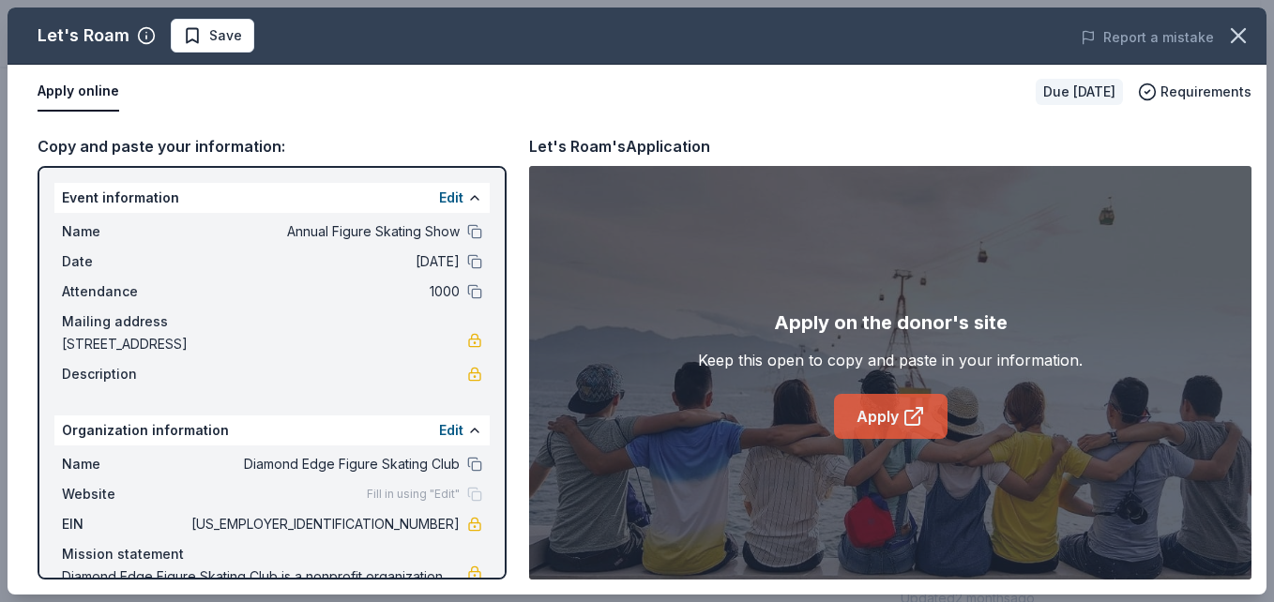
click at [906, 405] on icon at bounding box center [914, 416] width 23 height 23
click at [221, 43] on span "Save" at bounding box center [225, 35] width 33 height 23
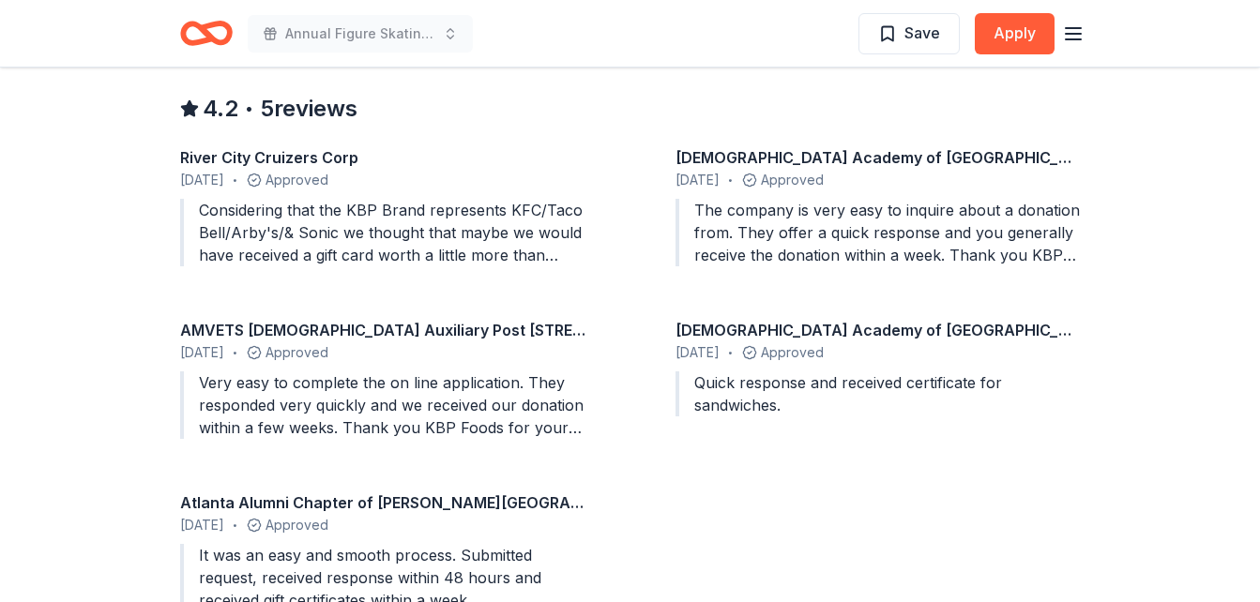
scroll to position [1793, 0]
click at [564, 260] on div "Considering that the KBP Brand represents KFC/Taco Bell/Arby's/& Sonic we thoug…" at bounding box center [382, 232] width 405 height 68
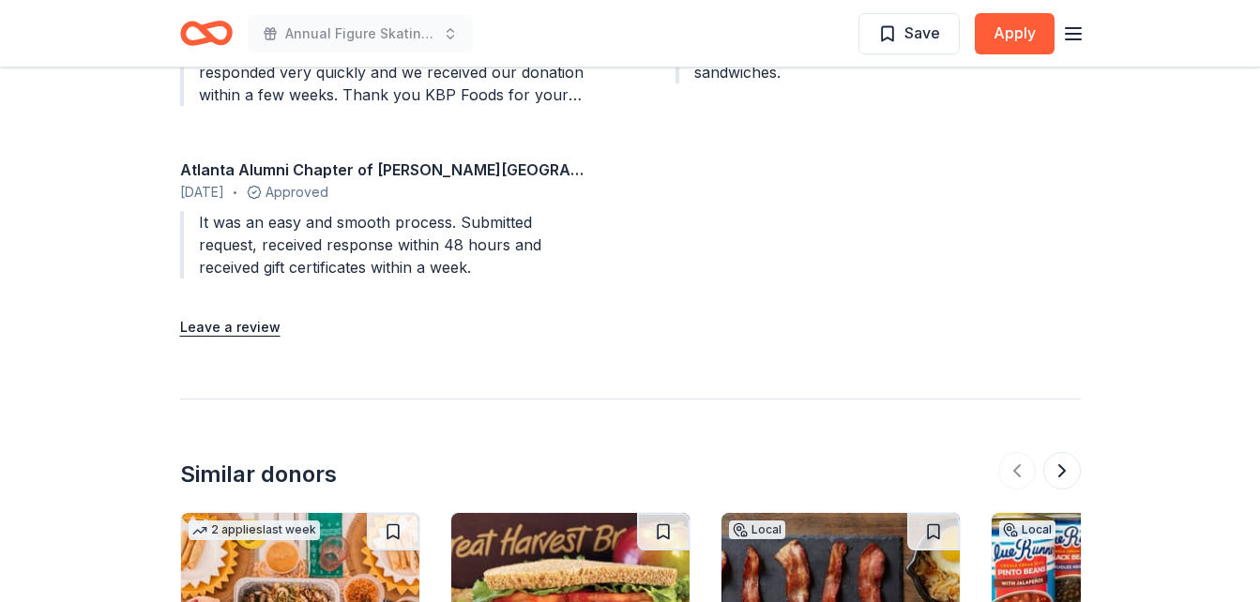
scroll to position [2126, 0]
click at [1020, 35] on button "Apply" at bounding box center [1015, 33] width 80 height 41
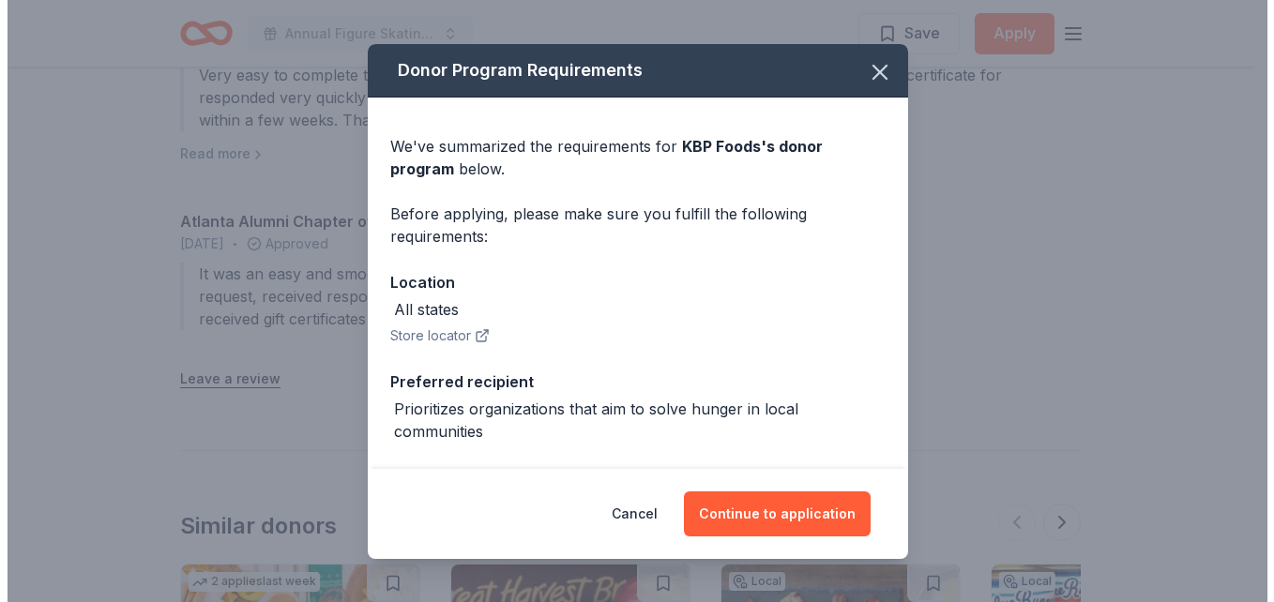
scroll to position [2153, 0]
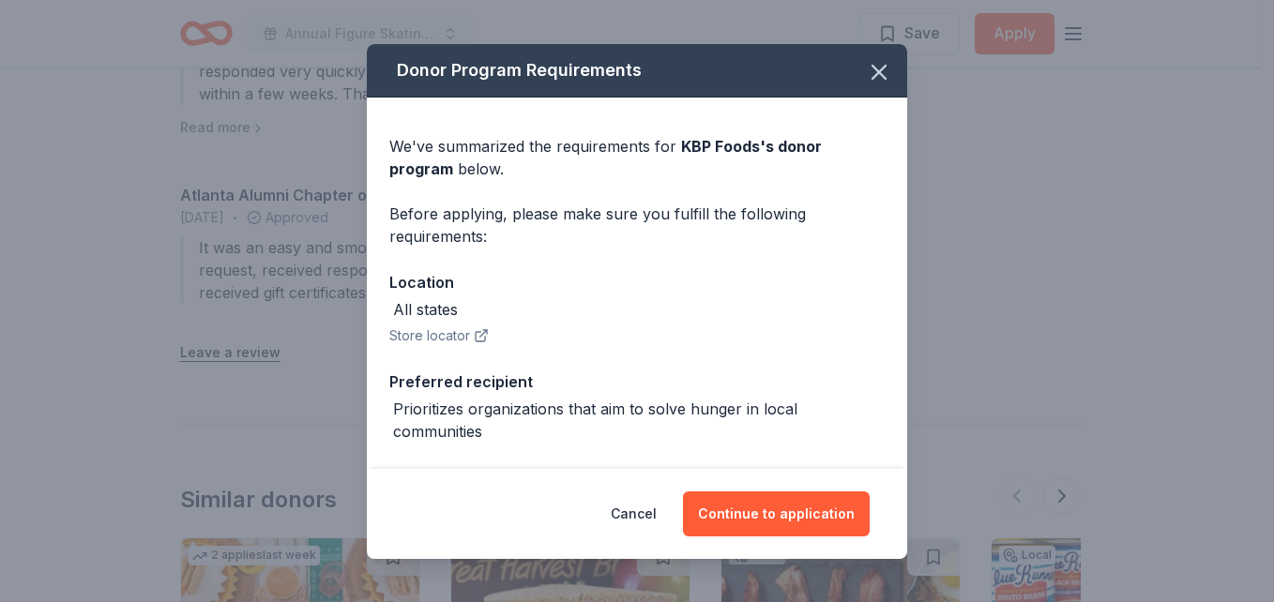
drag, startPoint x: 776, startPoint y: 500, endPoint x: 1101, endPoint y: -69, distance: 655.6
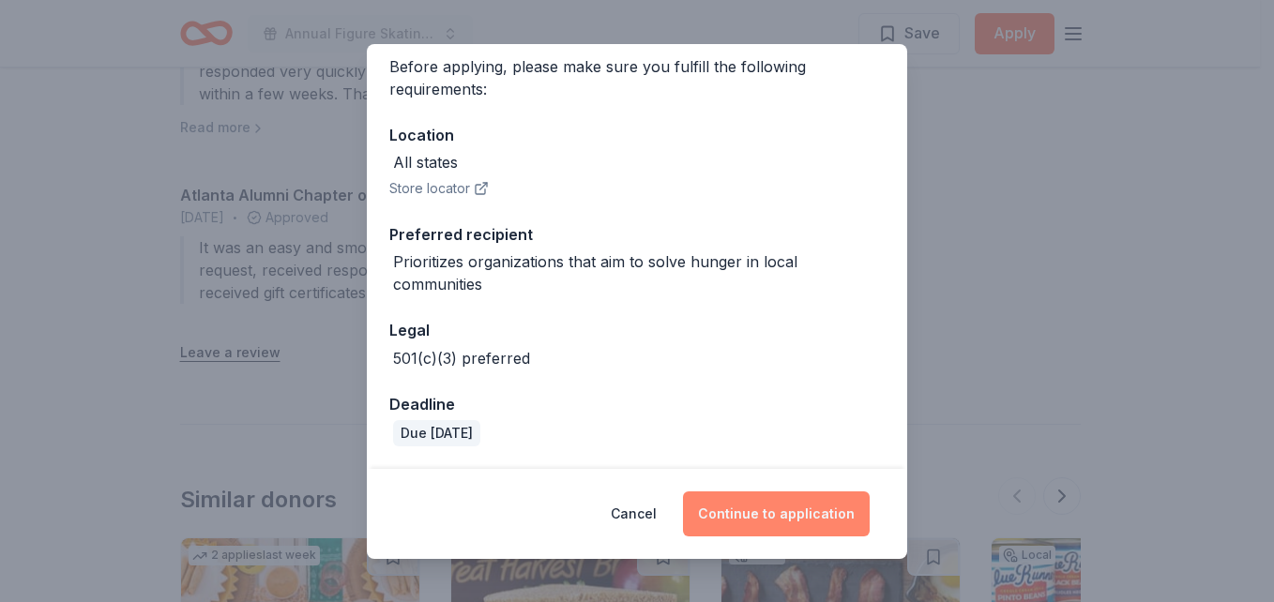
click at [758, 510] on button "Continue to application" at bounding box center [776, 514] width 187 height 45
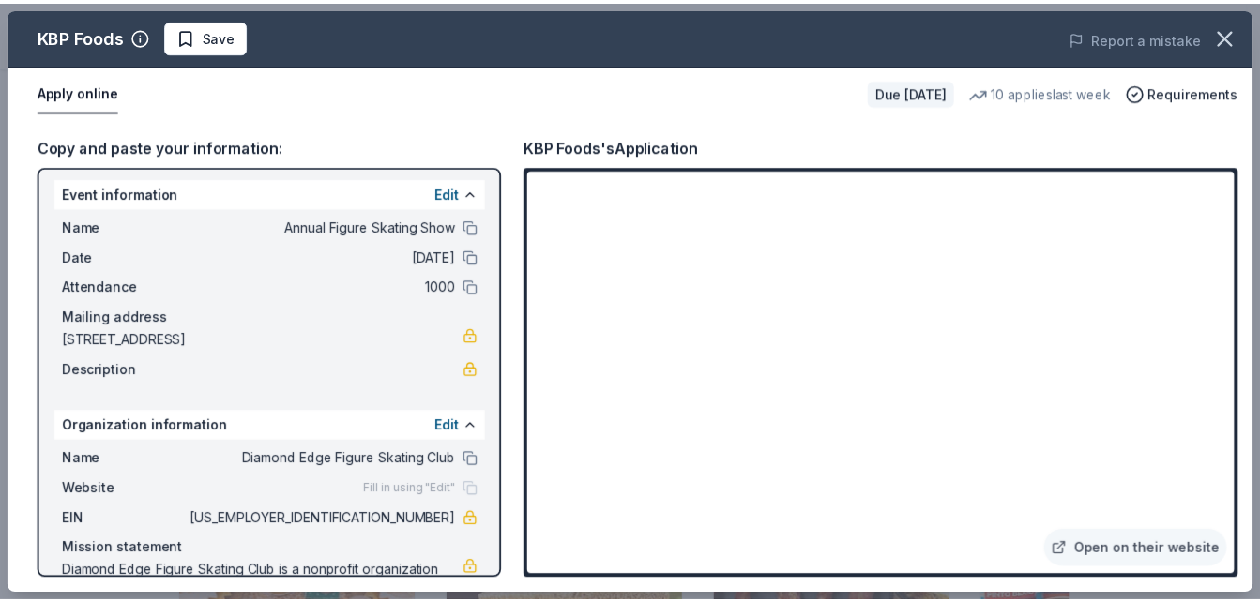
scroll to position [6, 0]
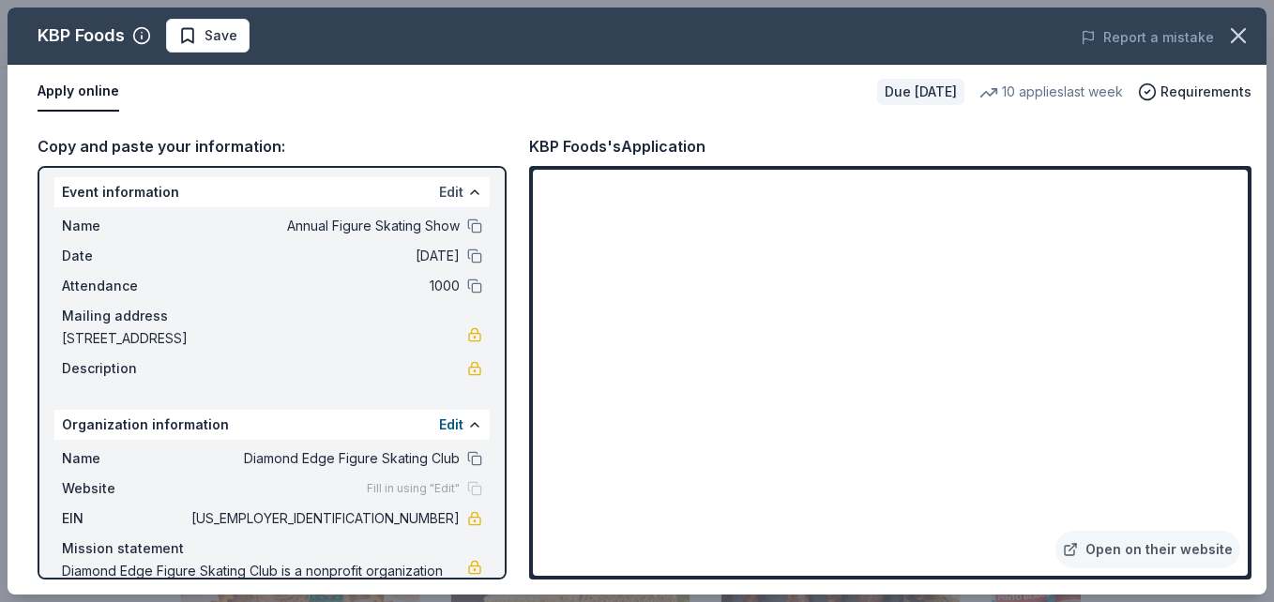
click at [448, 191] on button "Edit" at bounding box center [451, 192] width 24 height 23
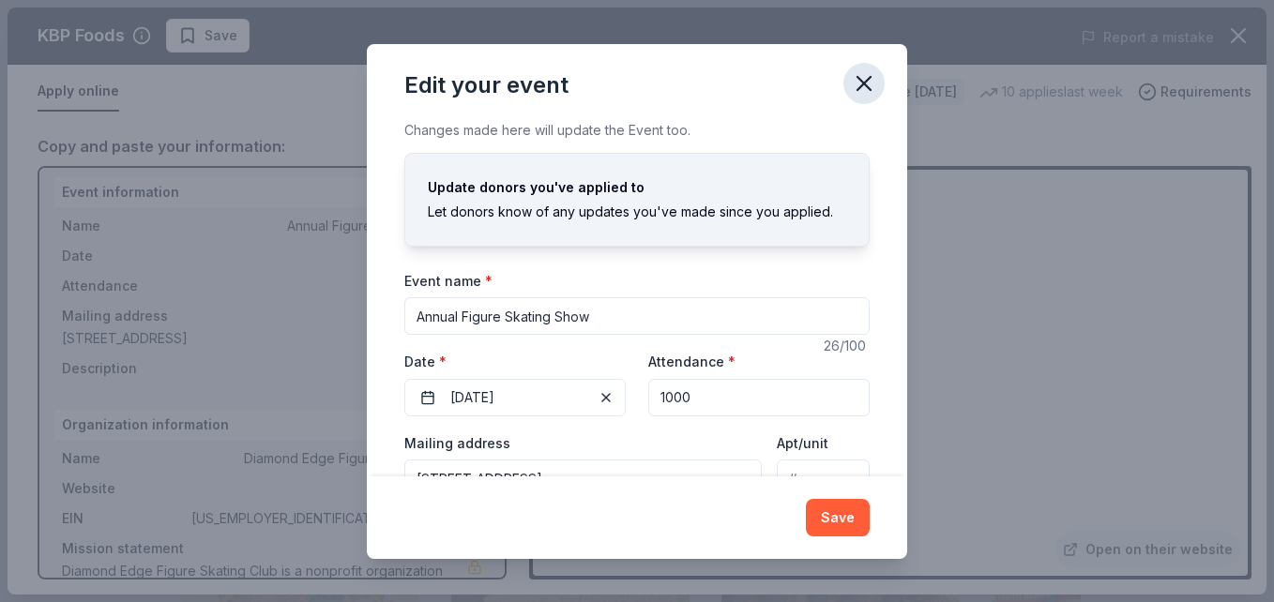
click at [872, 88] on icon "button" at bounding box center [864, 83] width 26 height 26
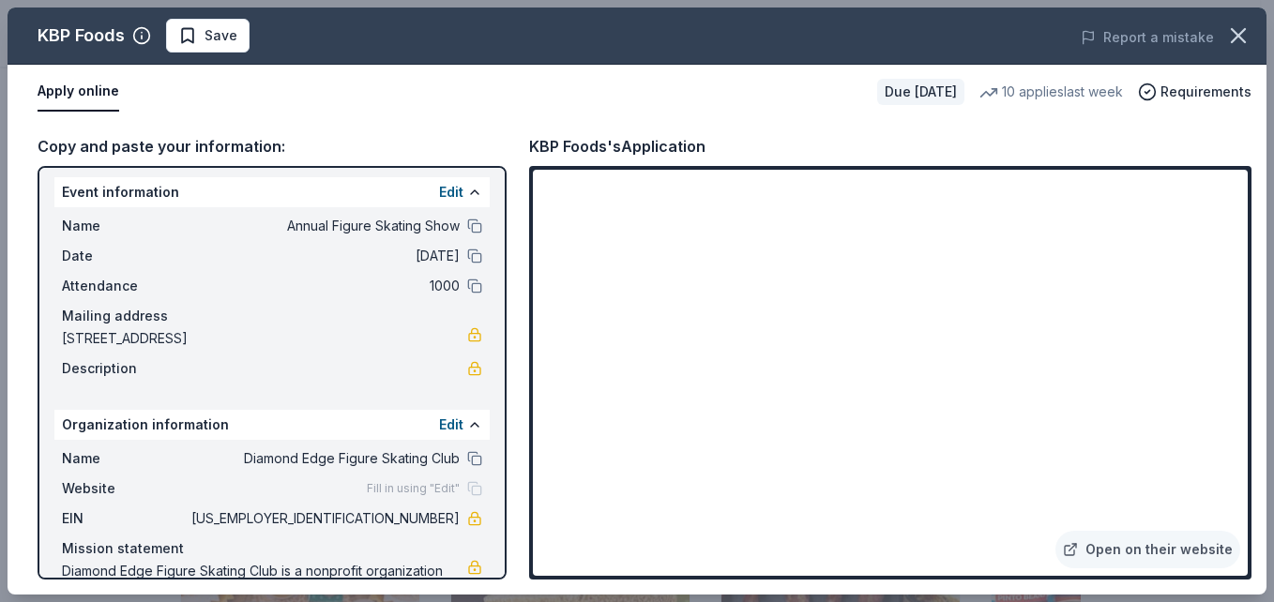
click at [471, 463] on div "Name Diamond Edge Figure Skating Club Website Fill in using "Edit" EIN 41-19762…" at bounding box center [271, 537] width 435 height 195
click at [467, 464] on button at bounding box center [474, 458] width 15 height 15
click at [1239, 23] on icon "button" at bounding box center [1239, 36] width 26 height 26
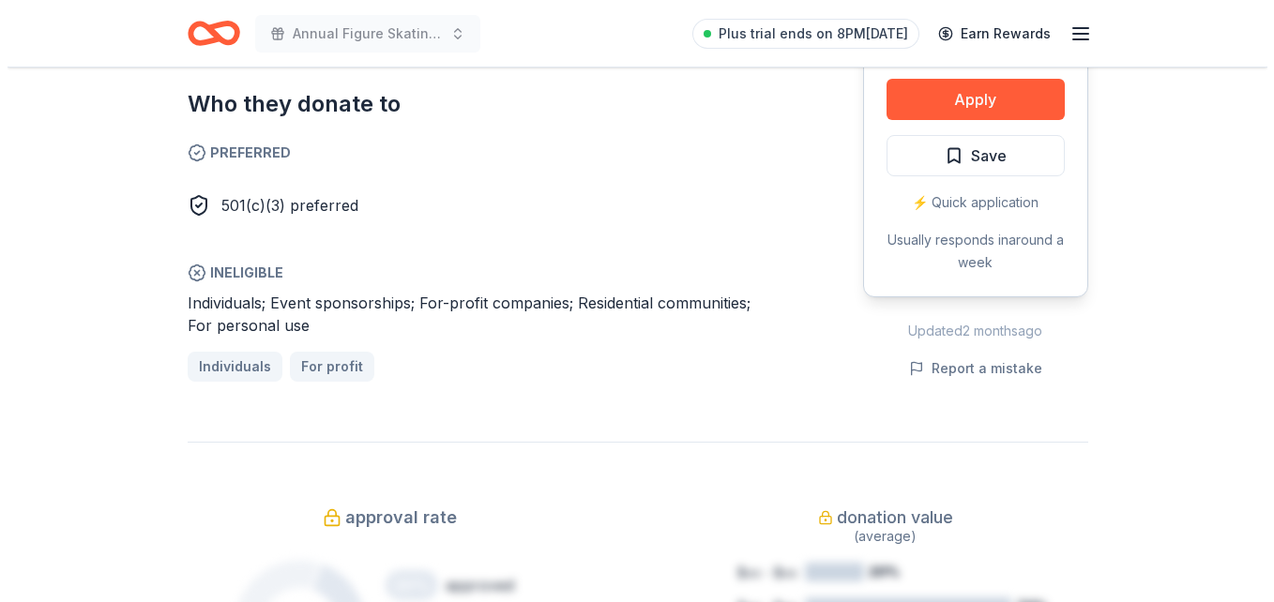
scroll to position [1134, 0]
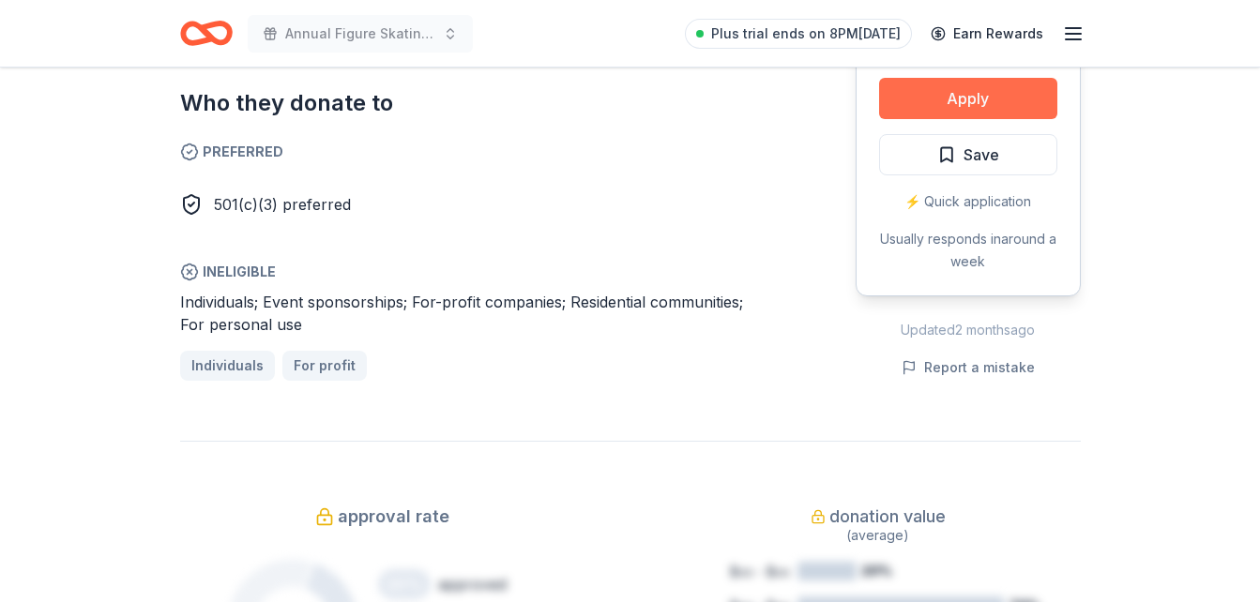
click at [988, 84] on button "Apply" at bounding box center [968, 98] width 178 height 41
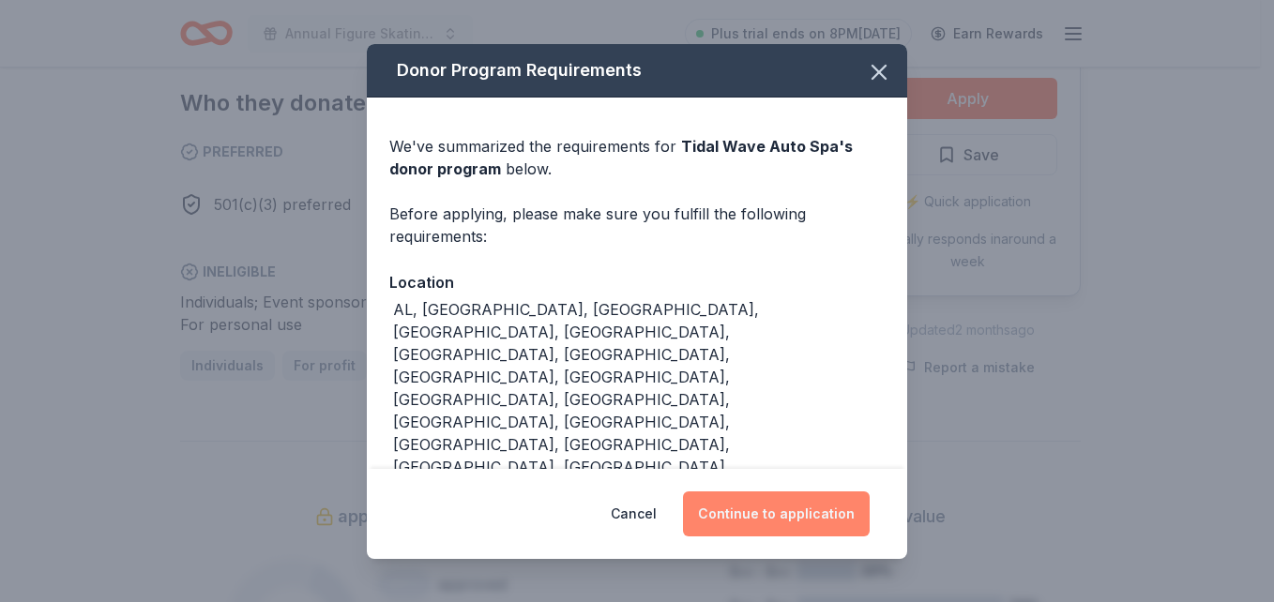
click at [769, 510] on button "Continue to application" at bounding box center [776, 514] width 187 height 45
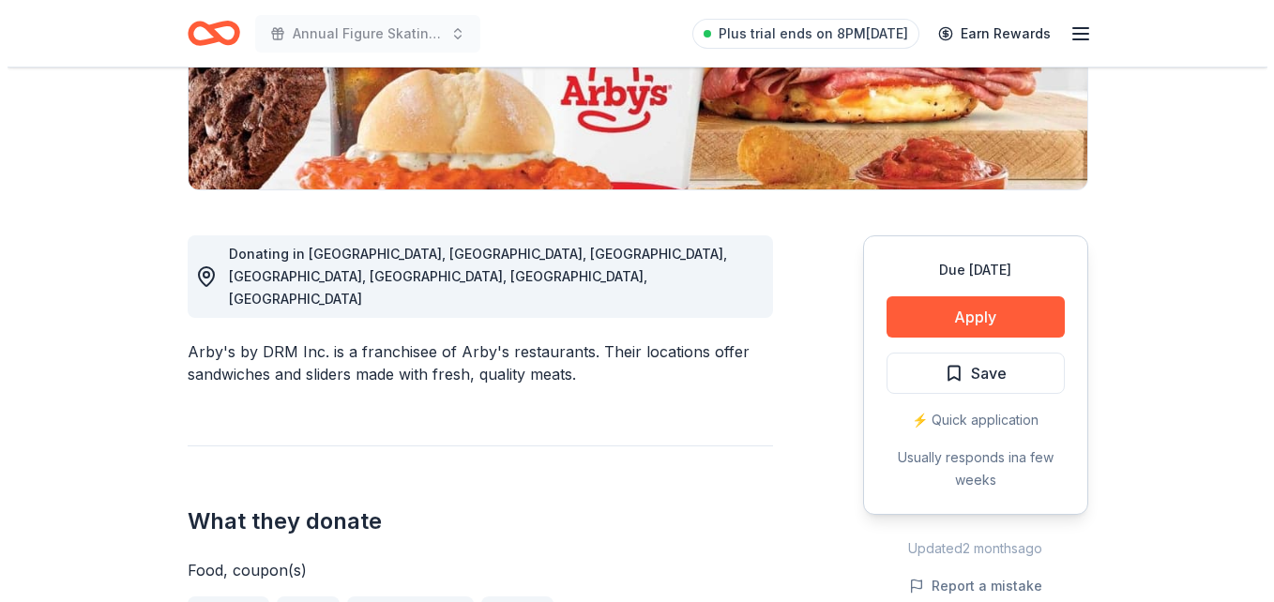
scroll to position [381, 0]
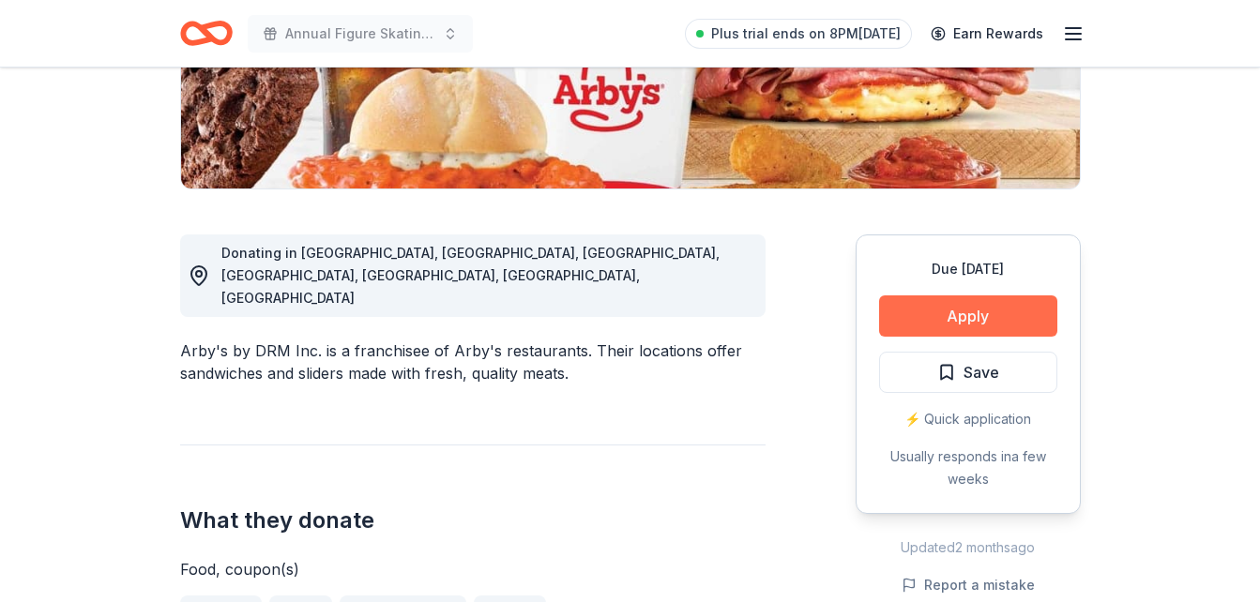
click at [932, 297] on button "Apply" at bounding box center [968, 316] width 178 height 41
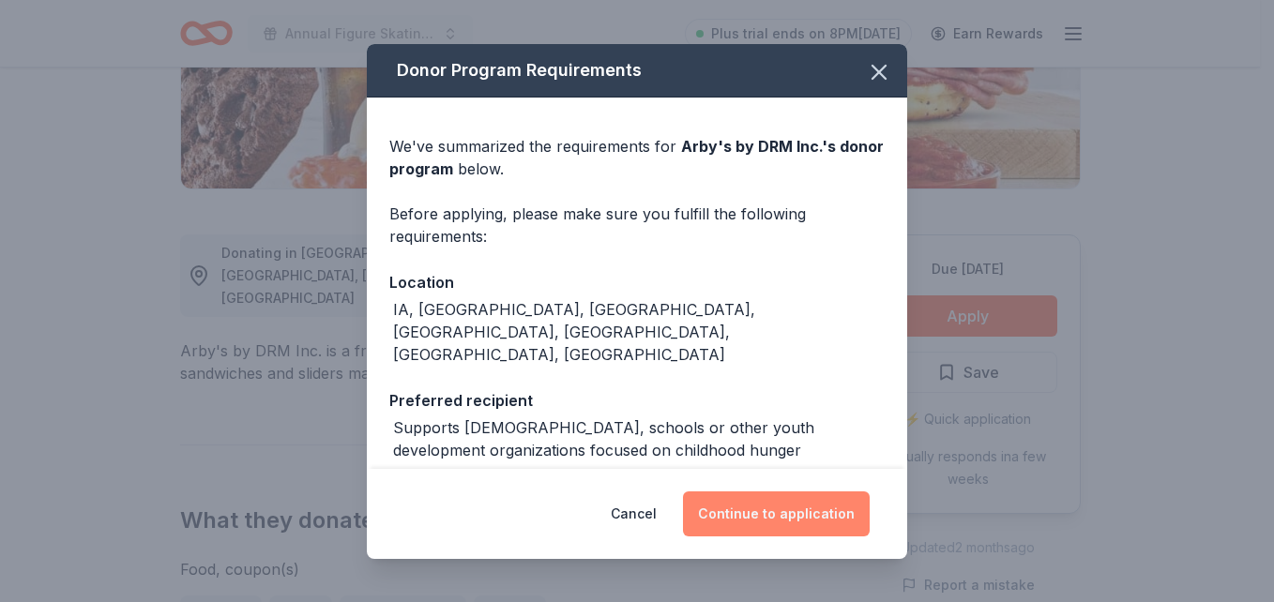
click at [800, 511] on button "Continue to application" at bounding box center [776, 514] width 187 height 45
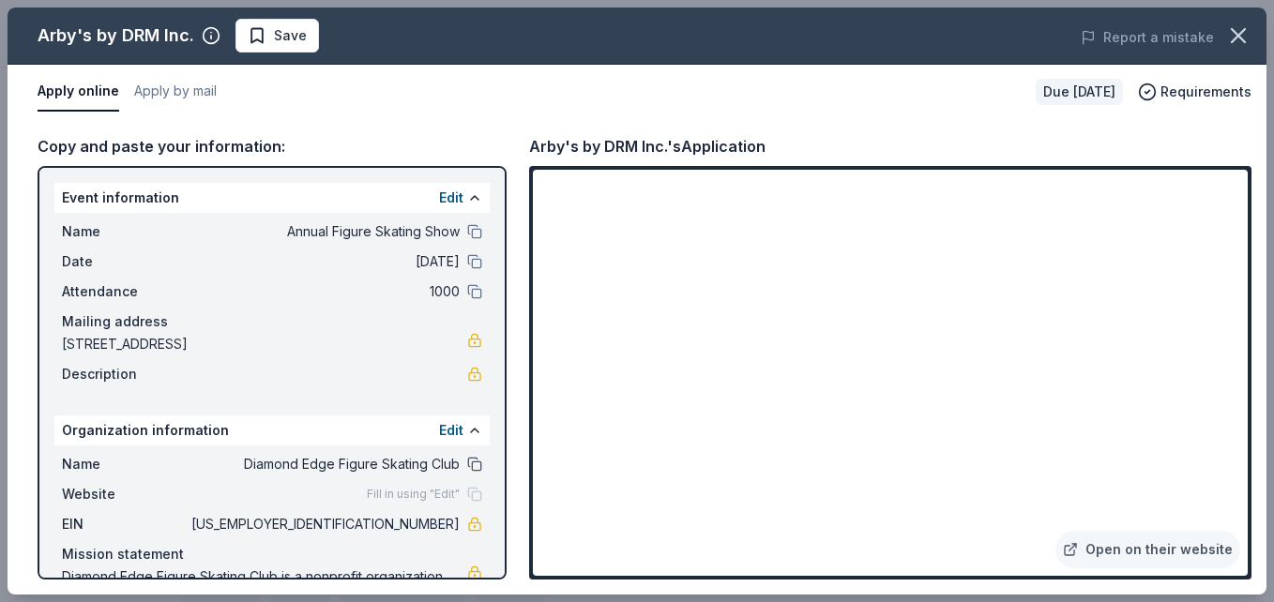
click at [467, 462] on button at bounding box center [474, 464] width 15 height 15
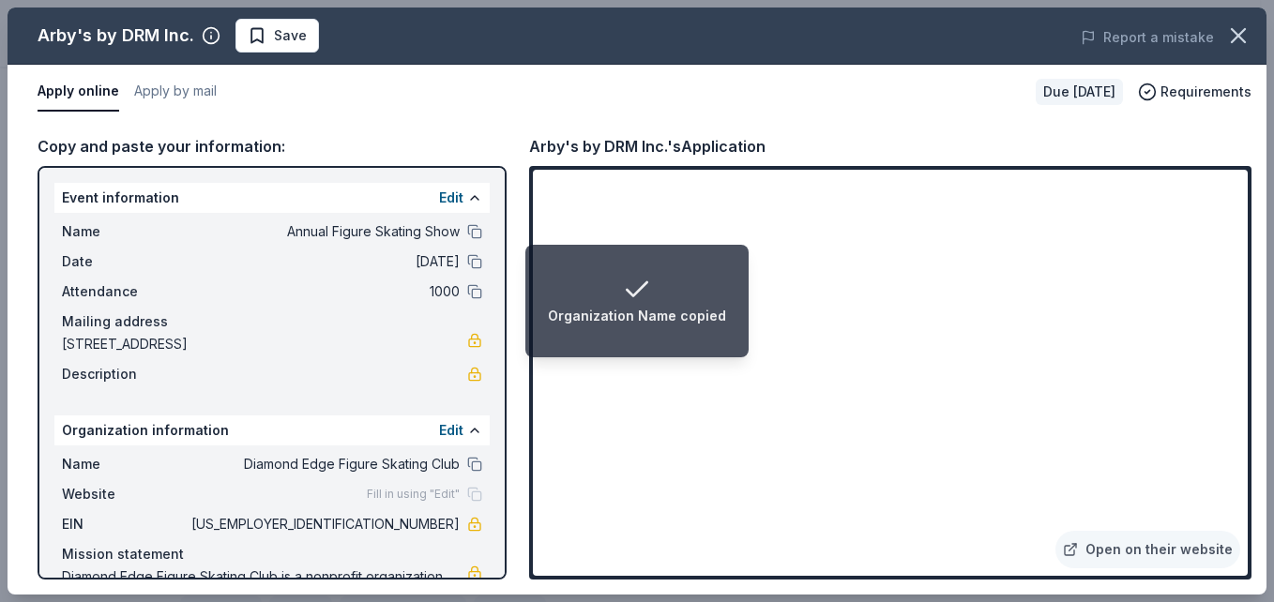
scroll to position [78, 0]
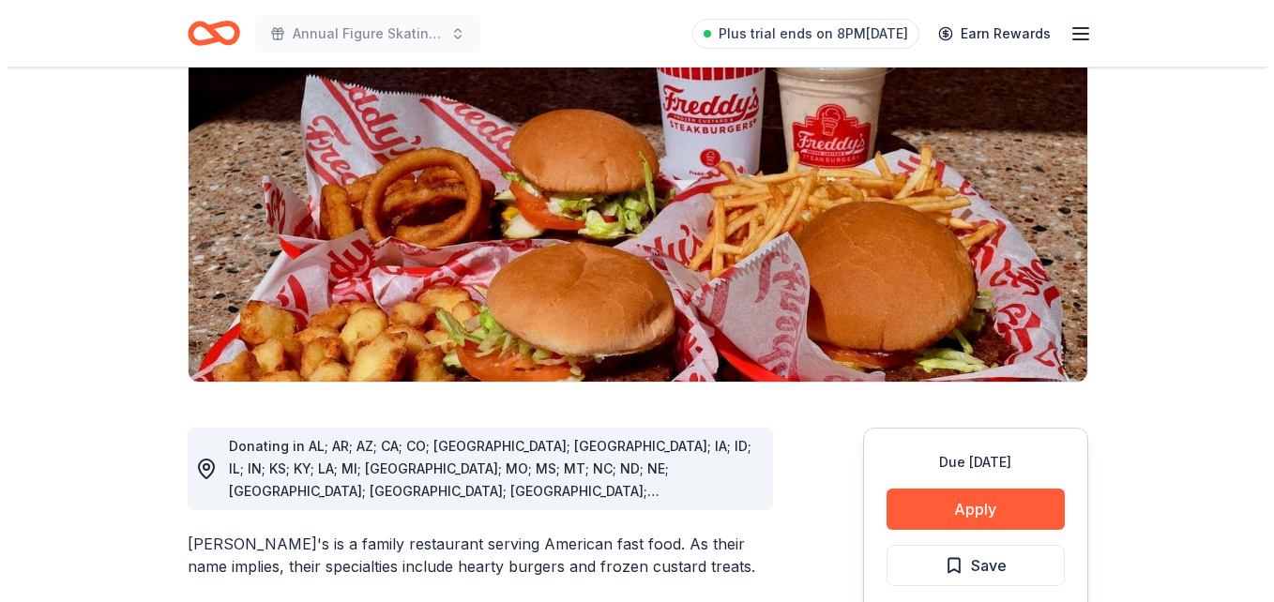
scroll to position [237, 0]
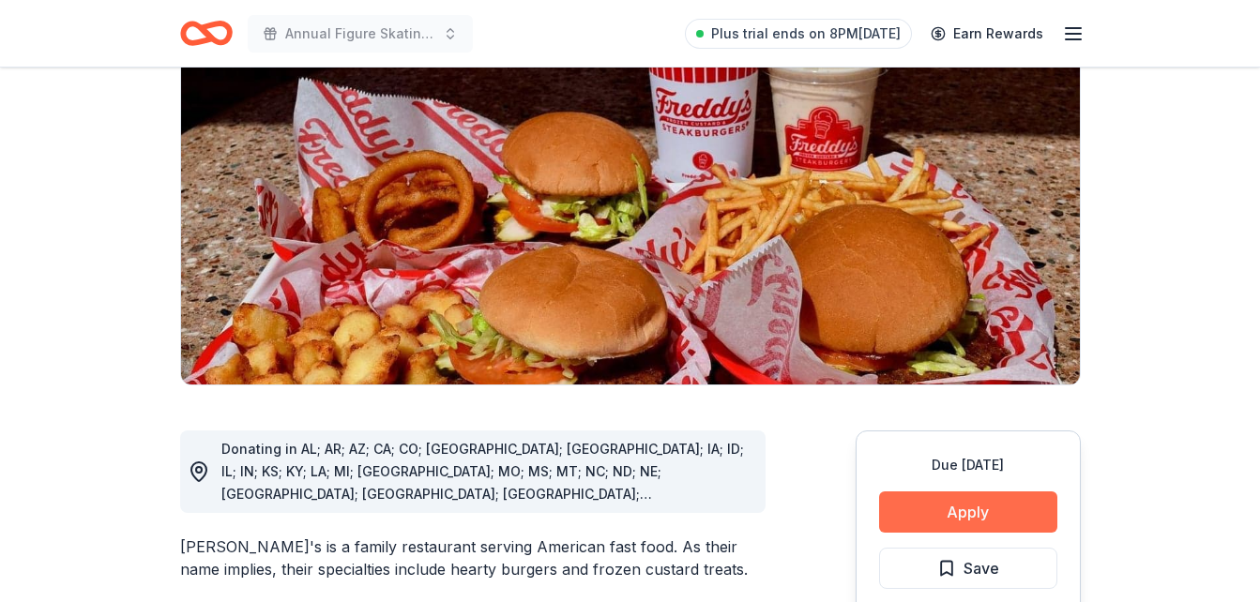
click at [975, 492] on button "Apply" at bounding box center [968, 512] width 178 height 41
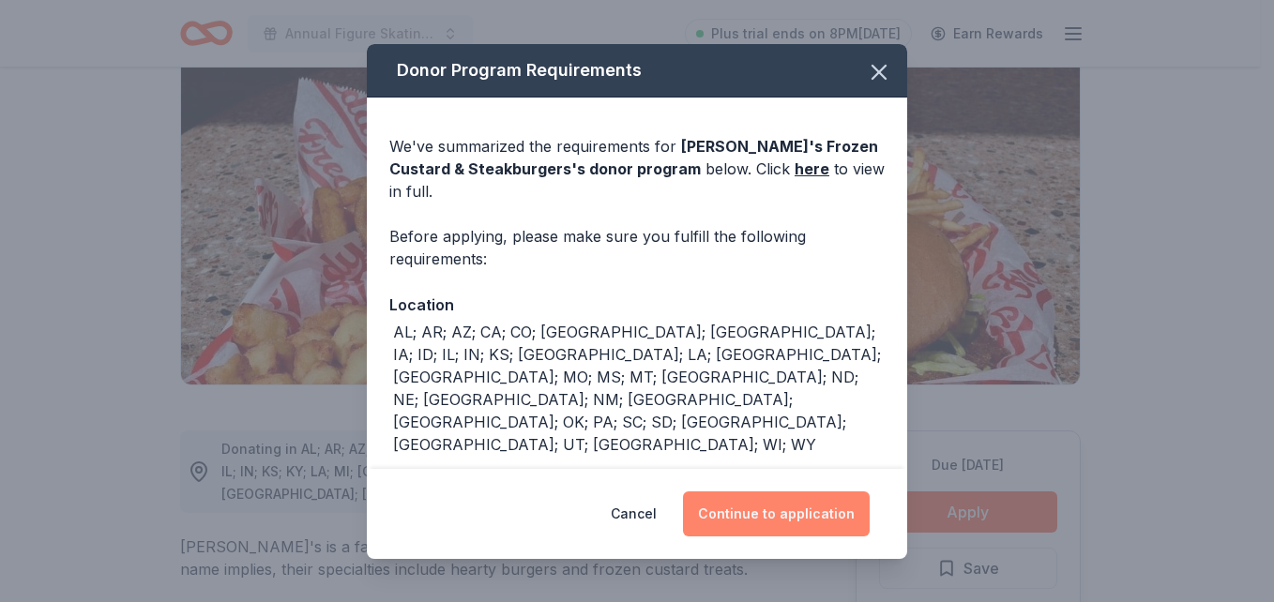
click at [764, 510] on button "Continue to application" at bounding box center [776, 514] width 187 height 45
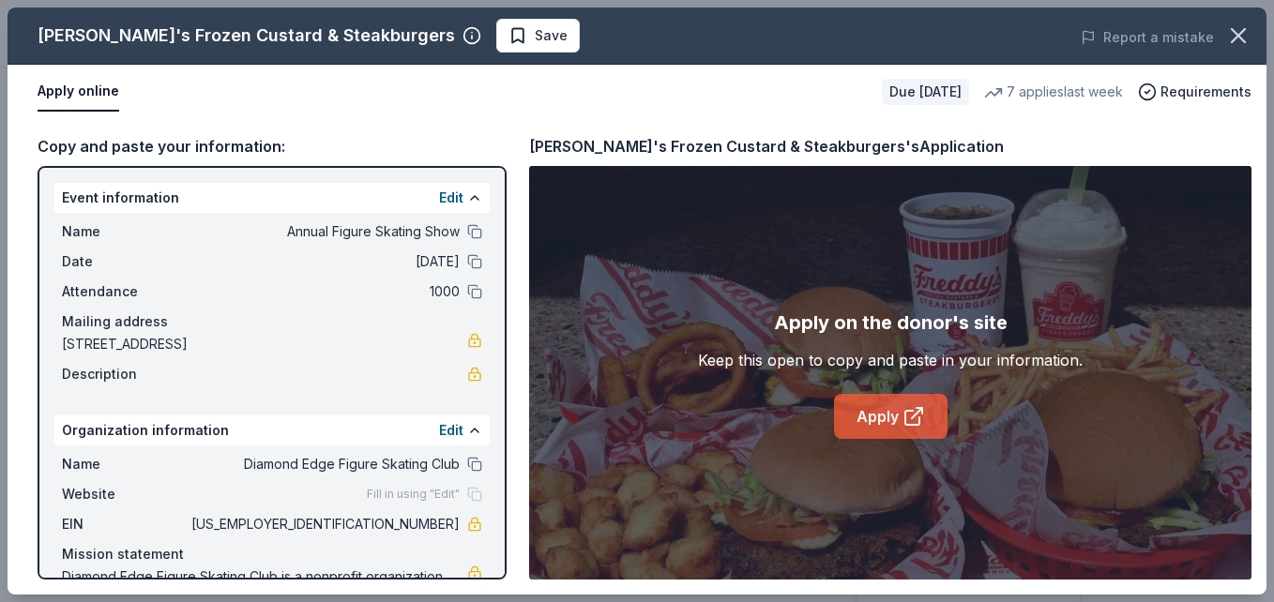
click at [858, 408] on link "Apply" at bounding box center [891, 416] width 114 height 45
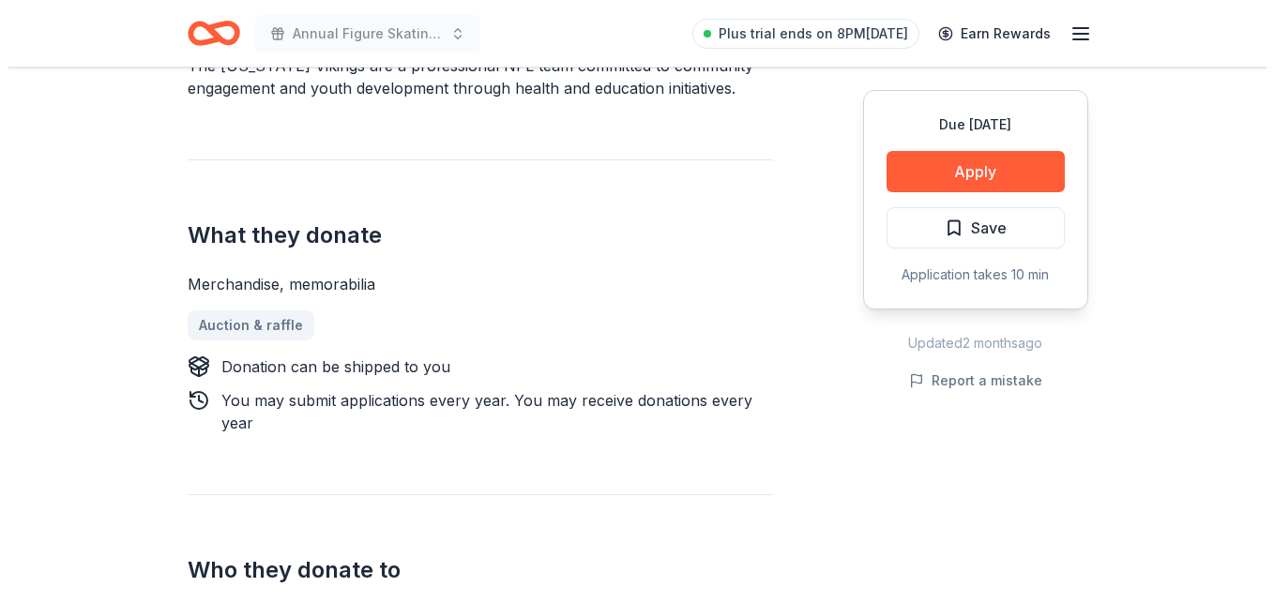
scroll to position [645, 0]
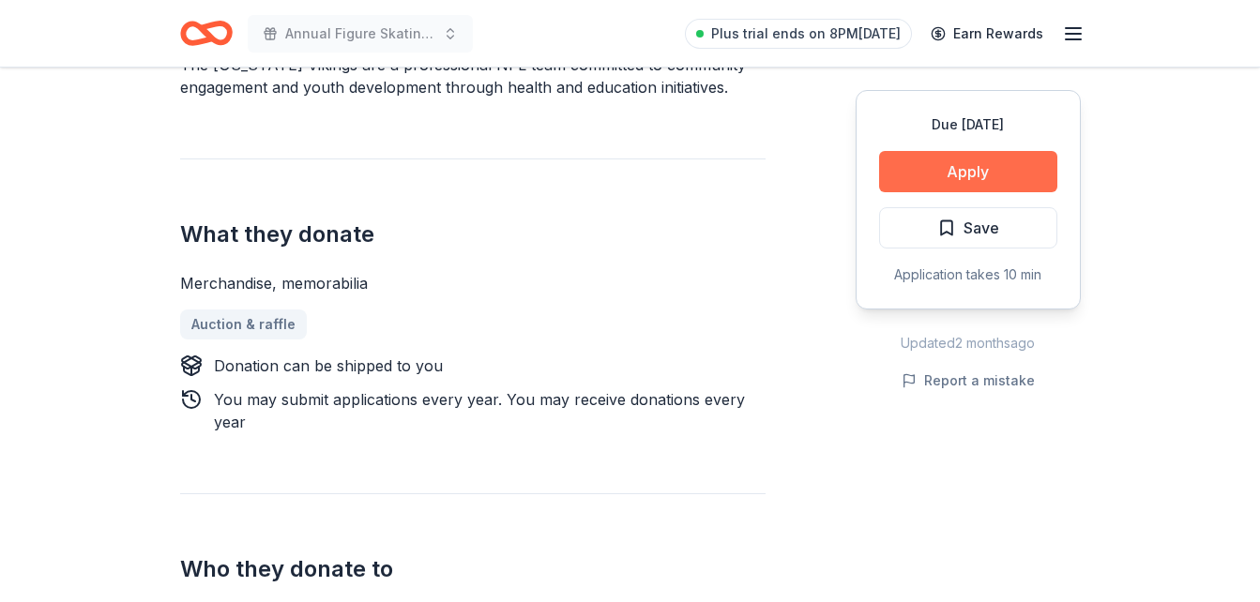
click at [967, 163] on button "Apply" at bounding box center [968, 171] width 178 height 41
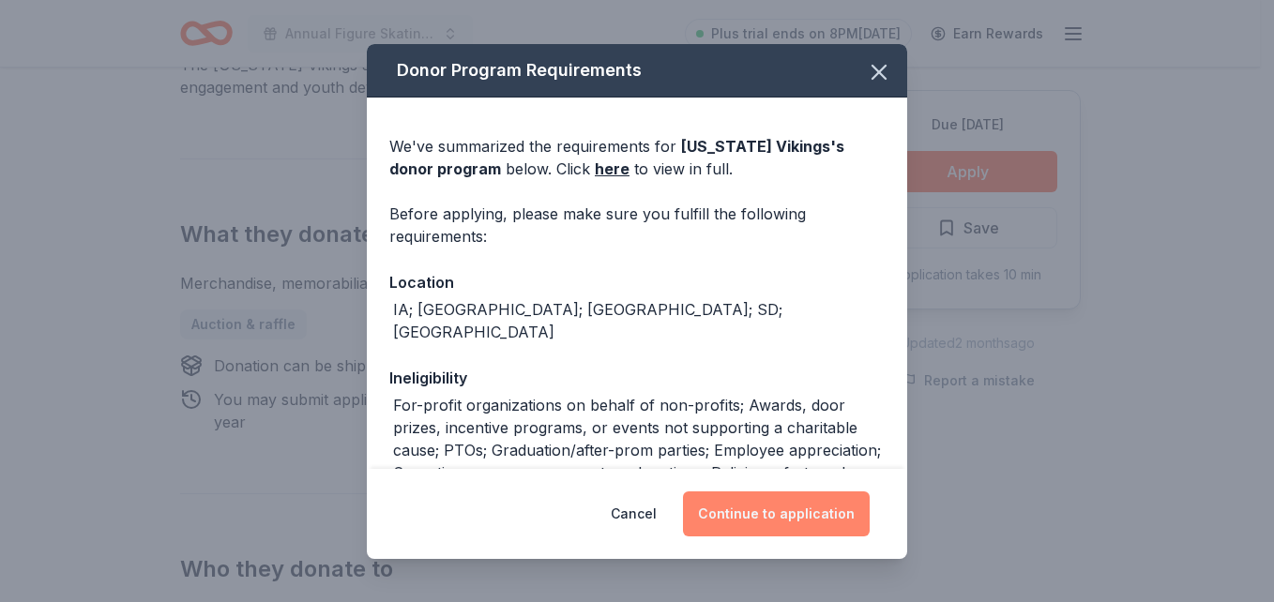
click at [788, 525] on button "Continue to application" at bounding box center [776, 514] width 187 height 45
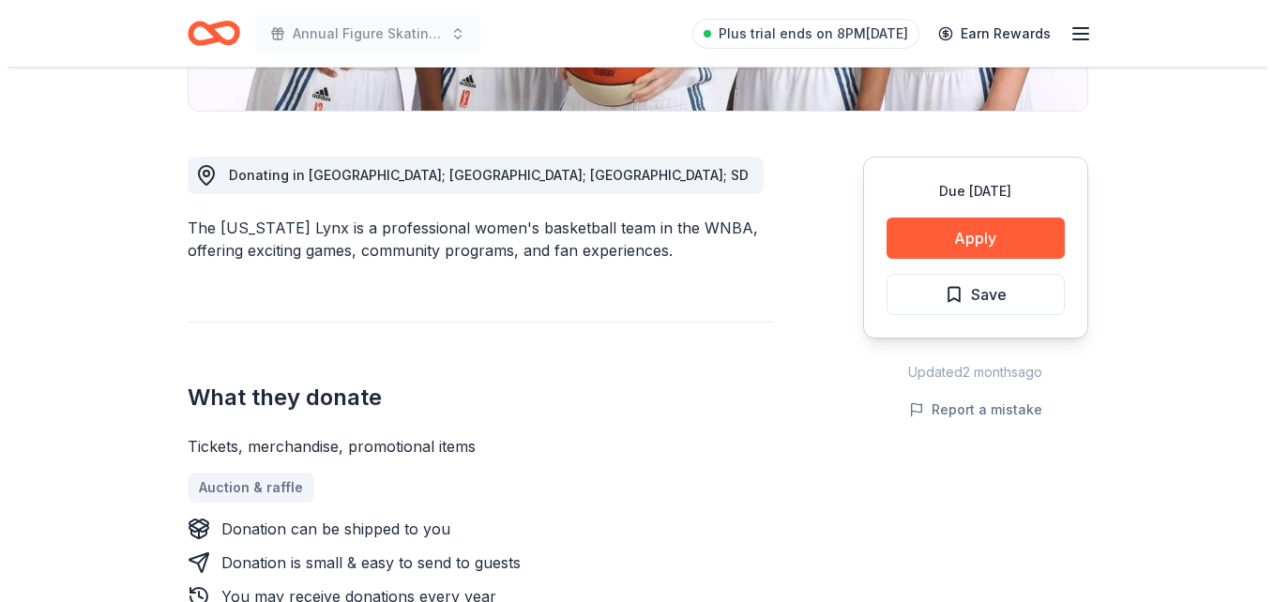
scroll to position [460, 0]
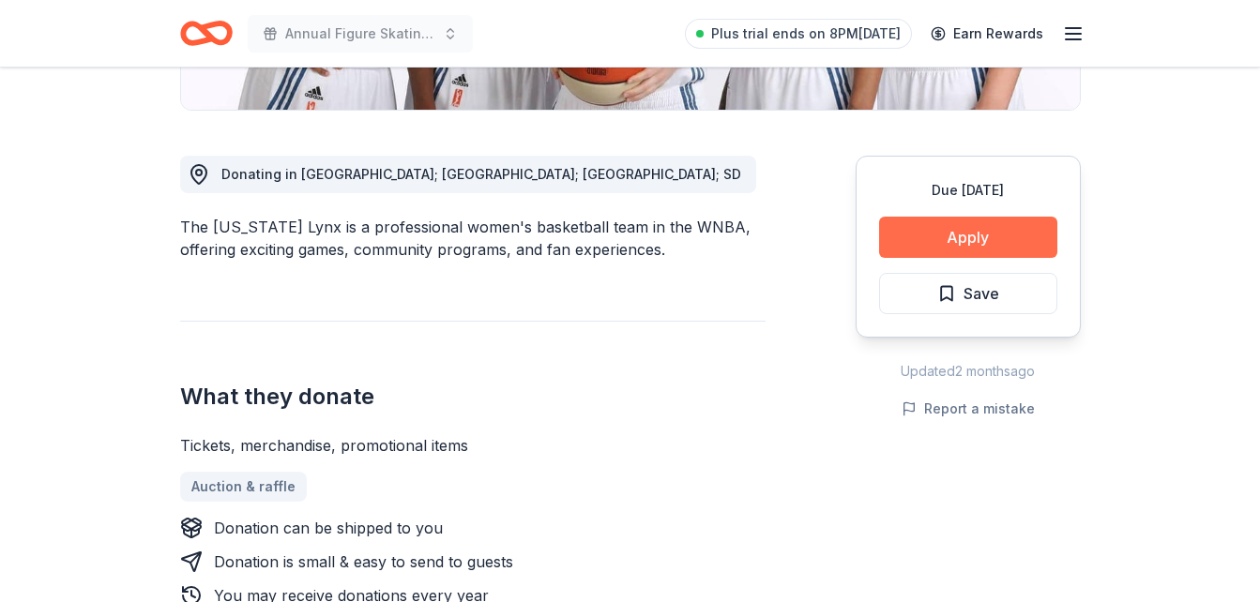
click at [946, 244] on button "Apply" at bounding box center [968, 237] width 178 height 41
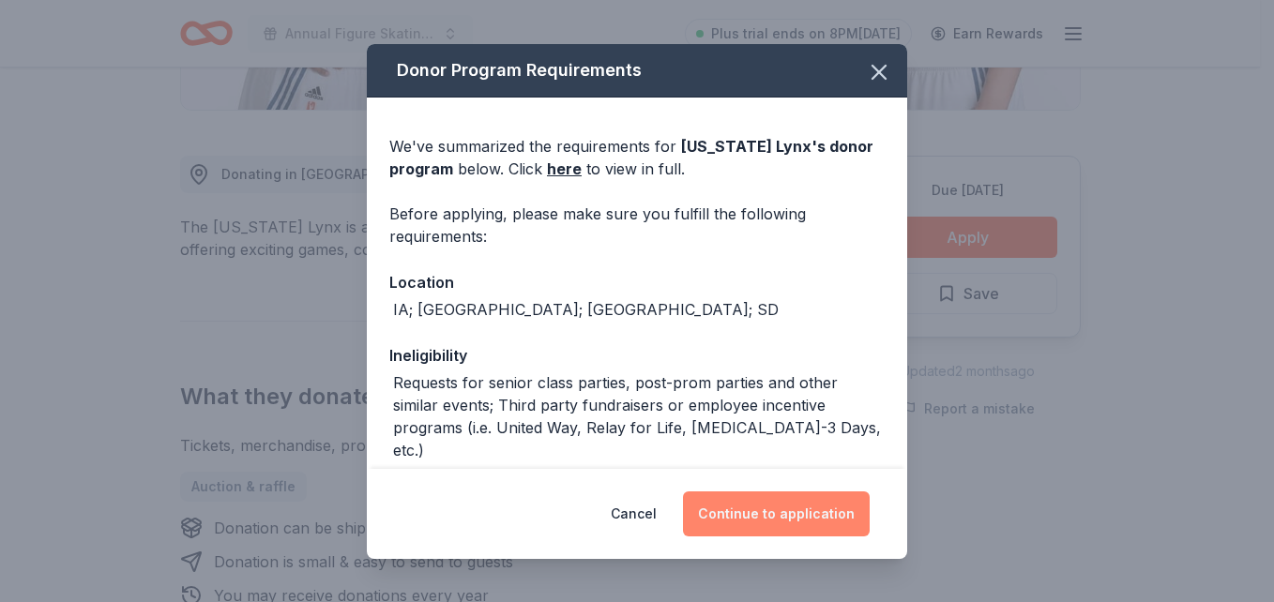
click at [787, 525] on button "Continue to application" at bounding box center [776, 514] width 187 height 45
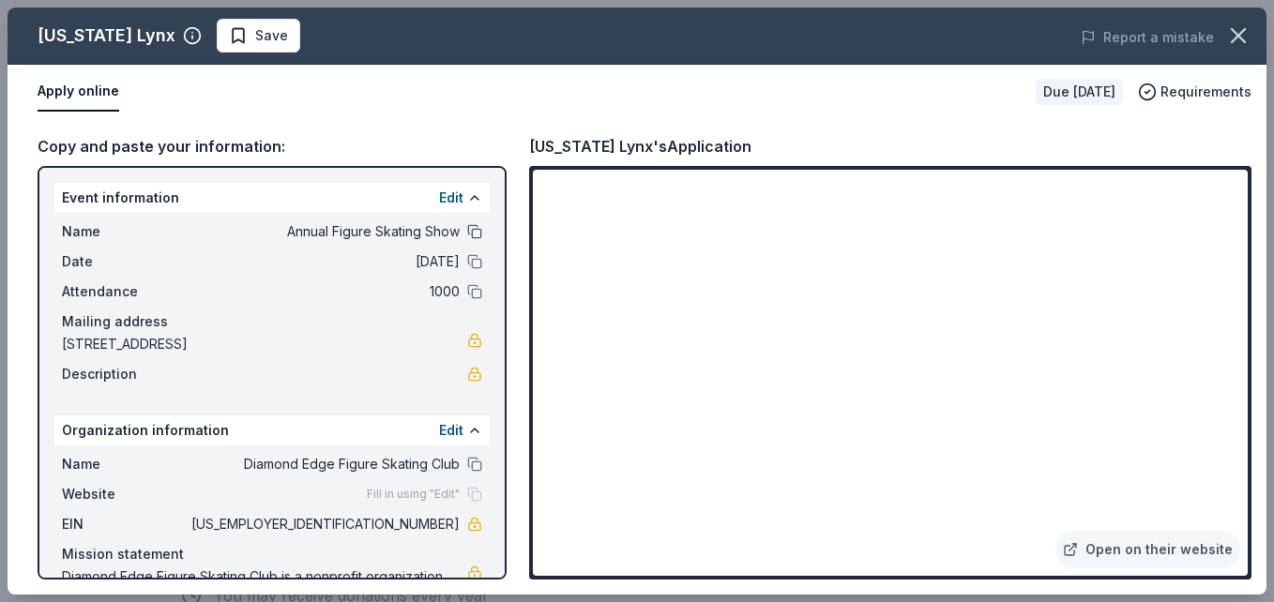
click at [467, 235] on button at bounding box center [474, 231] width 15 height 15
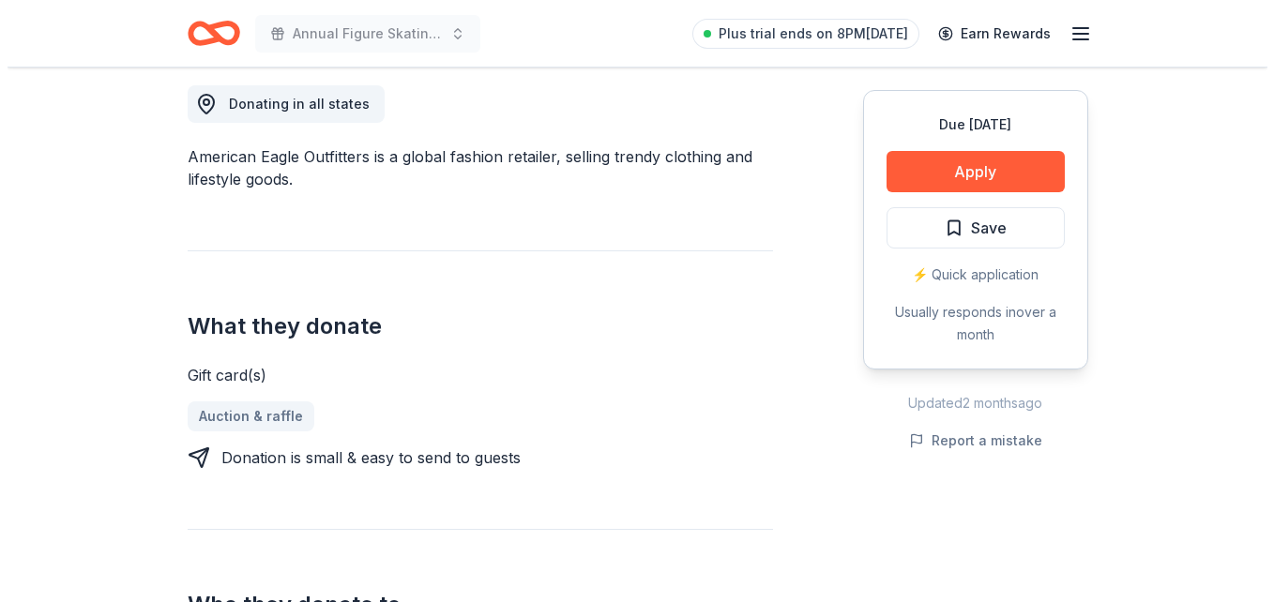
scroll to position [535, 0]
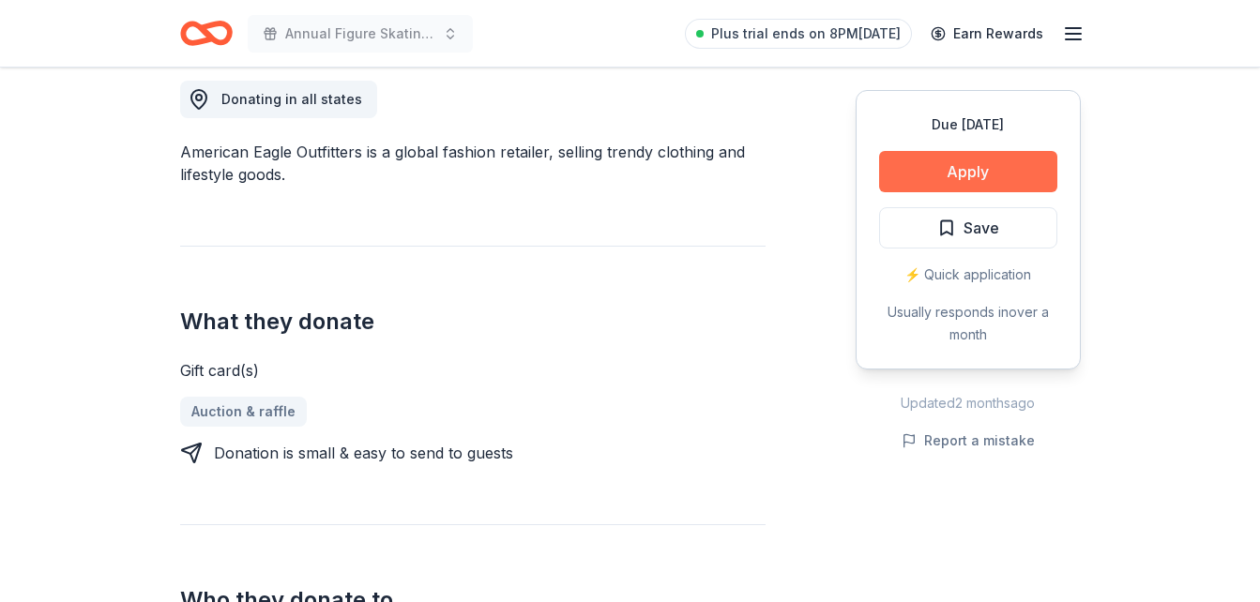
click at [982, 165] on button "Apply" at bounding box center [968, 171] width 178 height 41
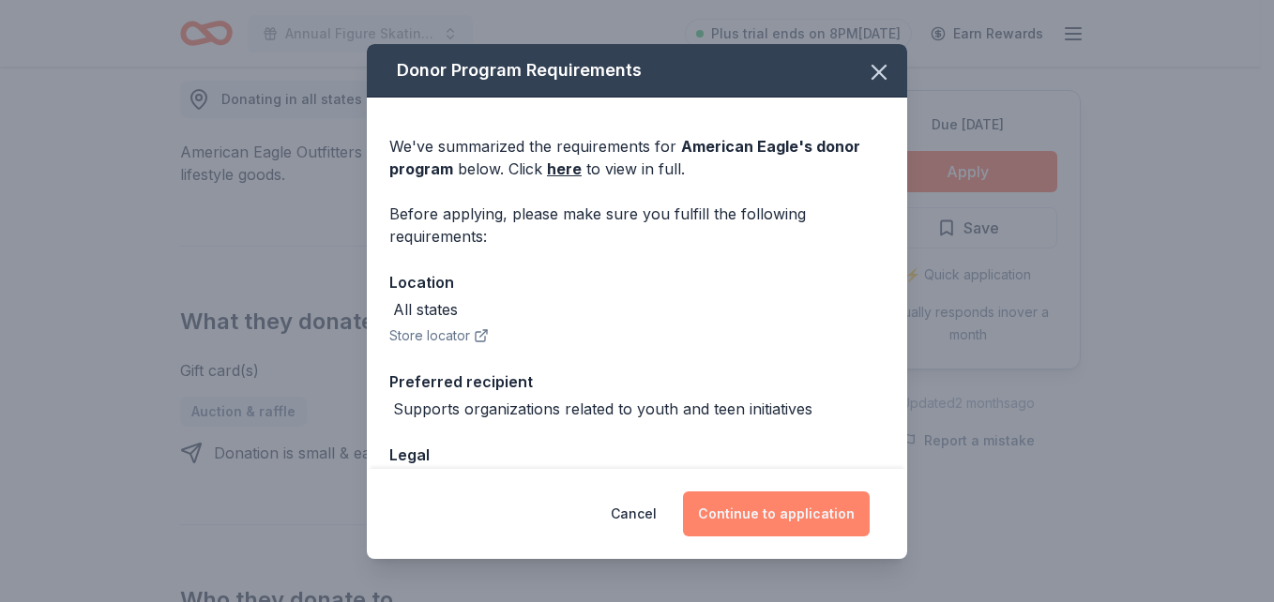
click at [769, 511] on button "Continue to application" at bounding box center [776, 514] width 187 height 45
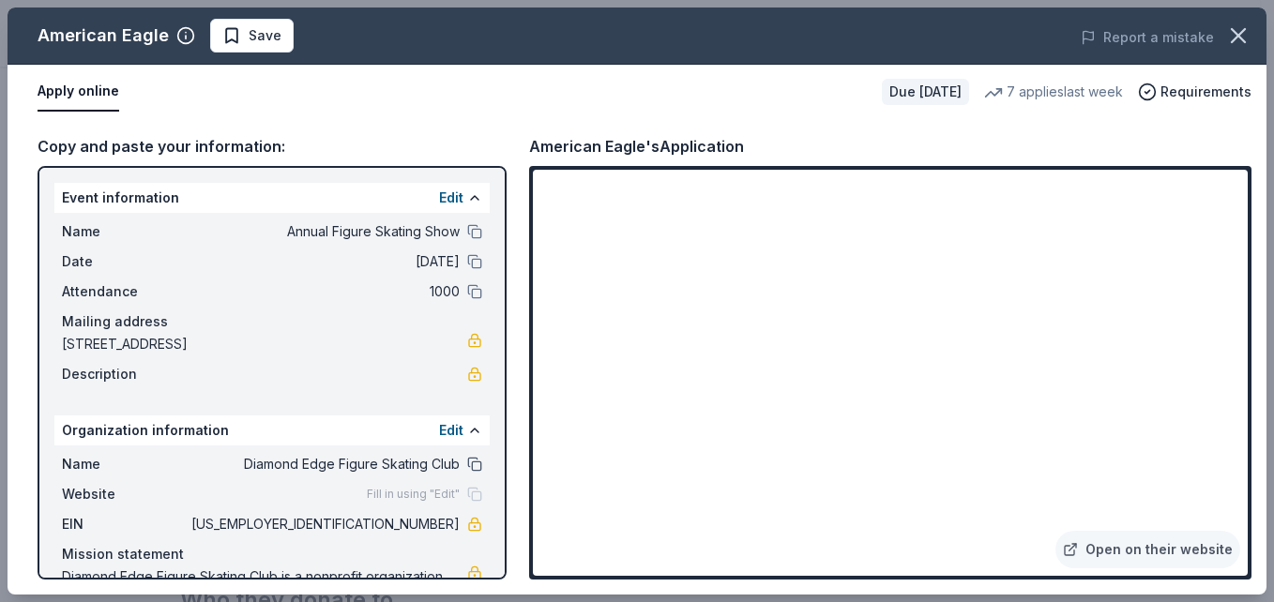
click at [467, 461] on button at bounding box center [474, 464] width 15 height 15
click at [467, 231] on button at bounding box center [474, 231] width 15 height 15
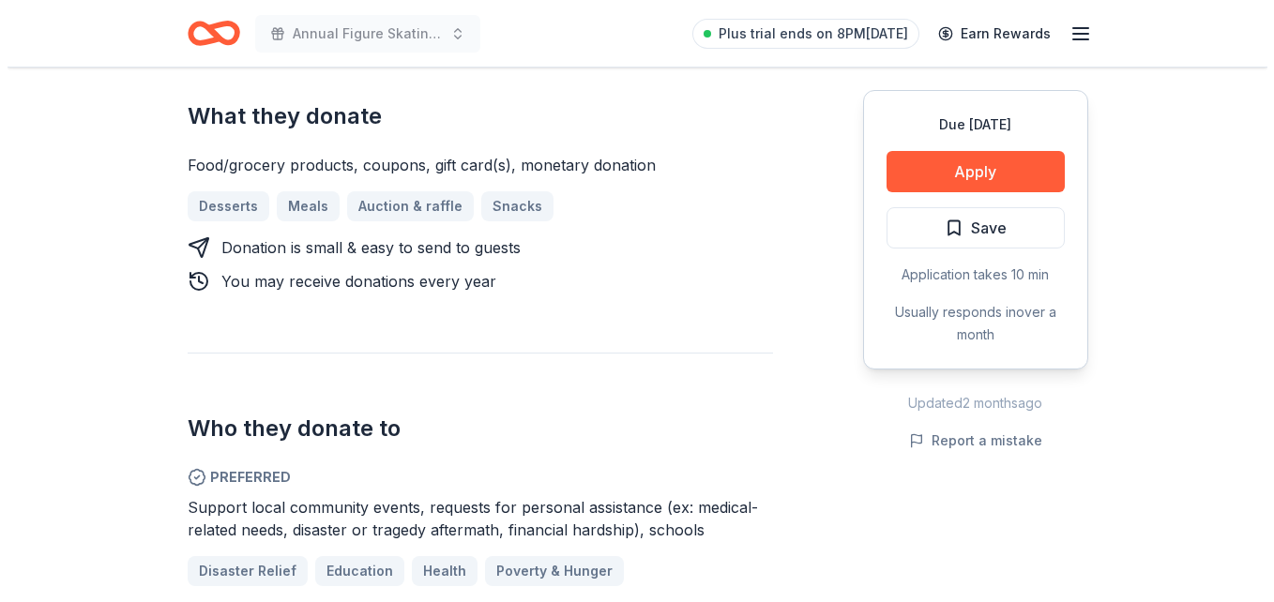
scroll to position [814, 0]
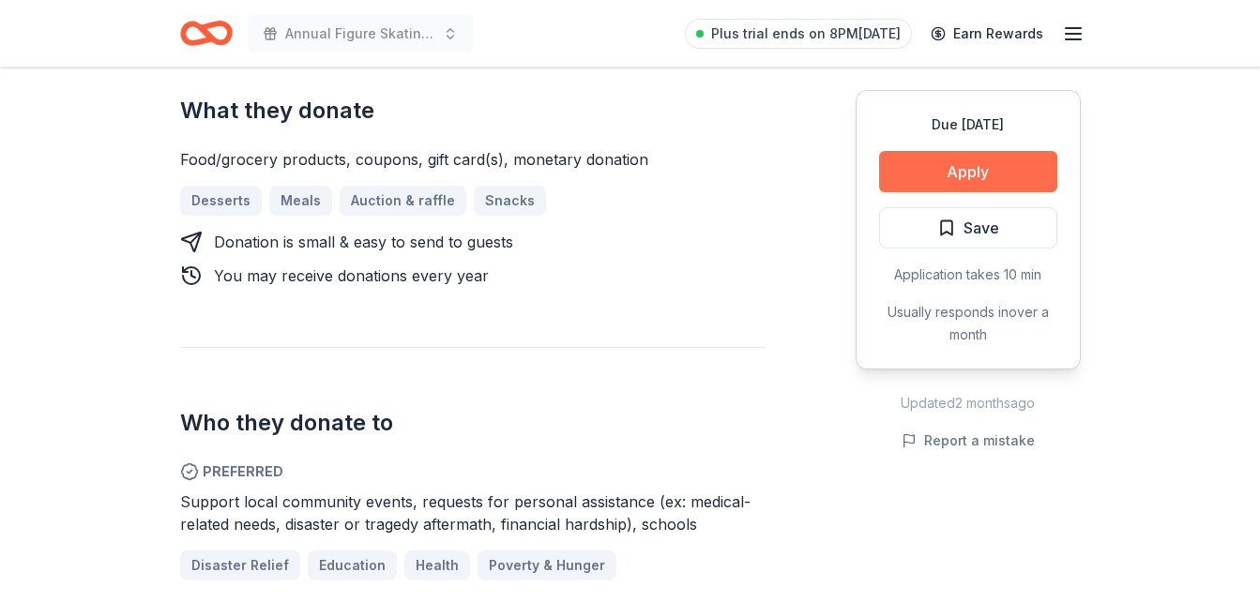
click at [963, 164] on button "Apply" at bounding box center [968, 171] width 178 height 41
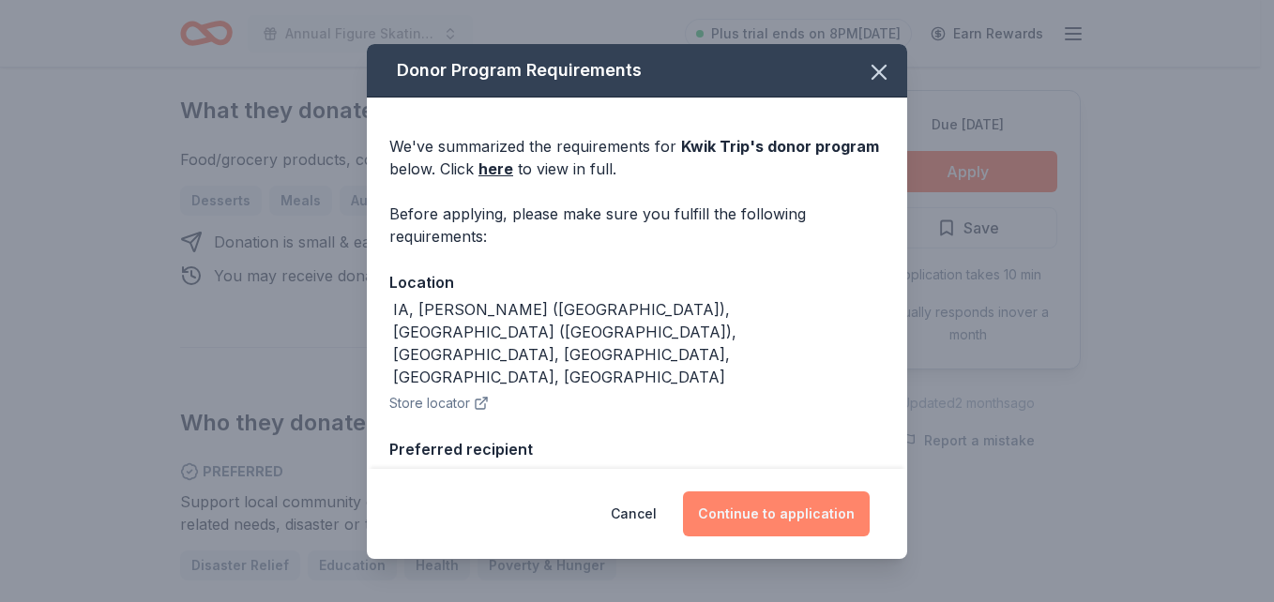
click at [807, 513] on button "Continue to application" at bounding box center [776, 514] width 187 height 45
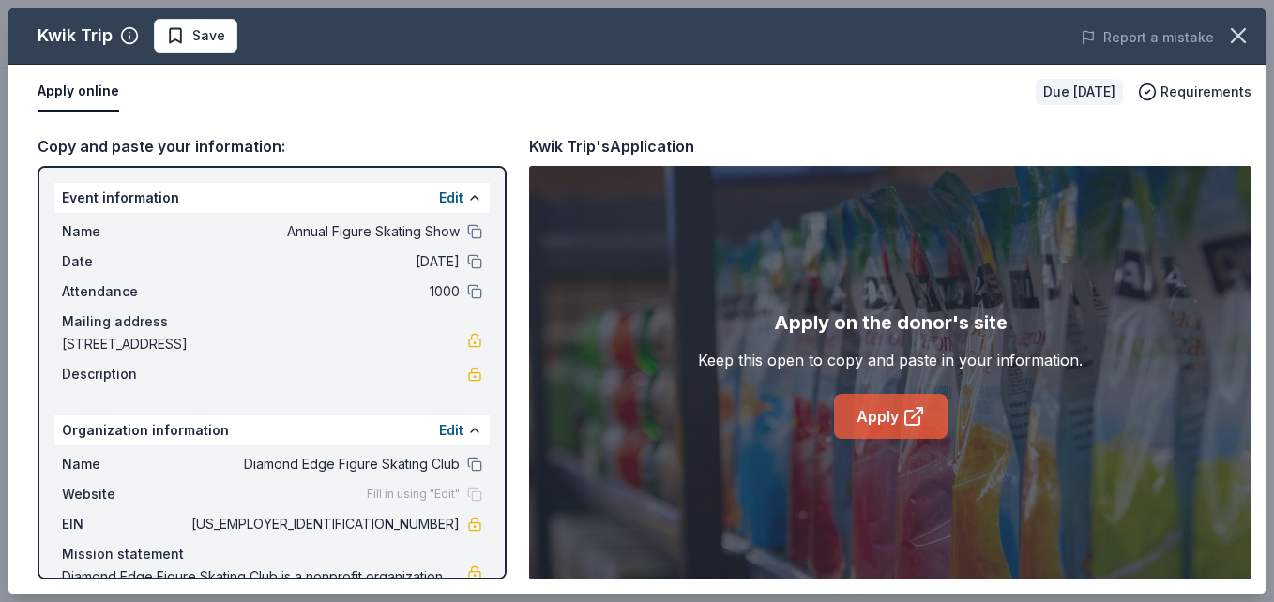
click at [892, 416] on link "Apply" at bounding box center [891, 416] width 114 height 45
click at [467, 232] on button at bounding box center [474, 231] width 15 height 15
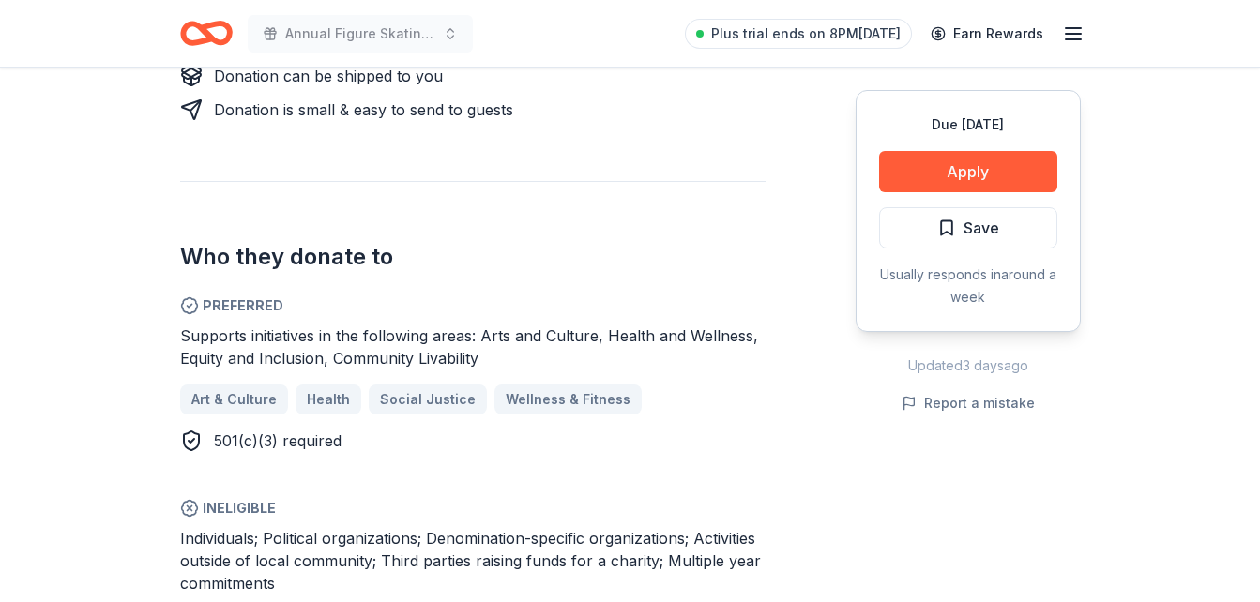
scroll to position [1031, 0]
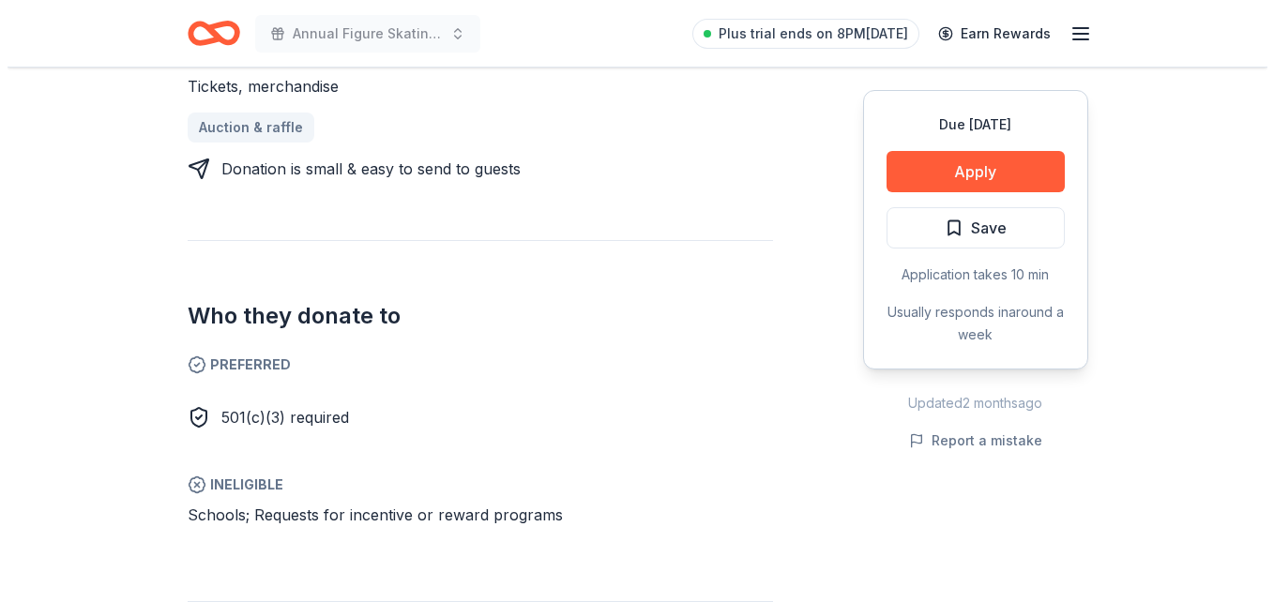
scroll to position [843, 0]
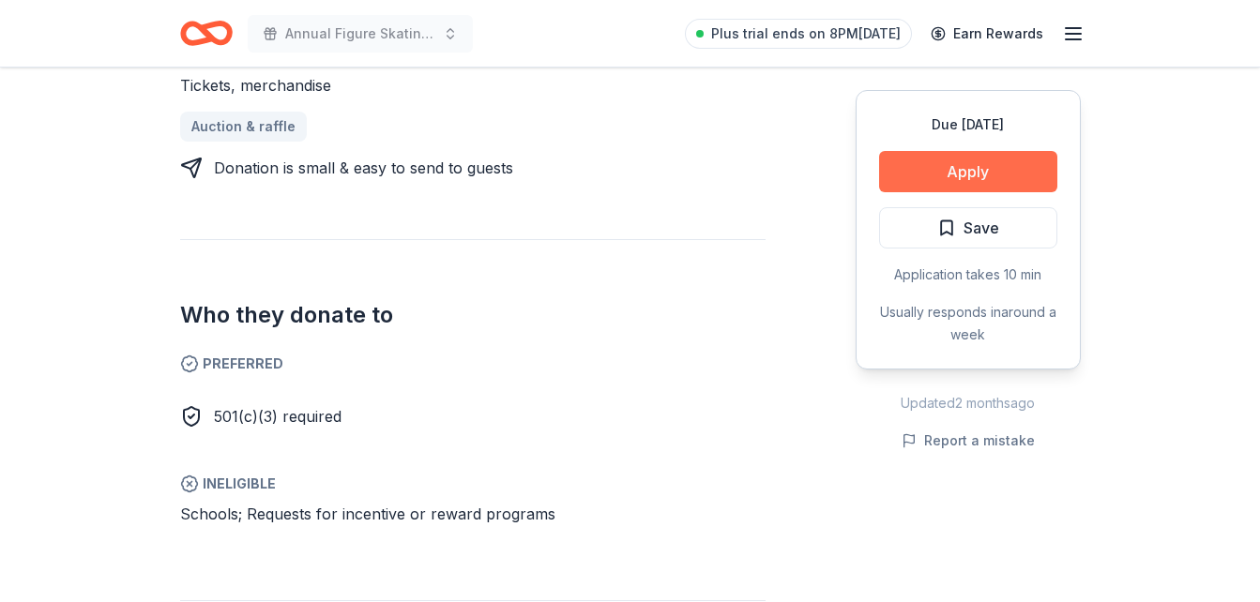
click at [970, 175] on button "Apply" at bounding box center [968, 171] width 178 height 41
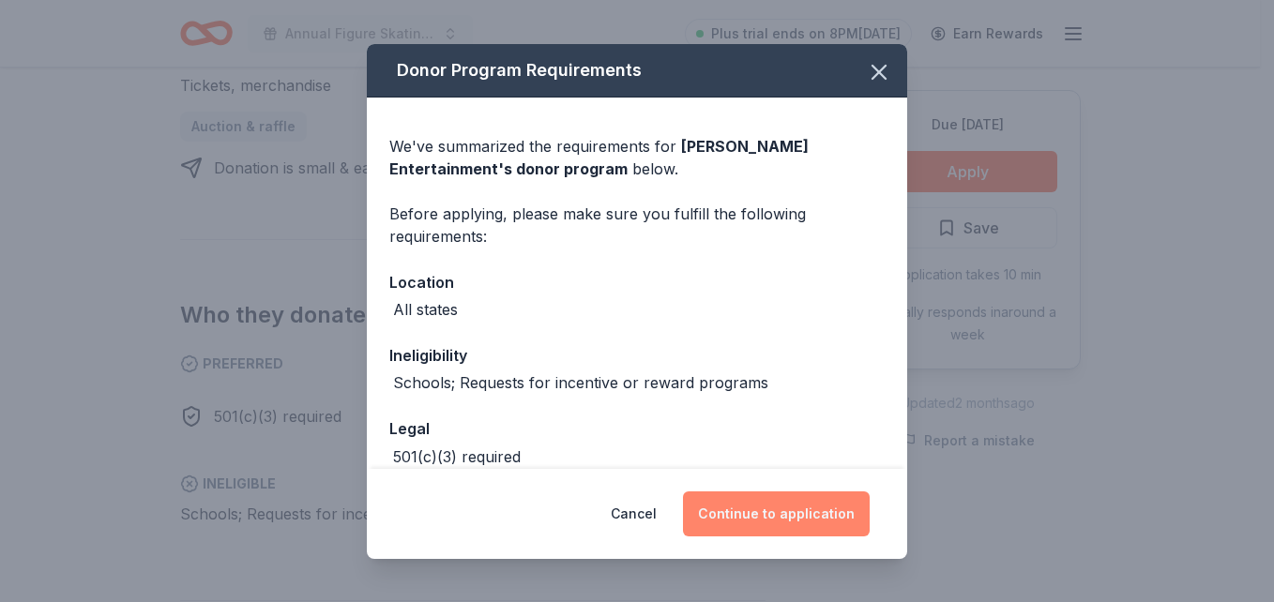
click at [827, 517] on button "Continue to application" at bounding box center [776, 514] width 187 height 45
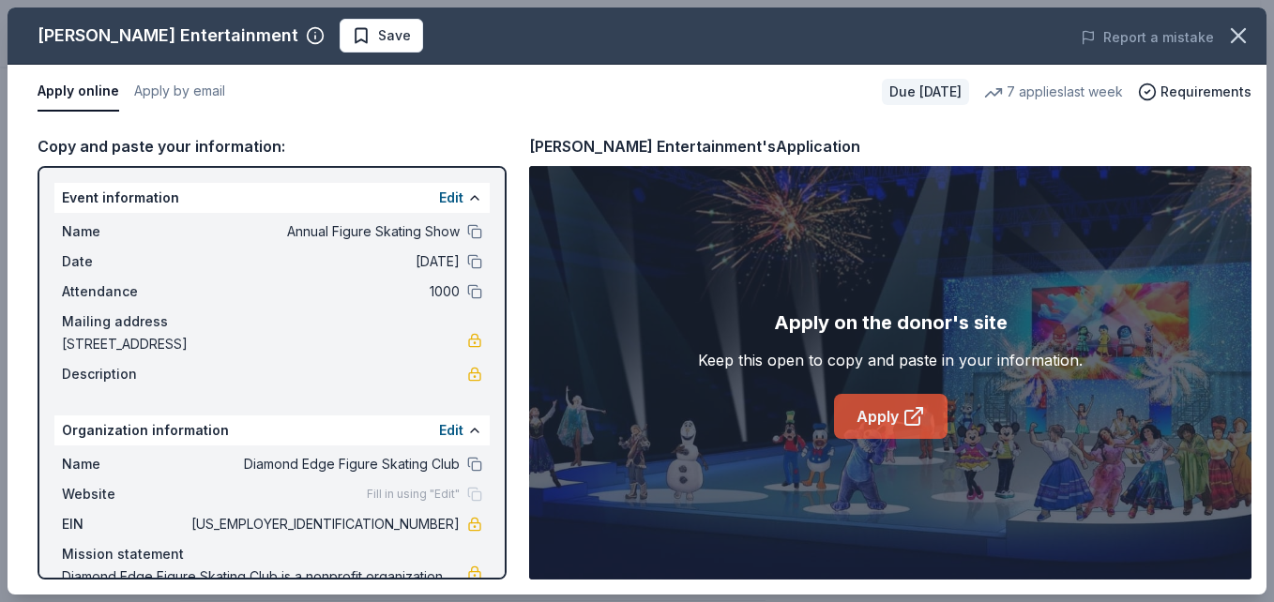
click at [851, 417] on link "Apply" at bounding box center [891, 416] width 114 height 45
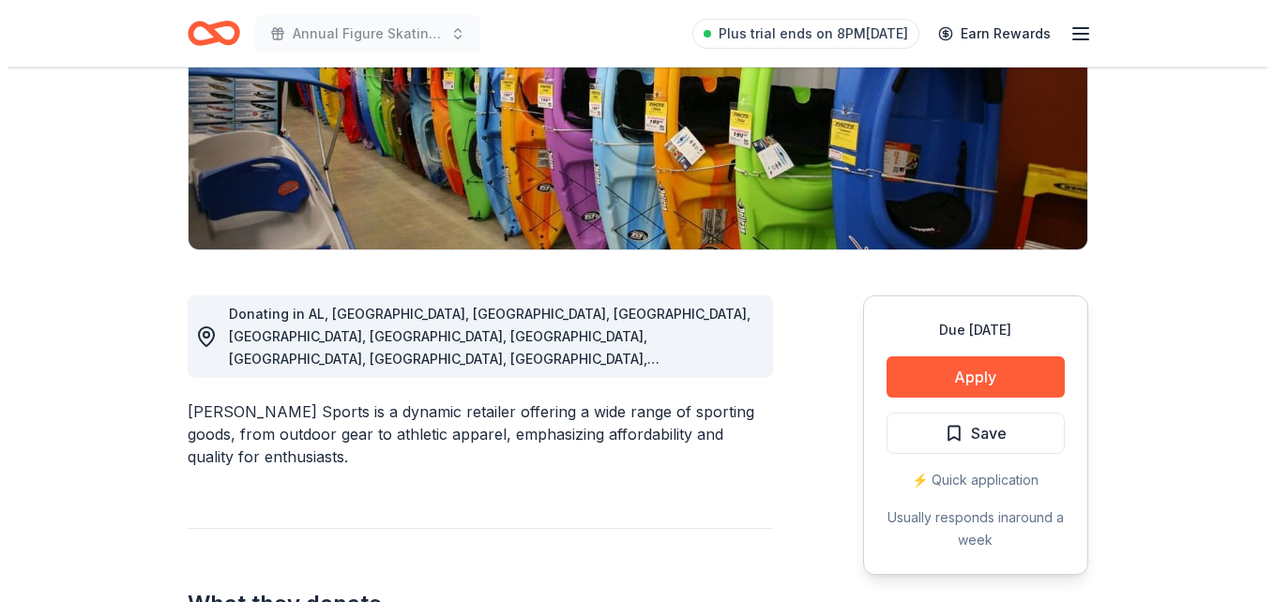
scroll to position [321, 0]
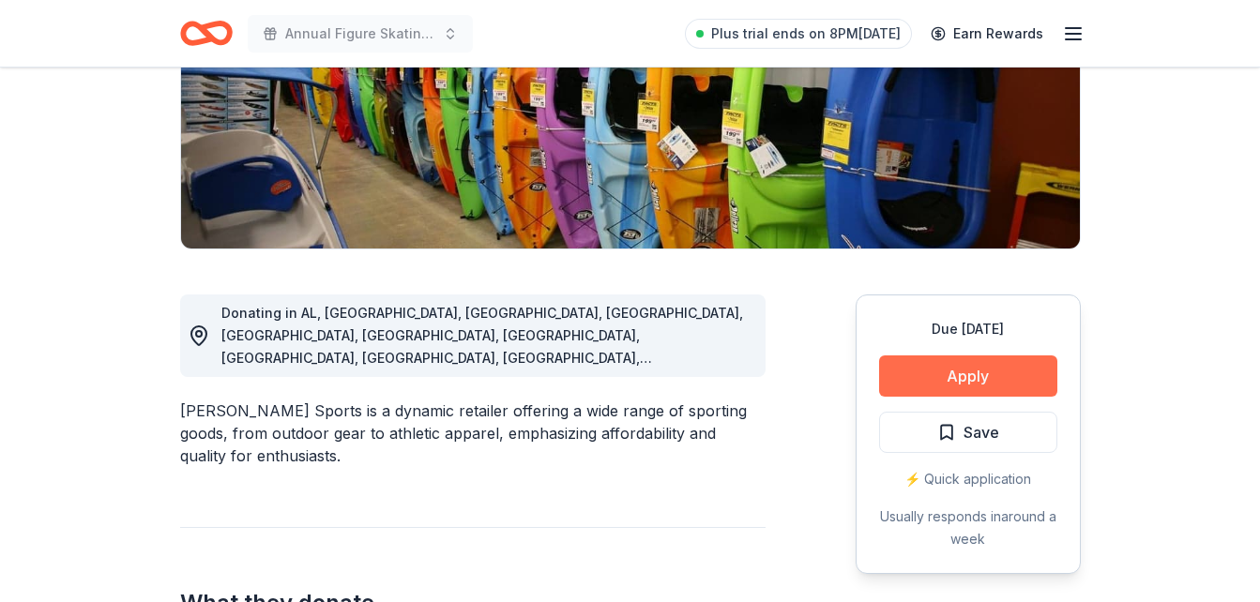
click at [972, 372] on button "Apply" at bounding box center [968, 376] width 178 height 41
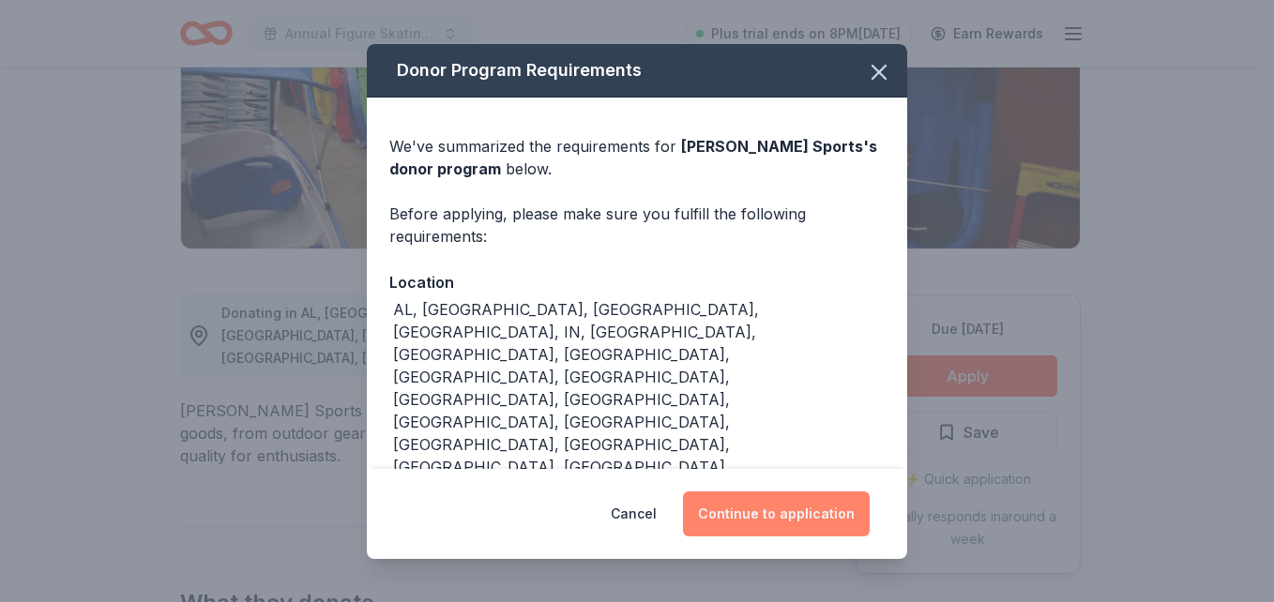
click at [791, 508] on button "Continue to application" at bounding box center [776, 514] width 187 height 45
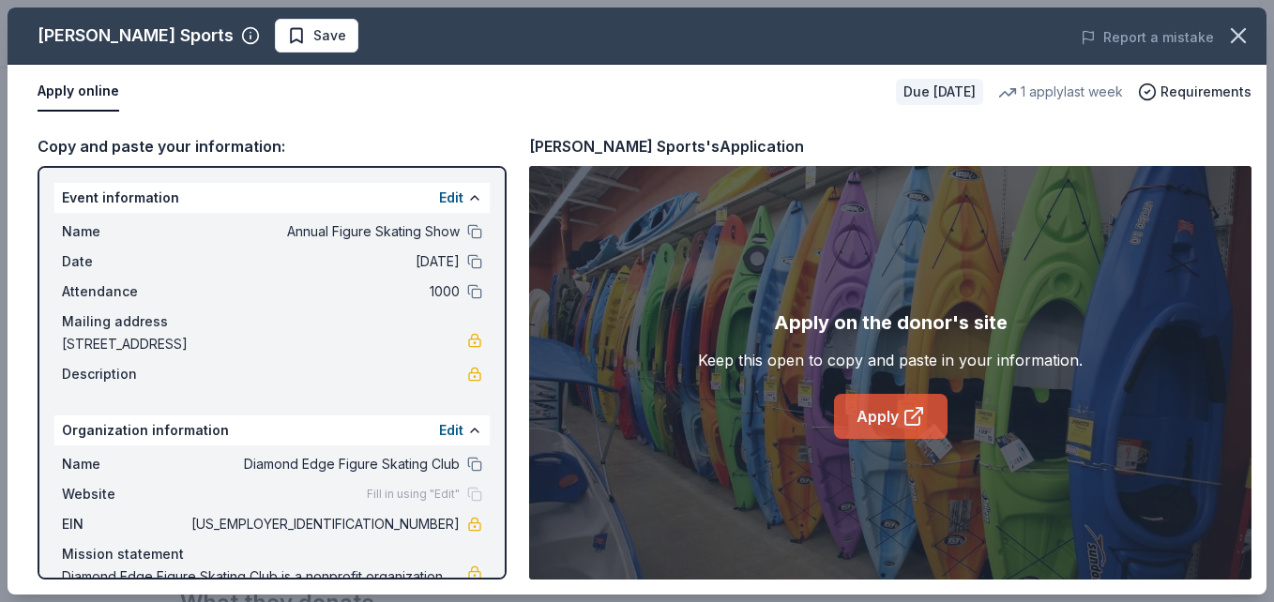
click at [858, 419] on link "Apply" at bounding box center [891, 416] width 114 height 45
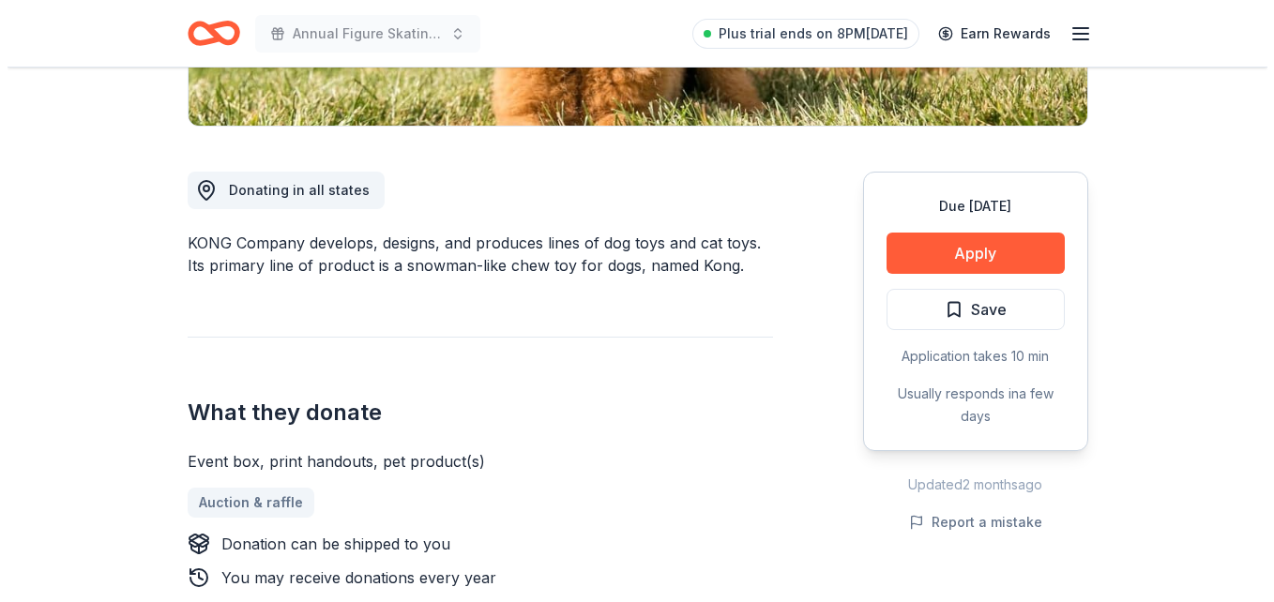
scroll to position [445, 0]
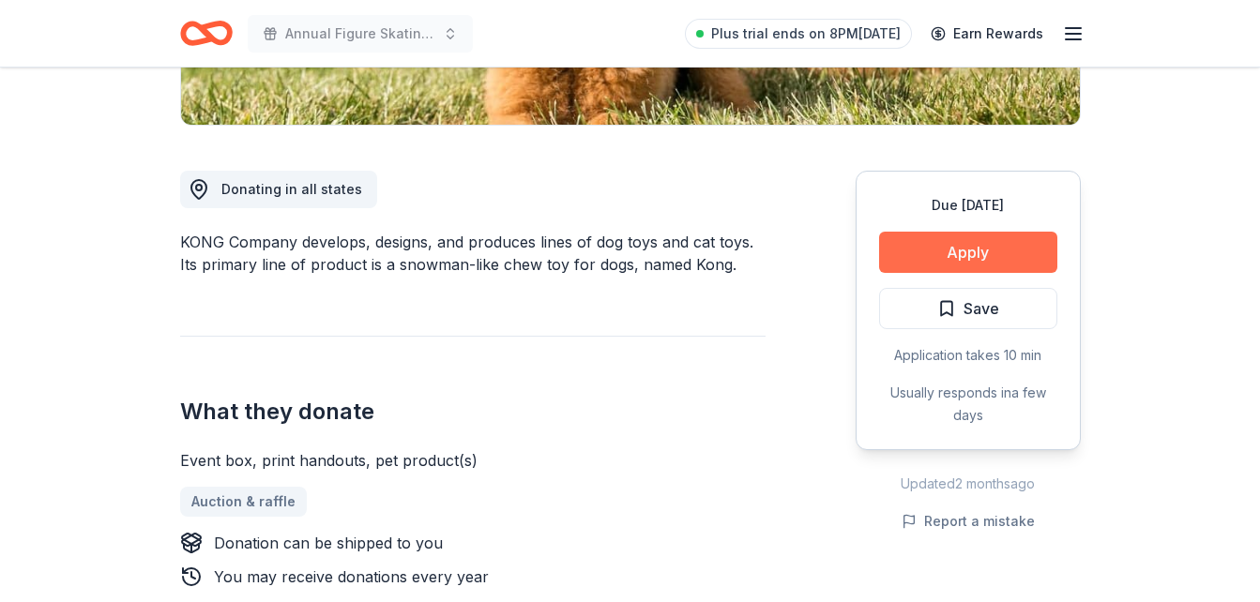
click at [968, 249] on button "Apply" at bounding box center [968, 252] width 178 height 41
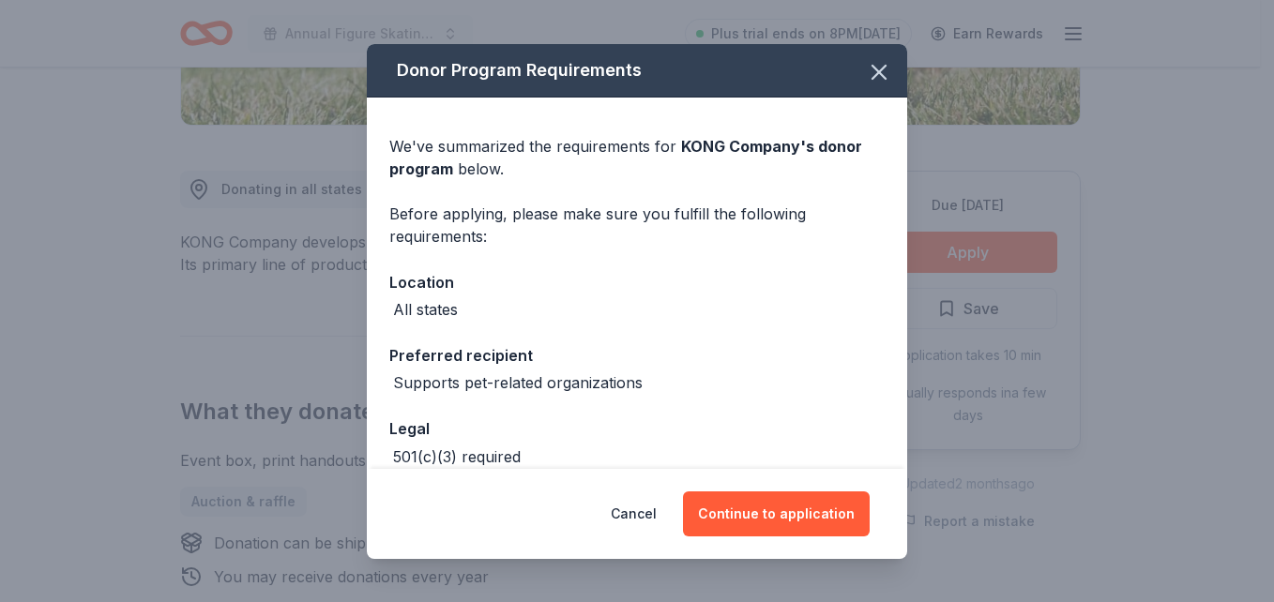
scroll to position [173, 0]
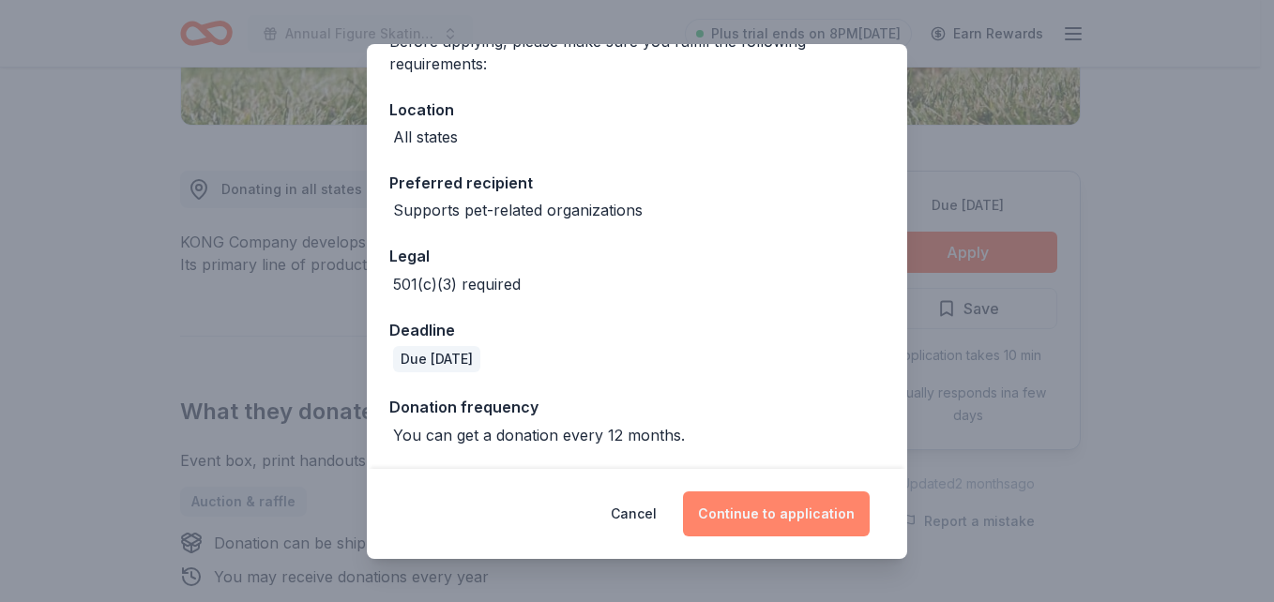
click at [773, 521] on button "Continue to application" at bounding box center [776, 514] width 187 height 45
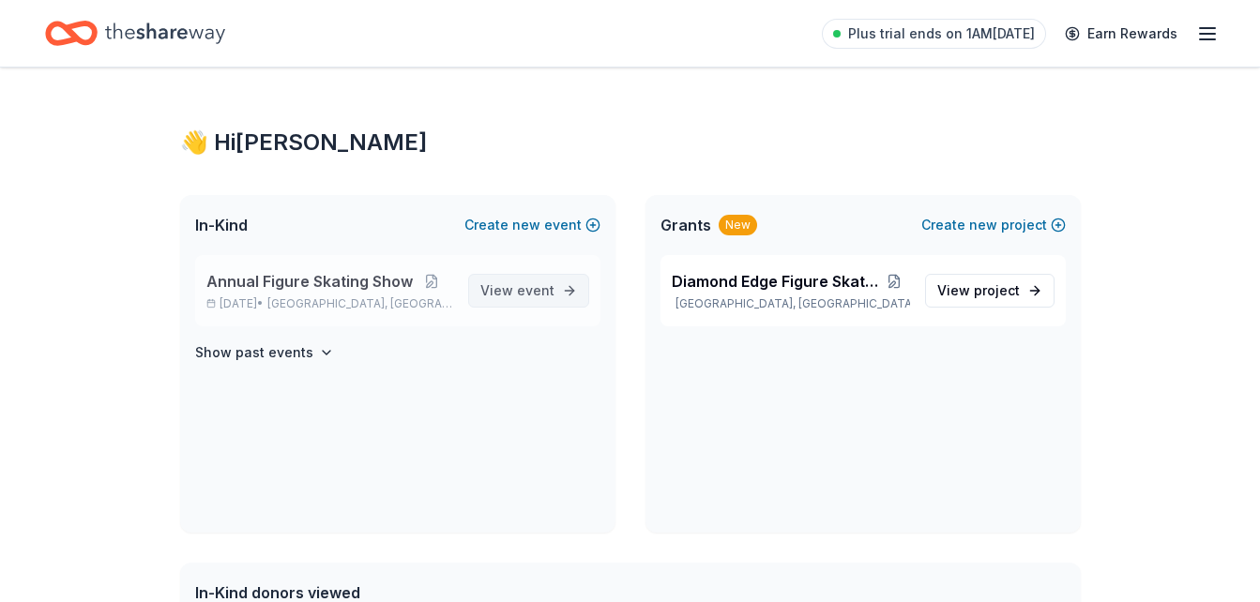
click at [541, 293] on span "event" at bounding box center [536, 290] width 38 height 16
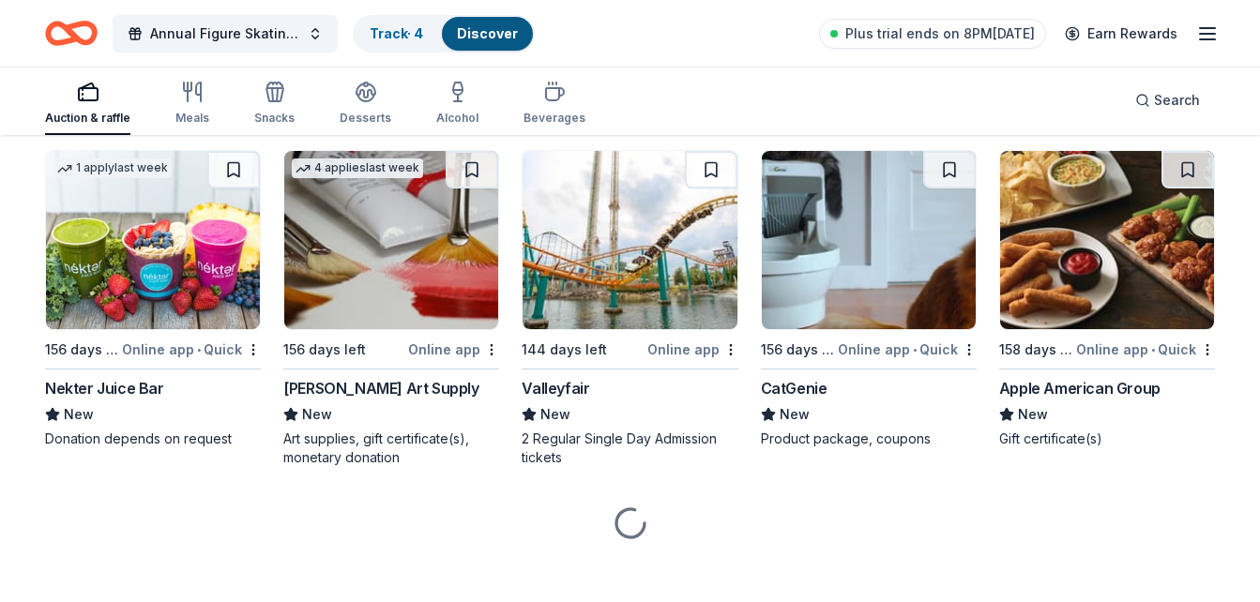
scroll to position [4886, 0]
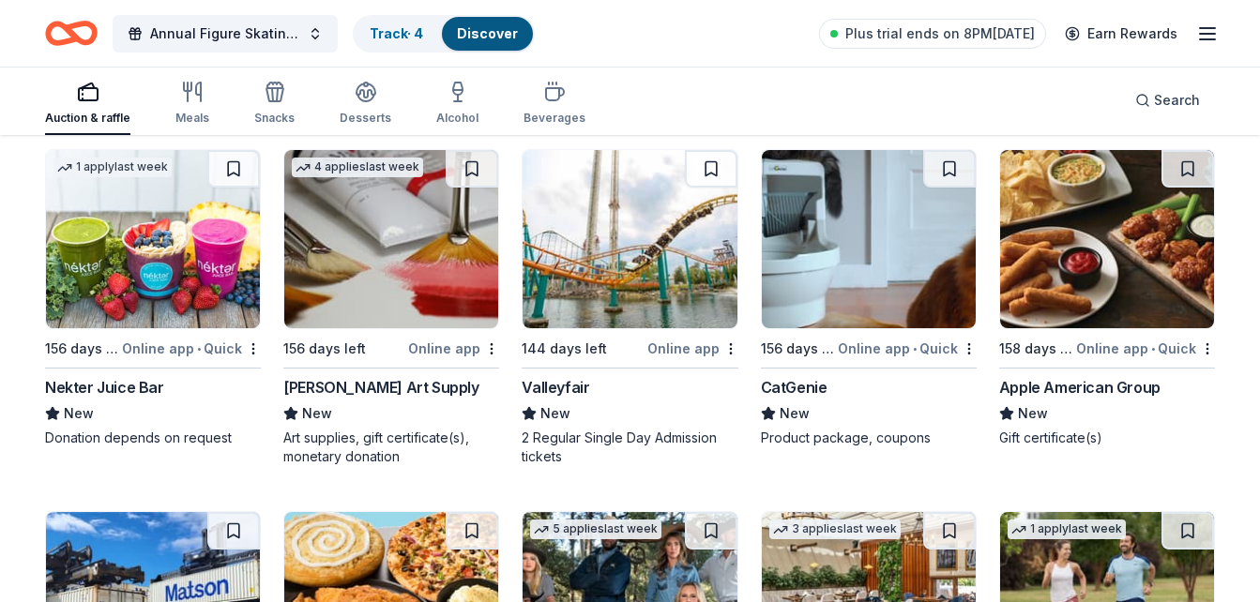
click at [654, 256] on img at bounding box center [630, 239] width 214 height 178
click at [477, 168] on button at bounding box center [472, 169] width 53 height 38
click at [951, 164] on button at bounding box center [949, 169] width 53 height 38
click at [1125, 311] on img at bounding box center [1107, 239] width 214 height 178
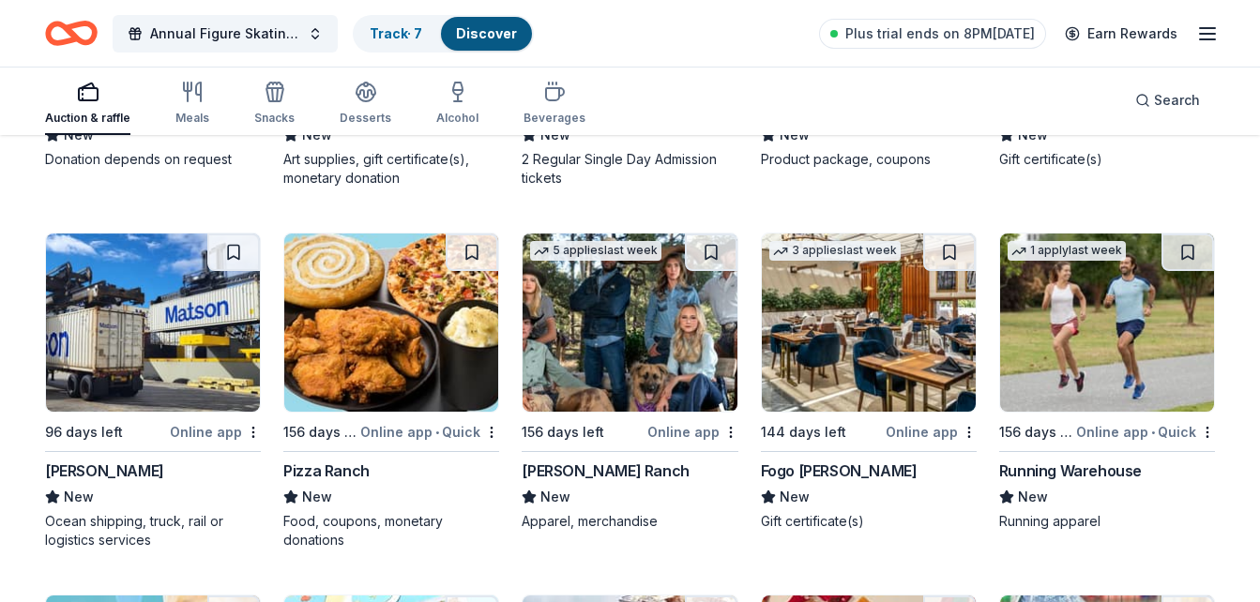
scroll to position [5166, 0]
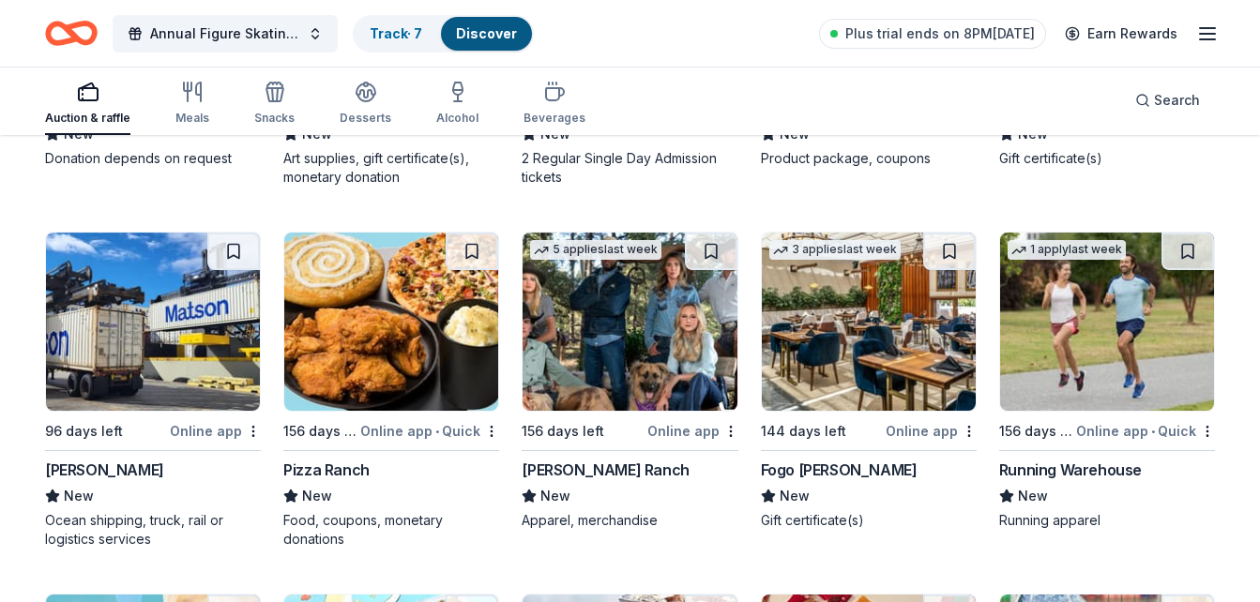
click at [904, 369] on img at bounding box center [869, 322] width 214 height 178
click at [383, 310] on img at bounding box center [391, 322] width 214 height 178
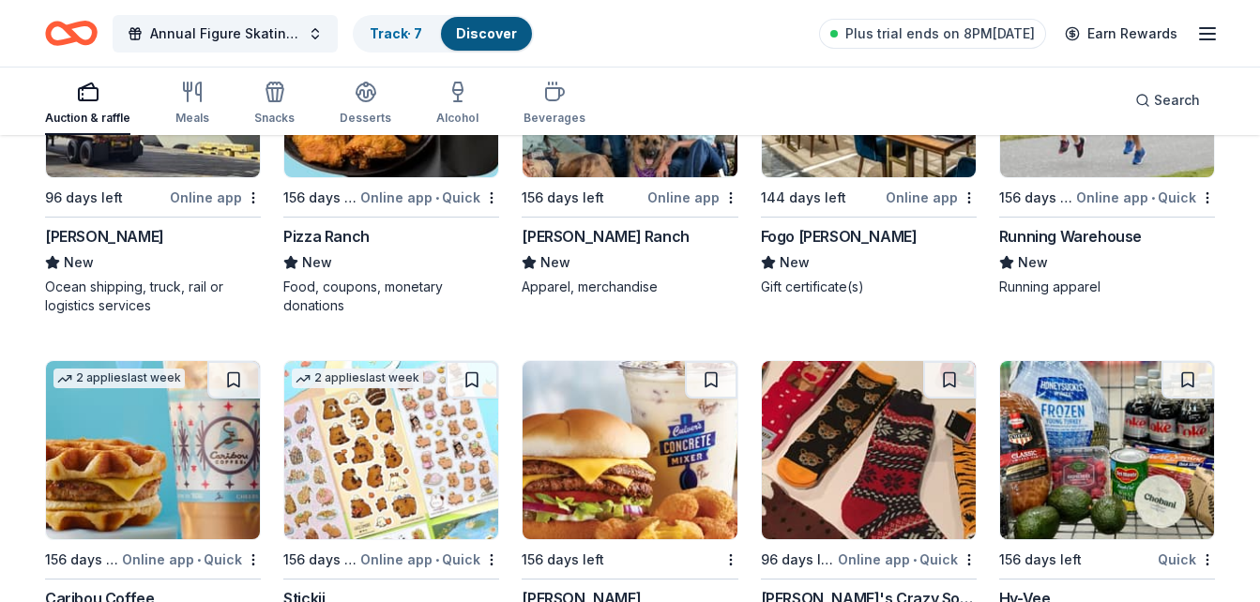
scroll to position [5398, 0]
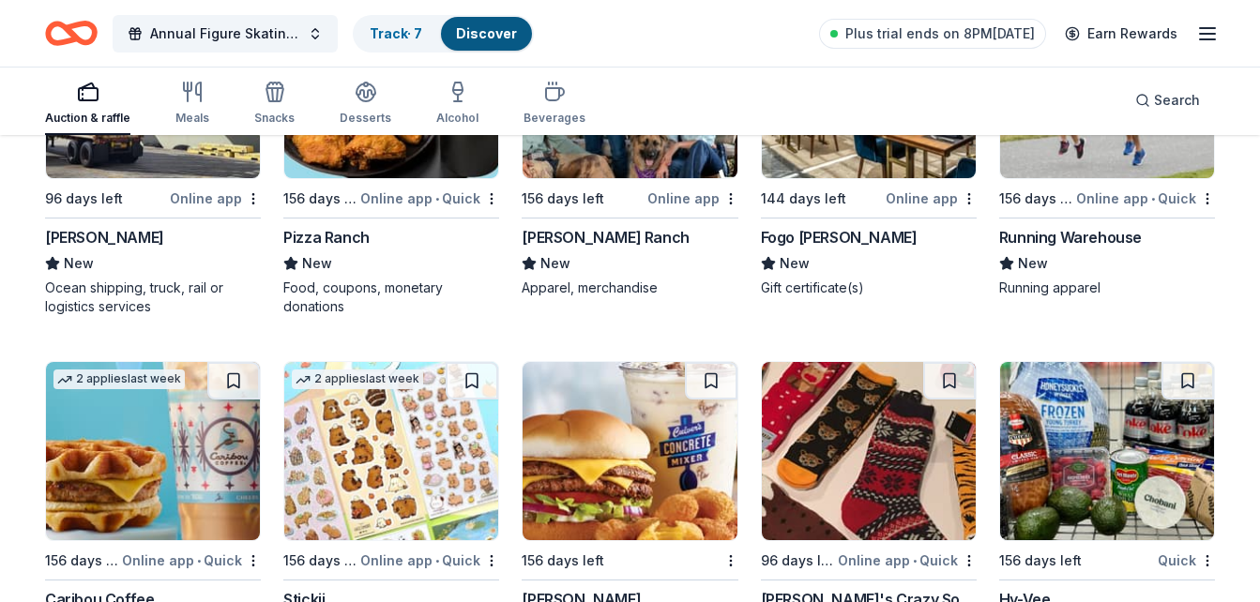
click at [1102, 172] on img at bounding box center [1107, 89] width 214 height 178
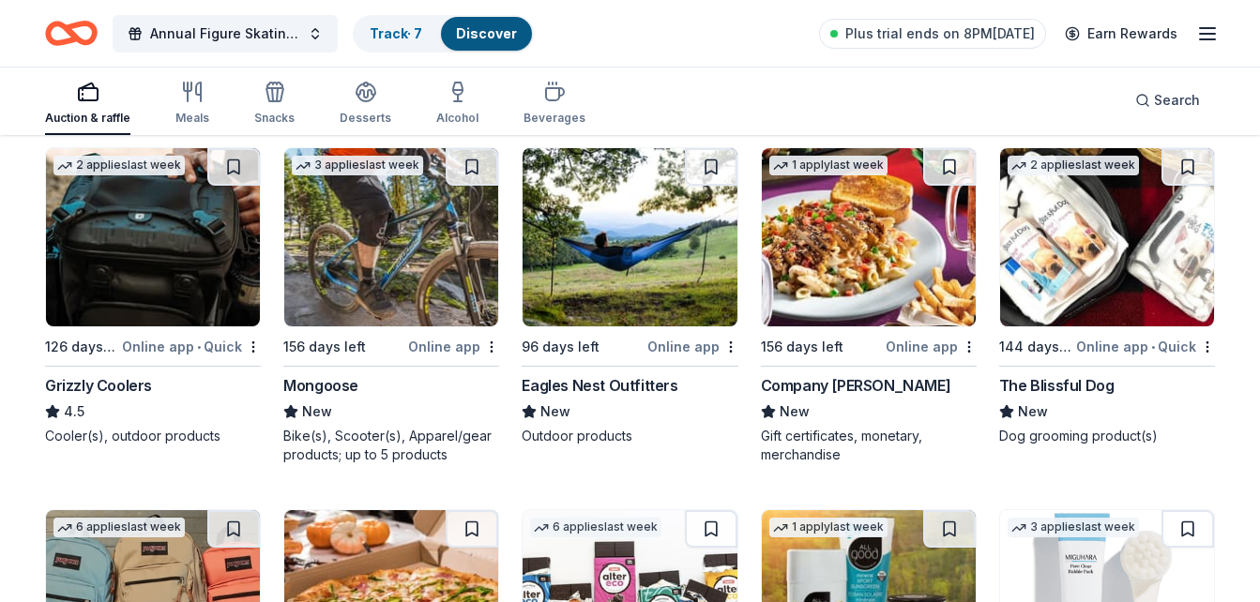
scroll to position [9178, 0]
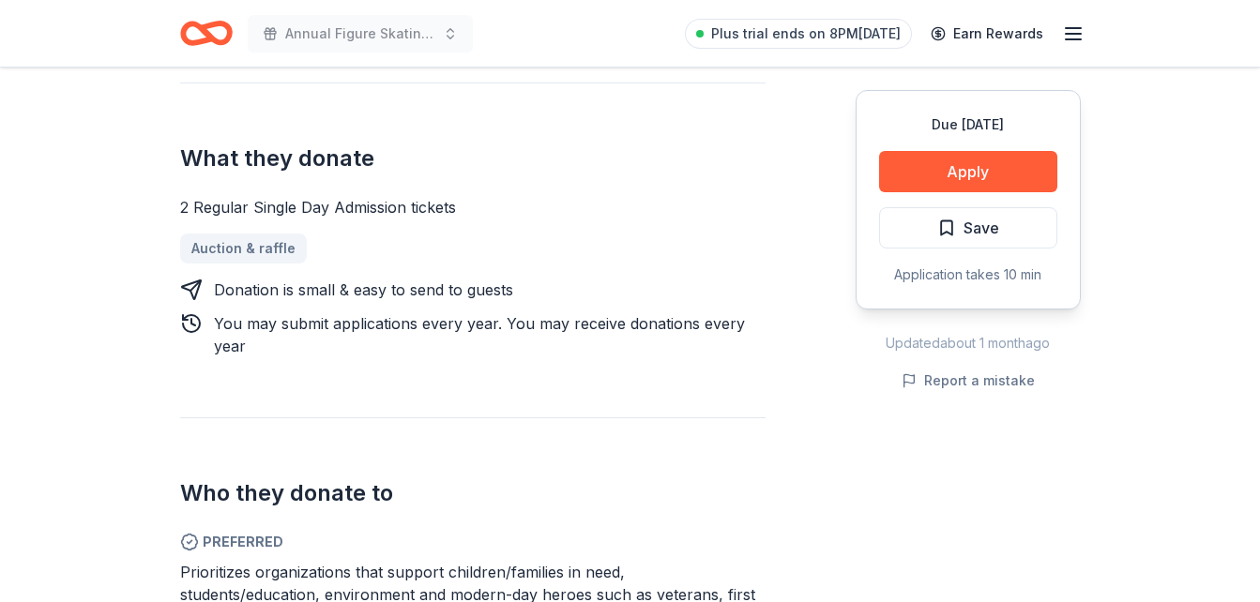
scroll to position [546, 0]
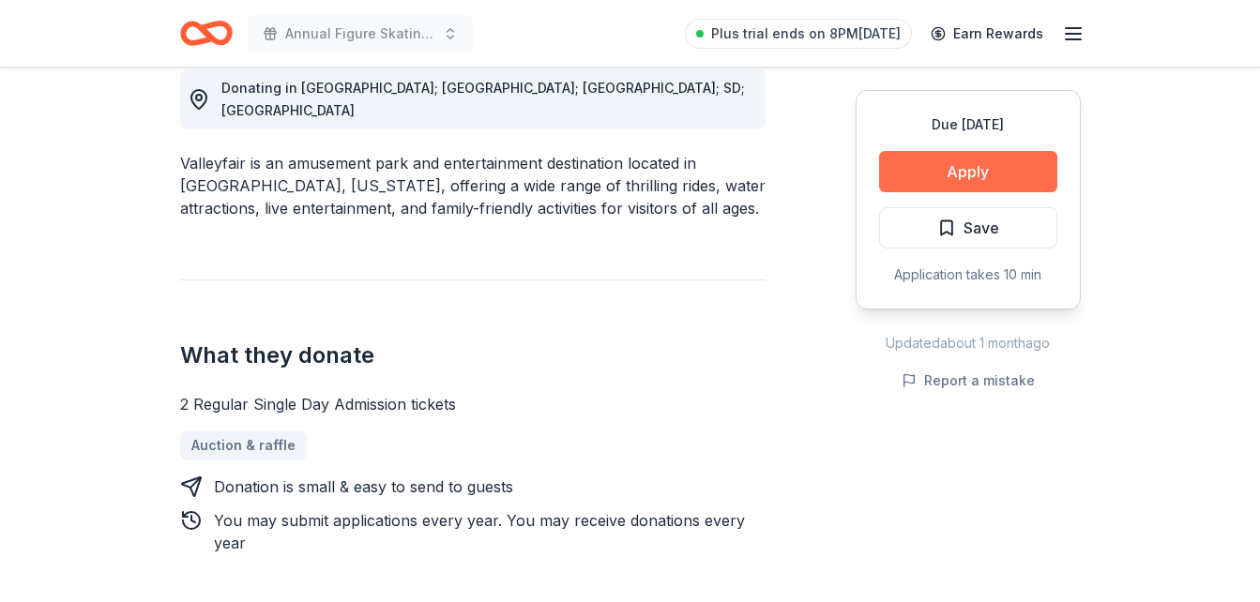
click at [995, 167] on button "Apply" at bounding box center [968, 171] width 178 height 41
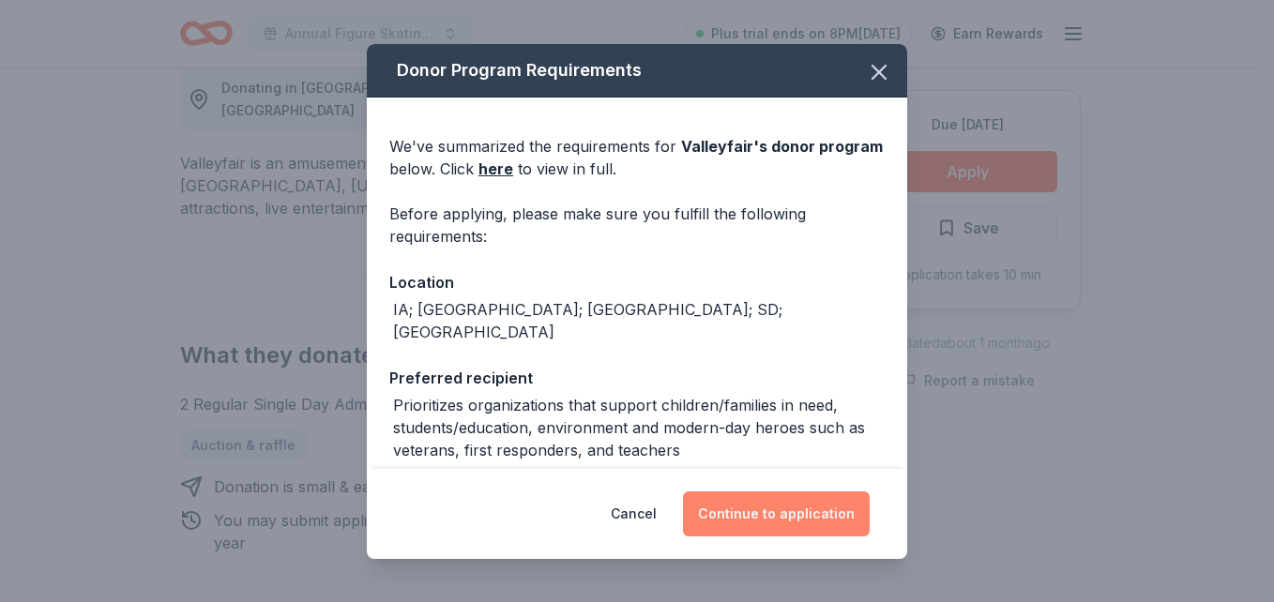
click at [799, 514] on button "Continue to application" at bounding box center [776, 514] width 187 height 45
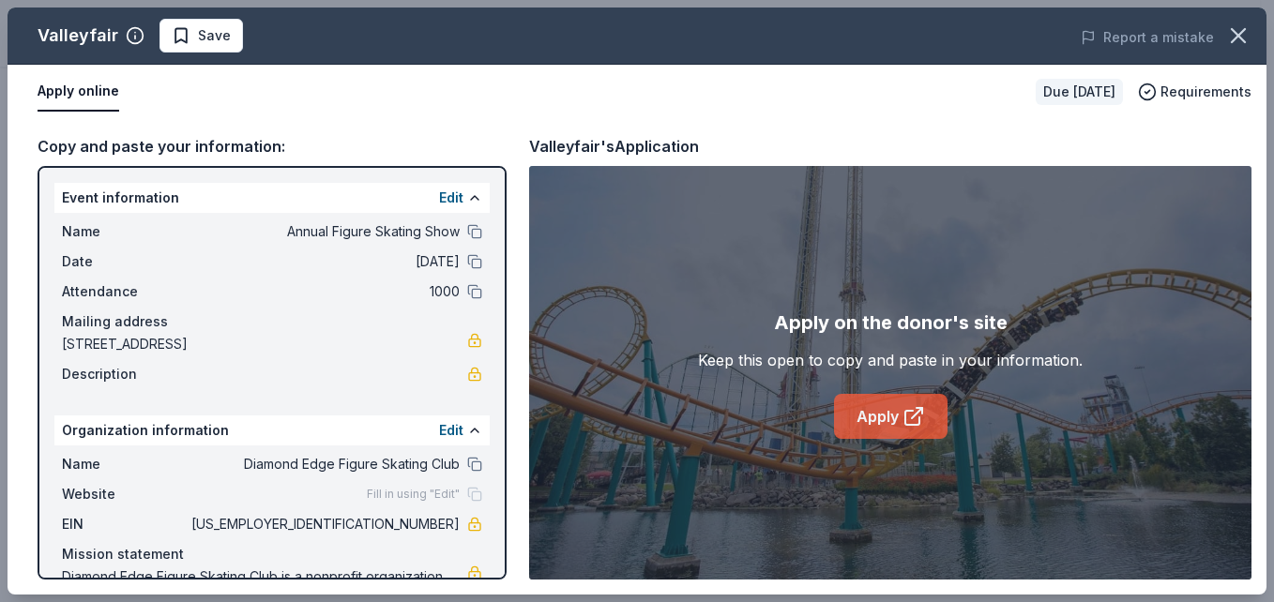
click at [874, 409] on link "Apply" at bounding box center [891, 416] width 114 height 45
click at [184, 45] on span "Save" at bounding box center [201, 35] width 59 height 23
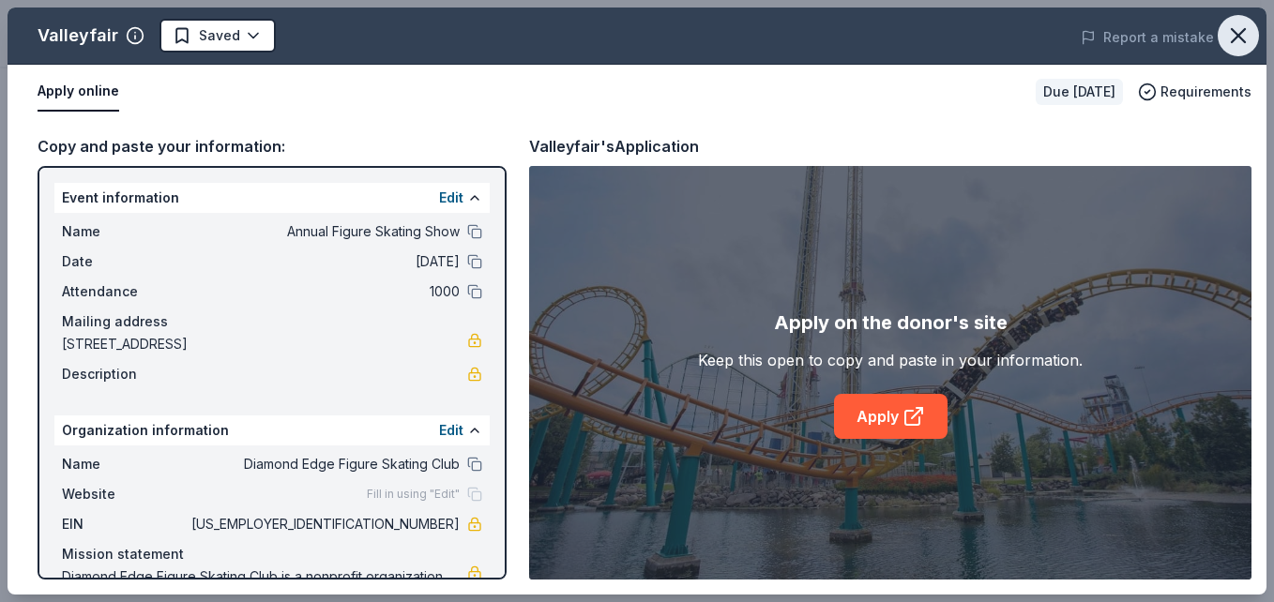
click at [1227, 31] on icon "button" at bounding box center [1239, 36] width 26 height 26
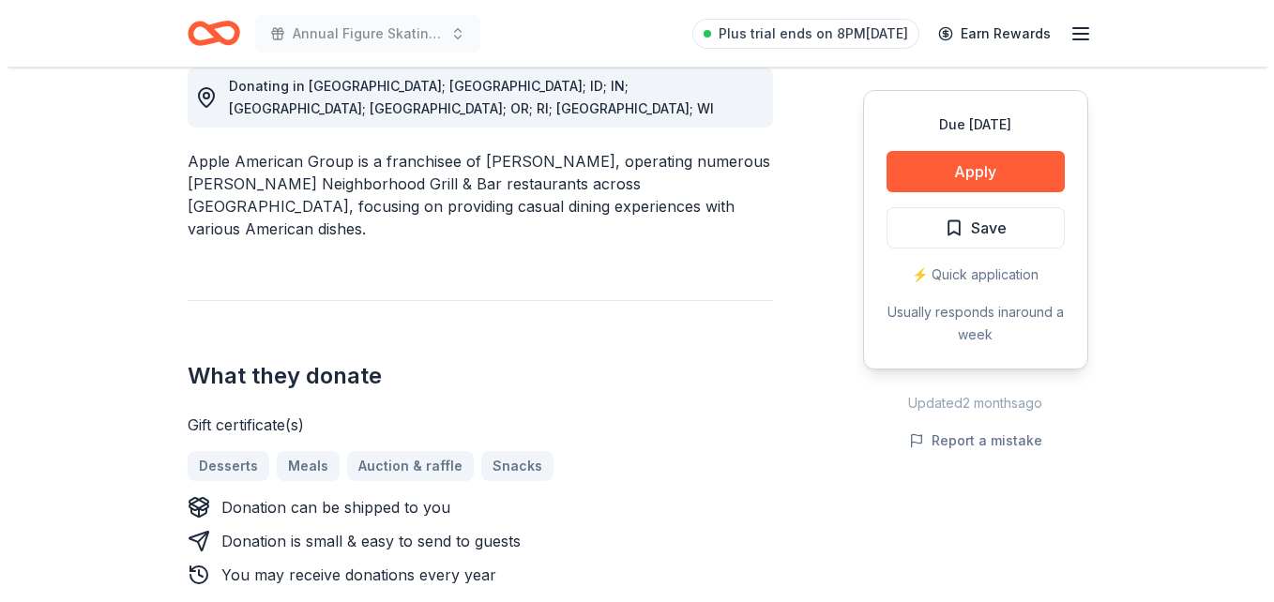
scroll to position [549, 0]
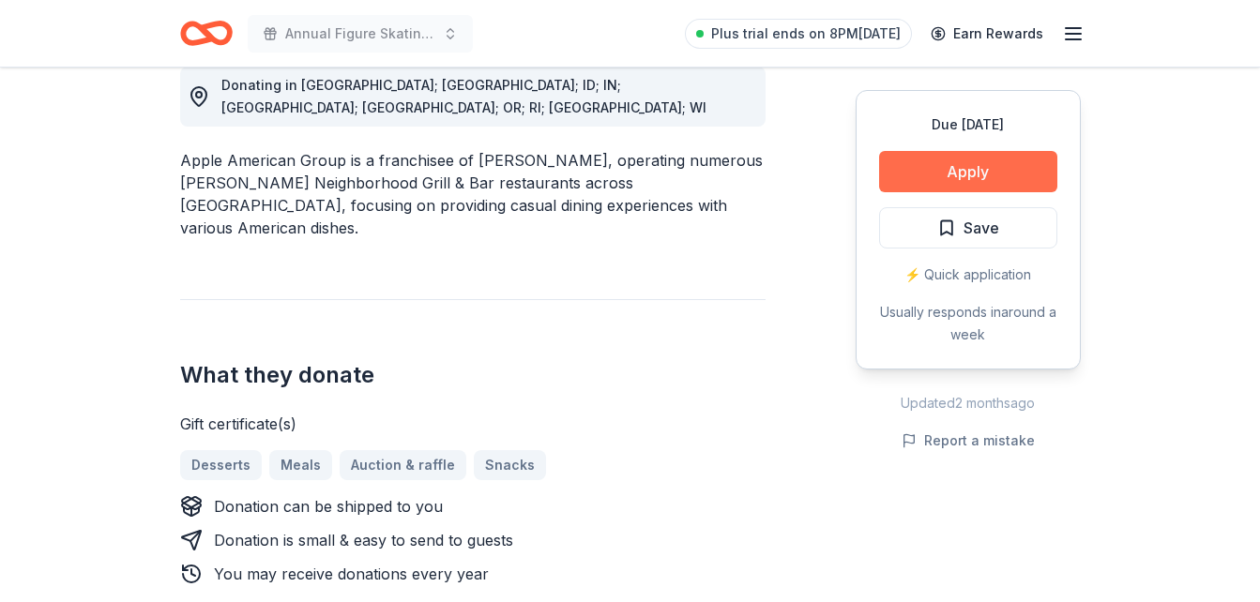
click at [946, 164] on button "Apply" at bounding box center [968, 171] width 178 height 41
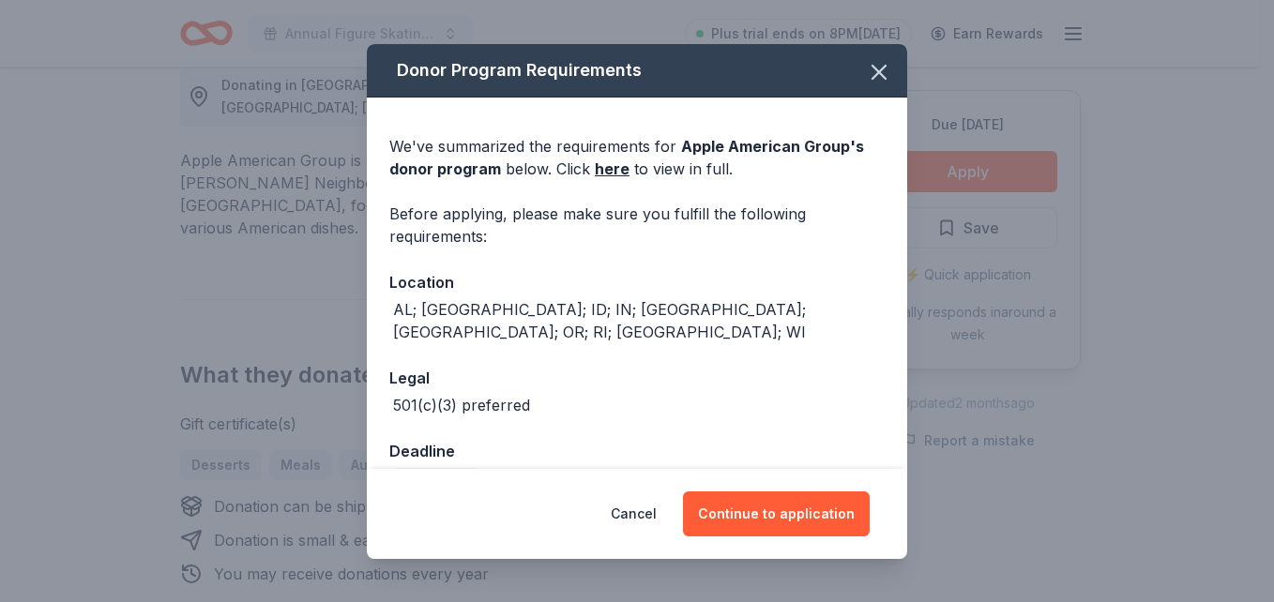
scroll to position [99, 0]
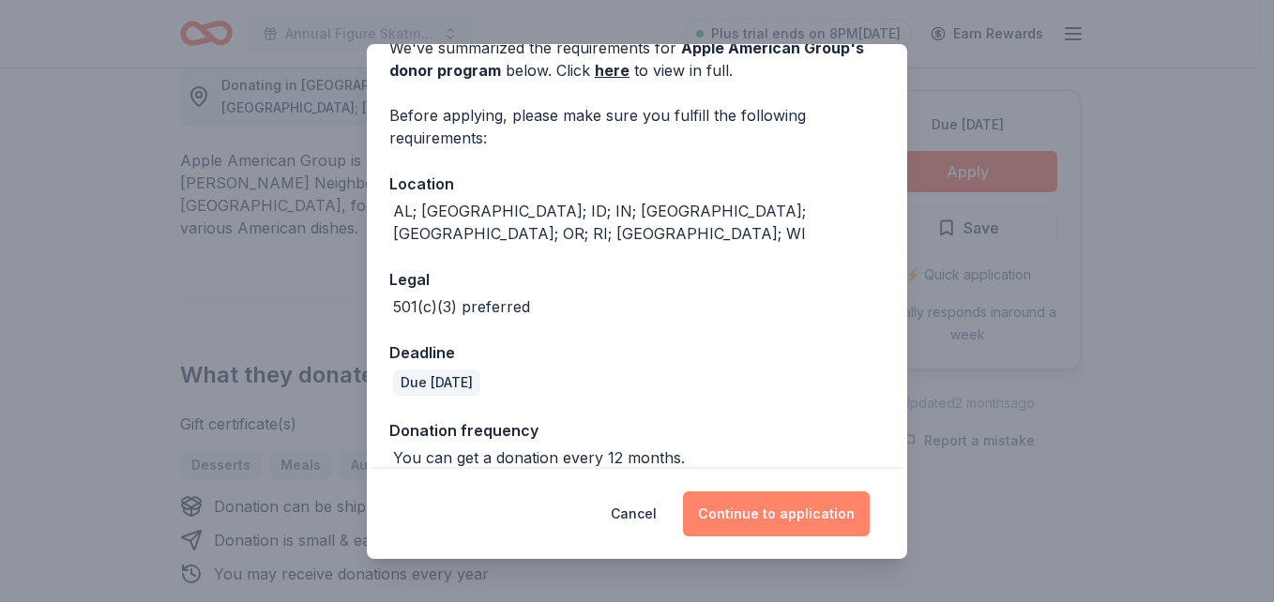
click at [767, 498] on button "Continue to application" at bounding box center [776, 514] width 187 height 45
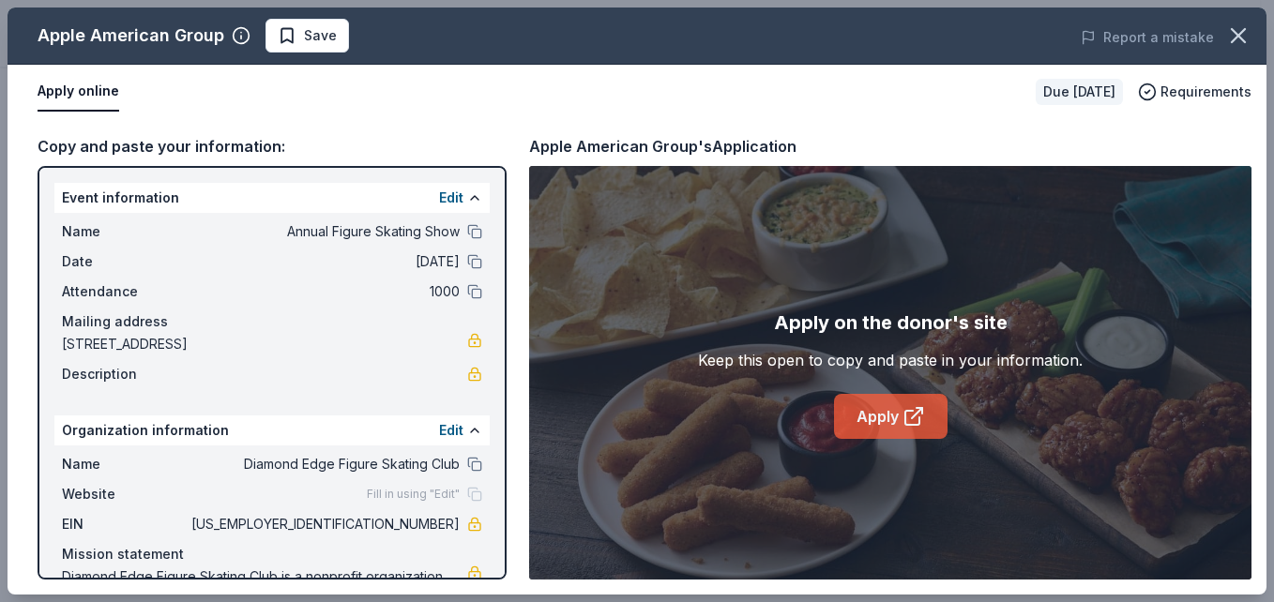
click at [853, 425] on link "Apply" at bounding box center [891, 416] width 114 height 45
click at [467, 233] on button at bounding box center [474, 231] width 15 height 15
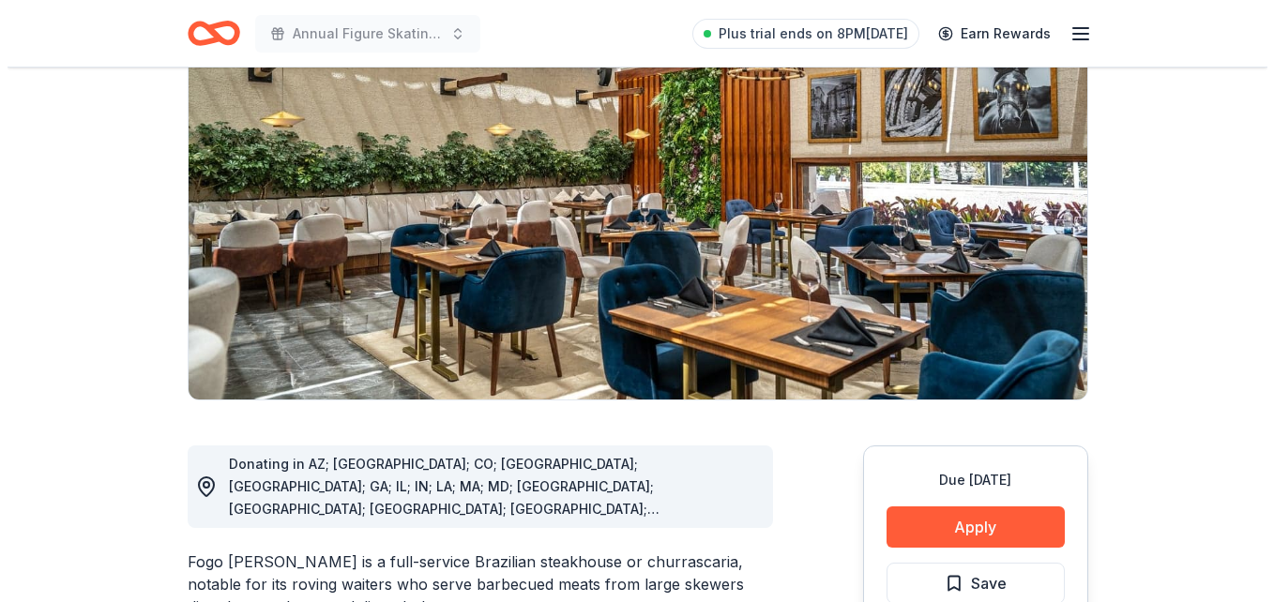
scroll to position [510, 0]
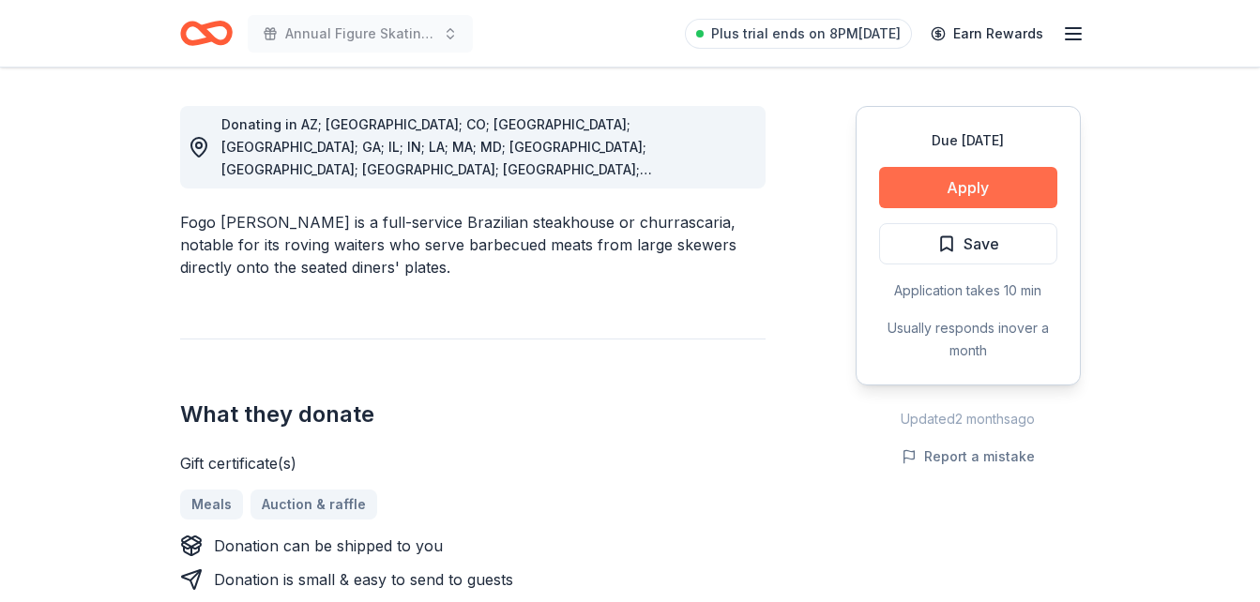
click at [987, 182] on button "Apply" at bounding box center [968, 187] width 178 height 41
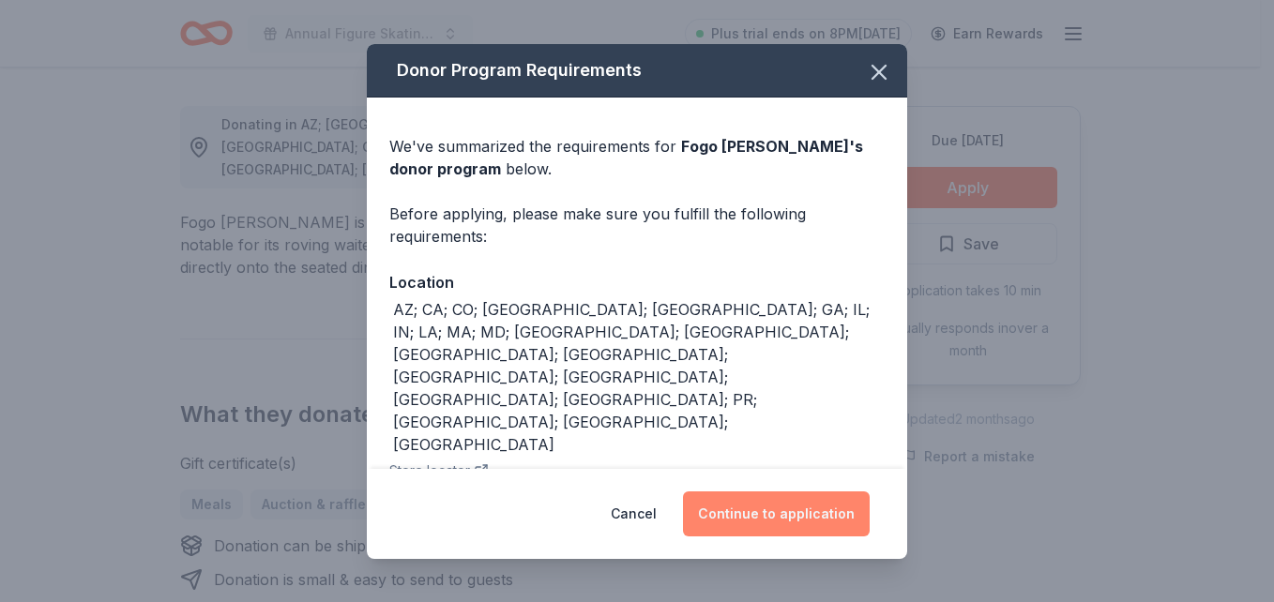
click at [817, 514] on button "Continue to application" at bounding box center [776, 514] width 187 height 45
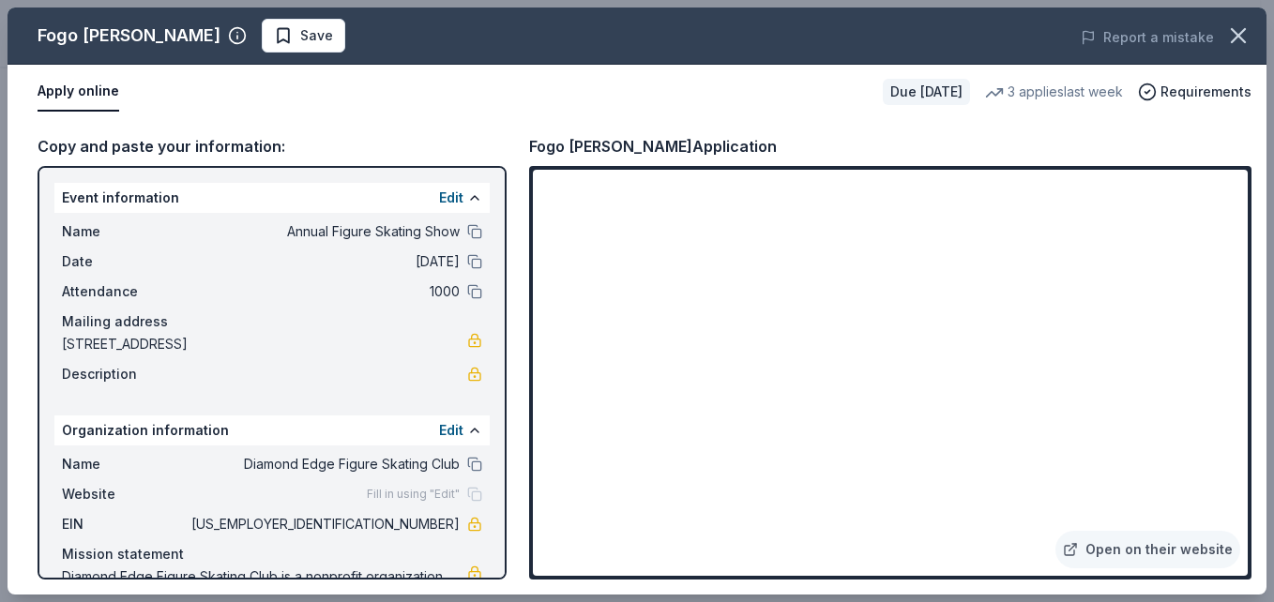
scroll to position [78, 0]
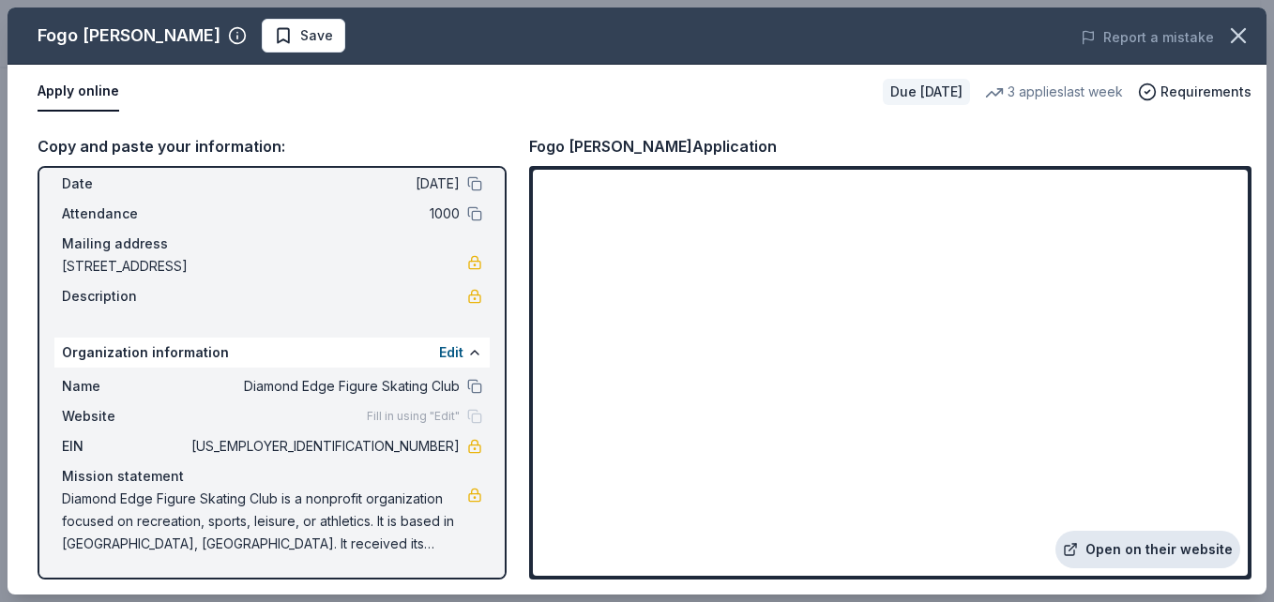
click at [1155, 558] on link "Open on their website" at bounding box center [1148, 550] width 185 height 38
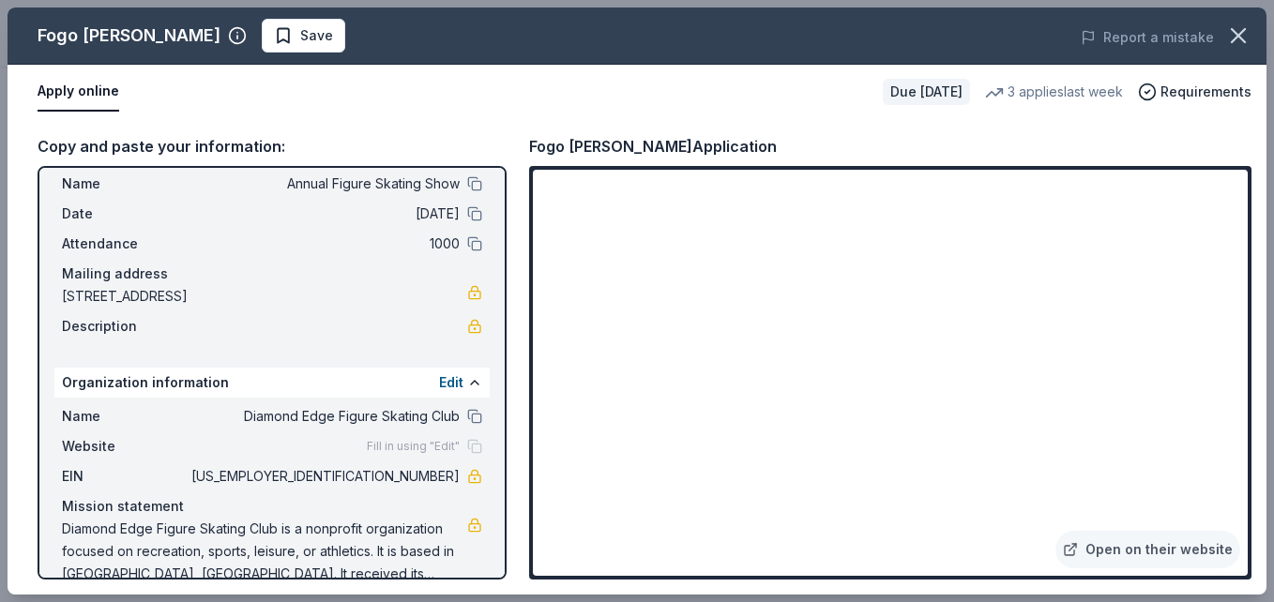
scroll to position [0, 0]
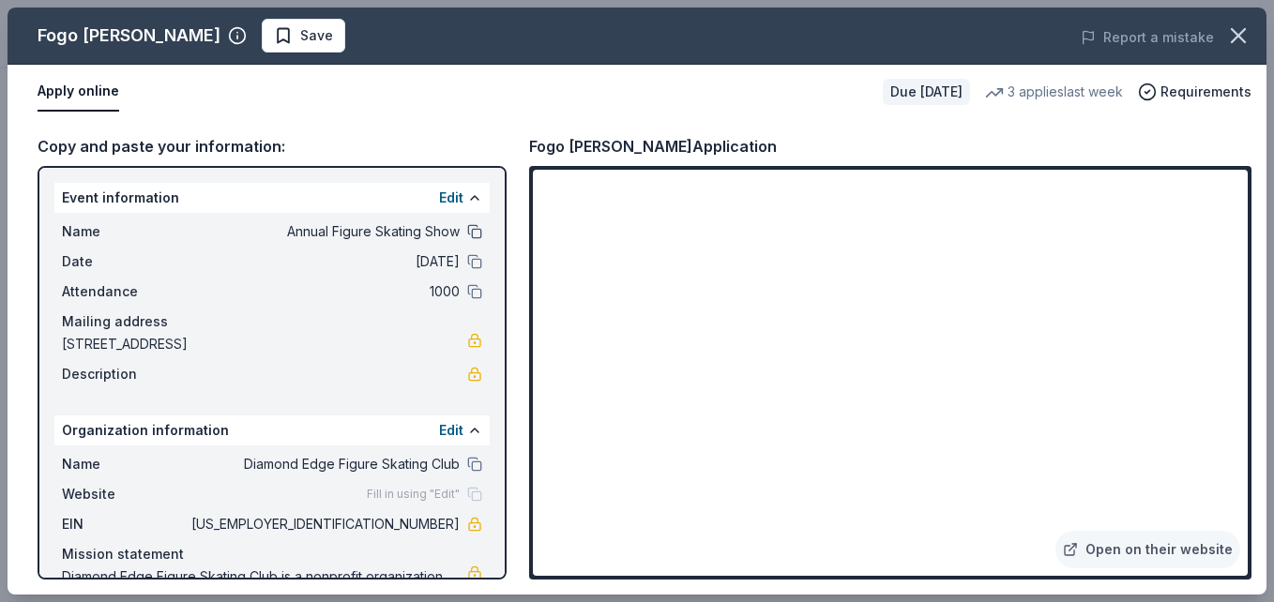
click at [467, 232] on button at bounding box center [474, 231] width 15 height 15
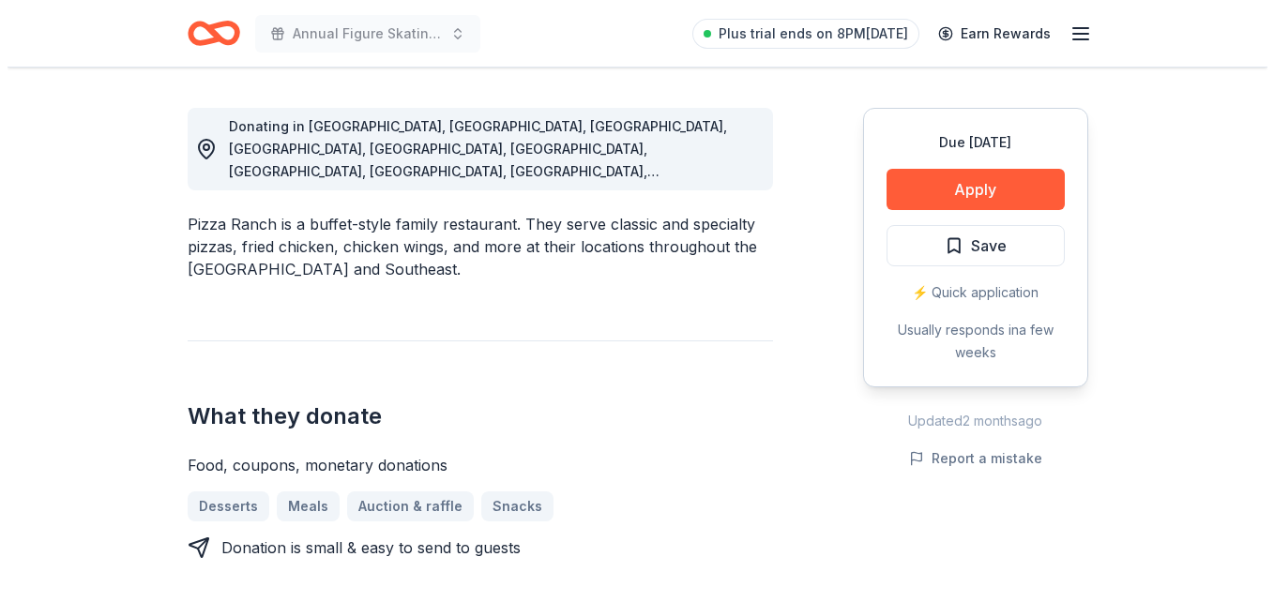
scroll to position [509, 0]
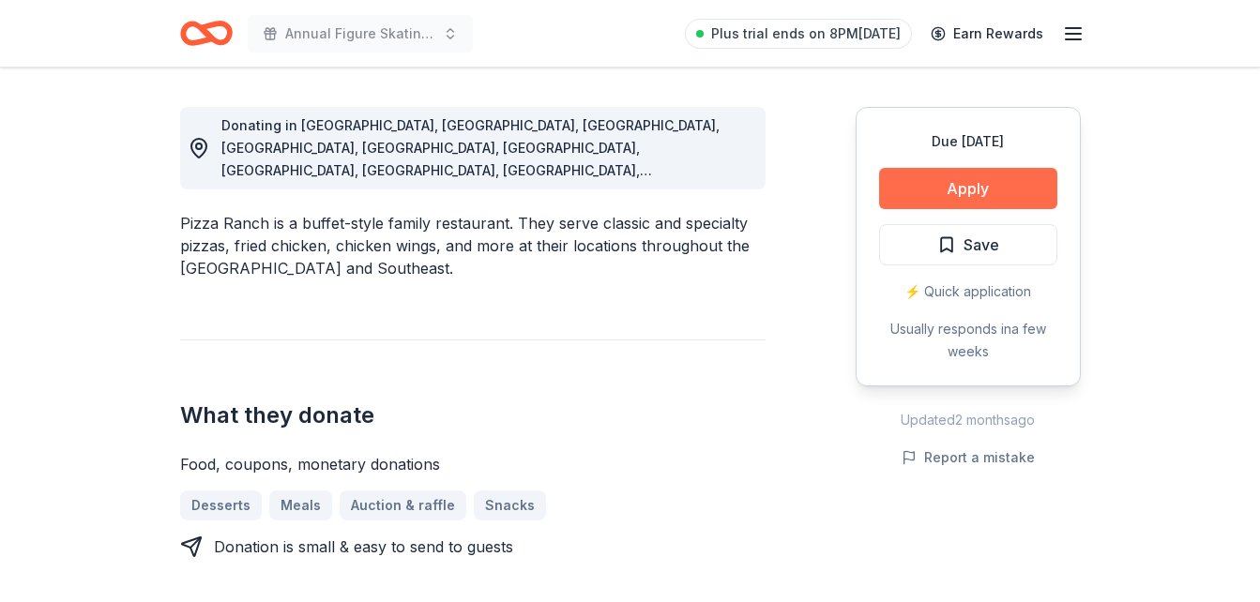
click at [1020, 183] on button "Apply" at bounding box center [968, 188] width 178 height 41
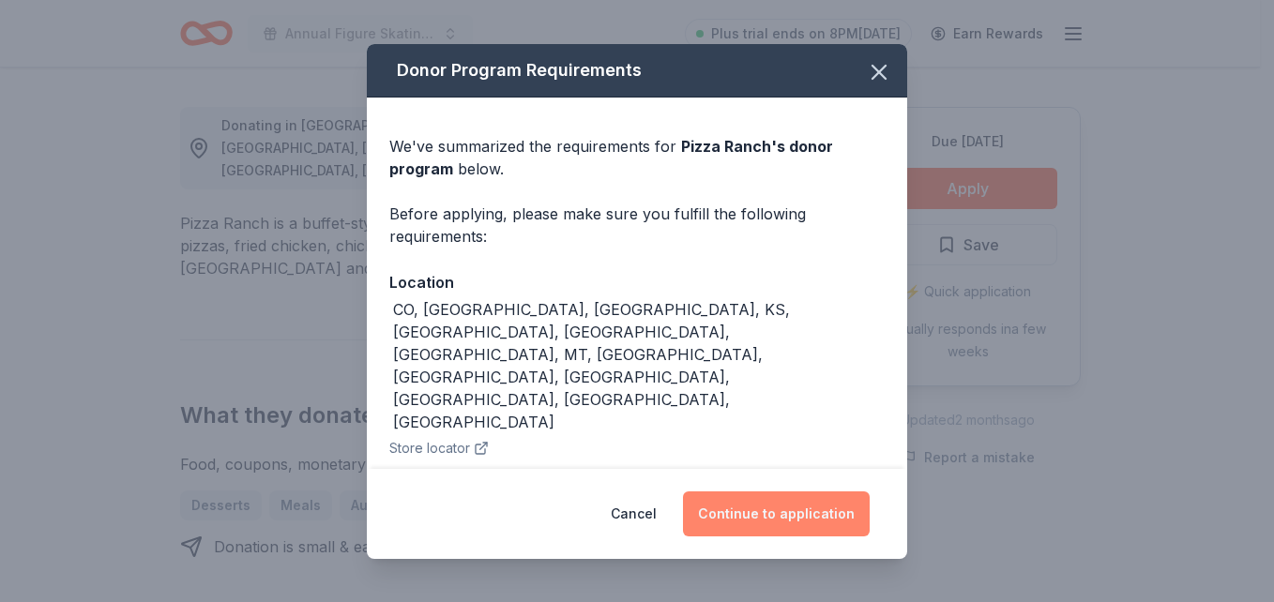
click at [761, 494] on button "Continue to application" at bounding box center [776, 514] width 187 height 45
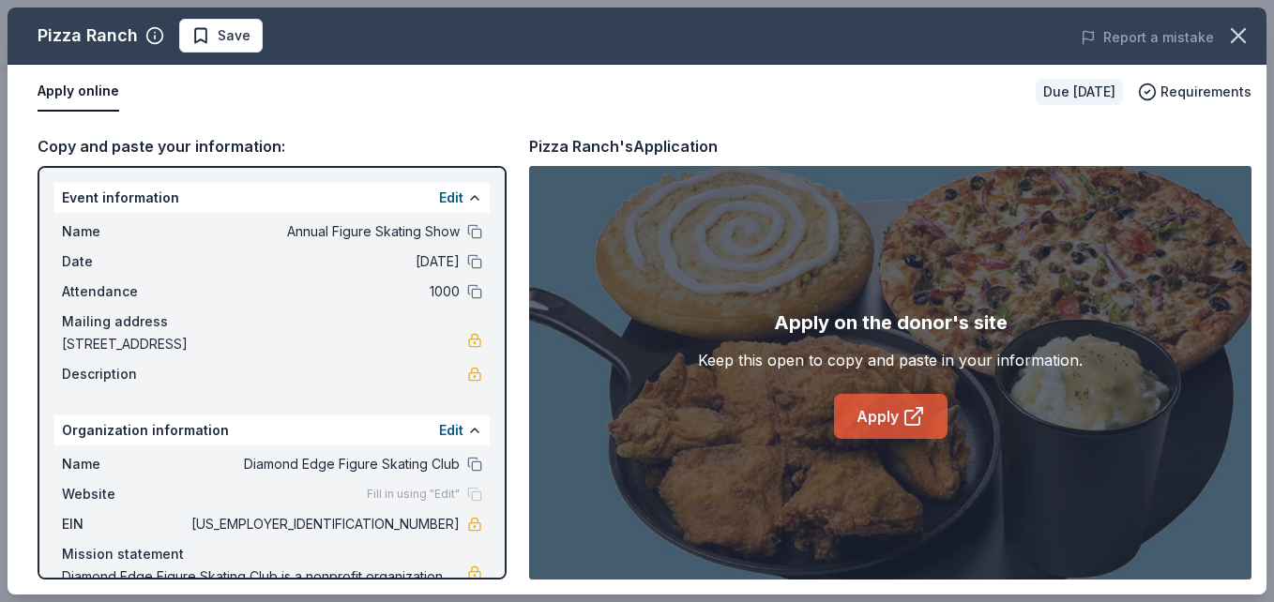
click at [889, 415] on link "Apply" at bounding box center [891, 416] width 114 height 45
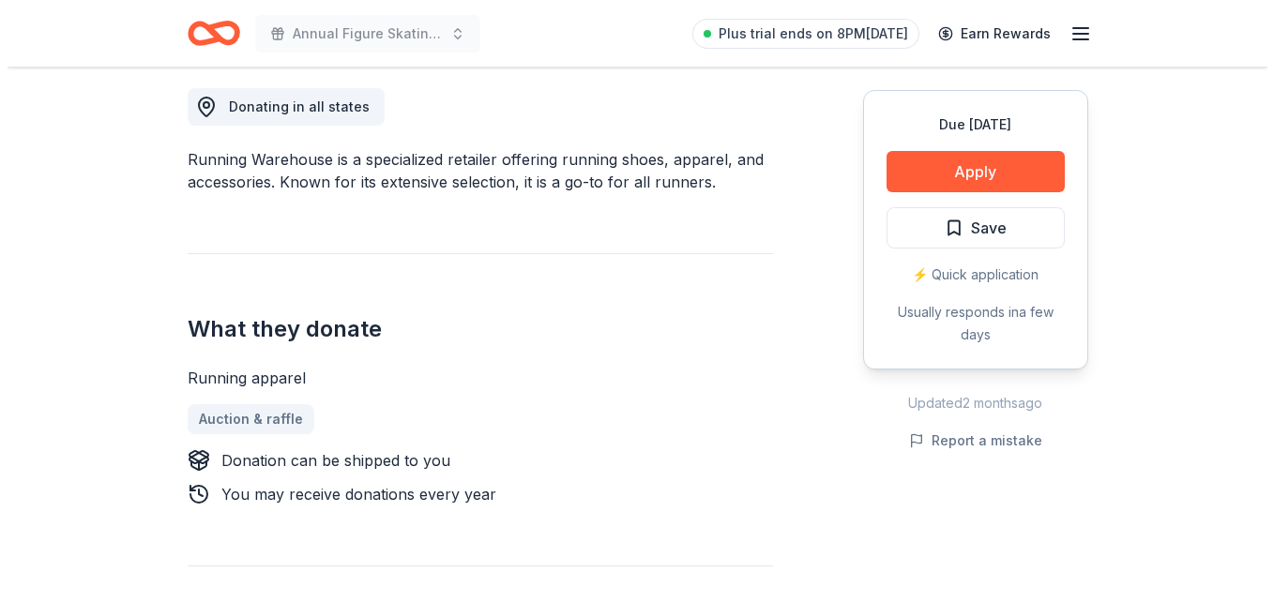
scroll to position [525, 0]
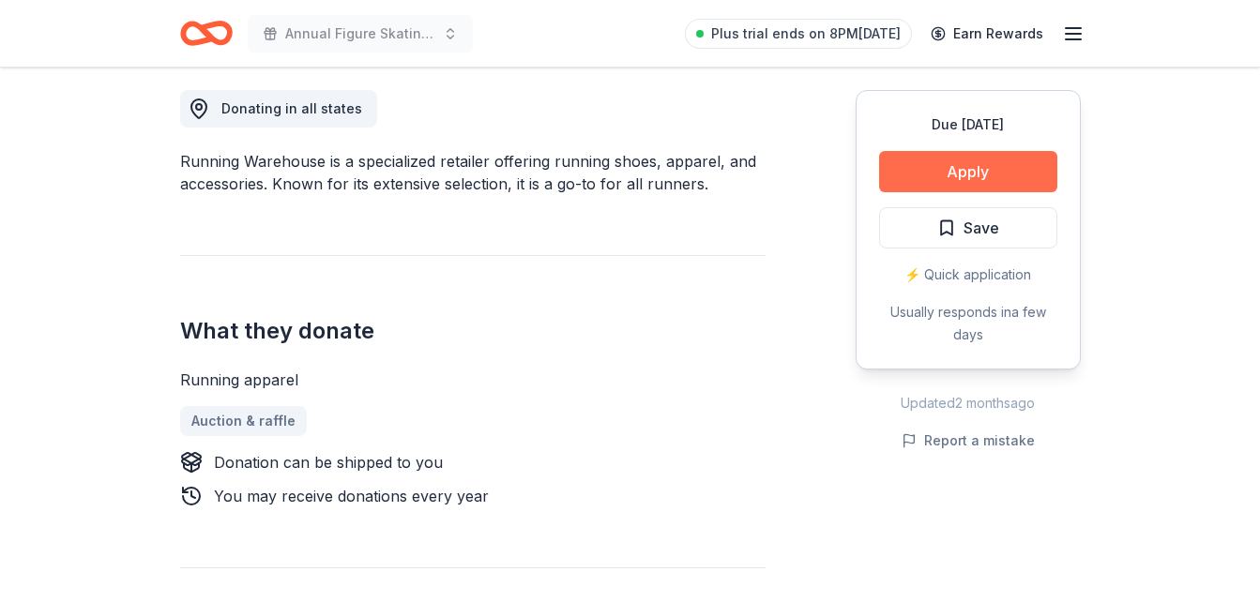
click at [1038, 171] on button "Apply" at bounding box center [968, 171] width 178 height 41
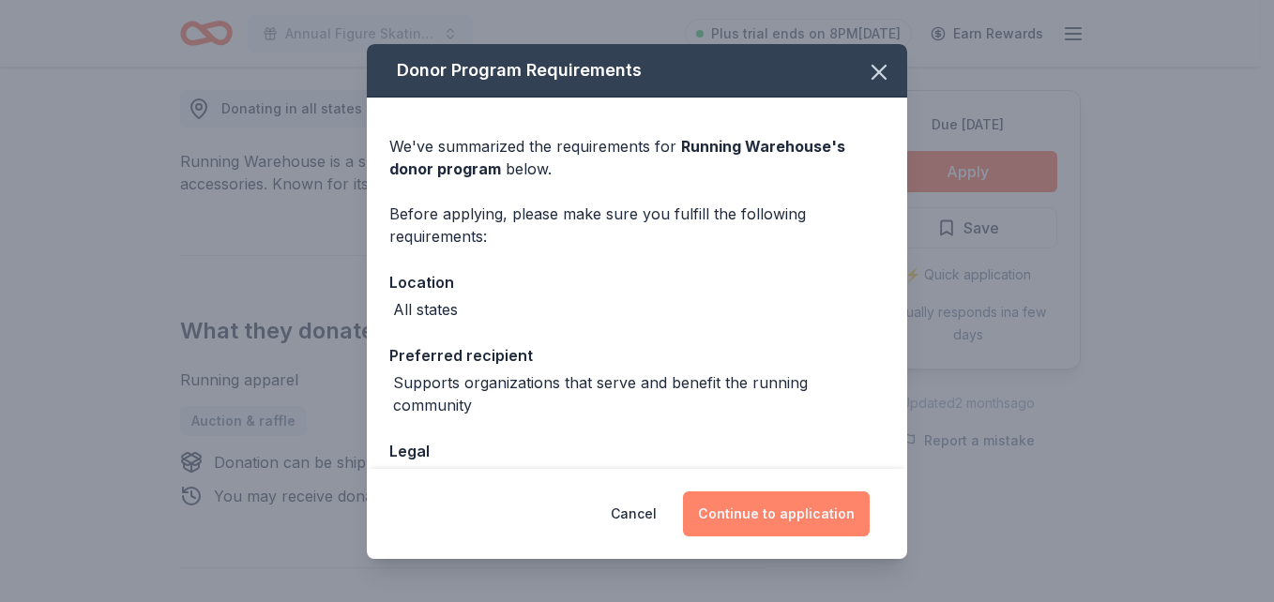
click at [796, 506] on button "Continue to application" at bounding box center [776, 514] width 187 height 45
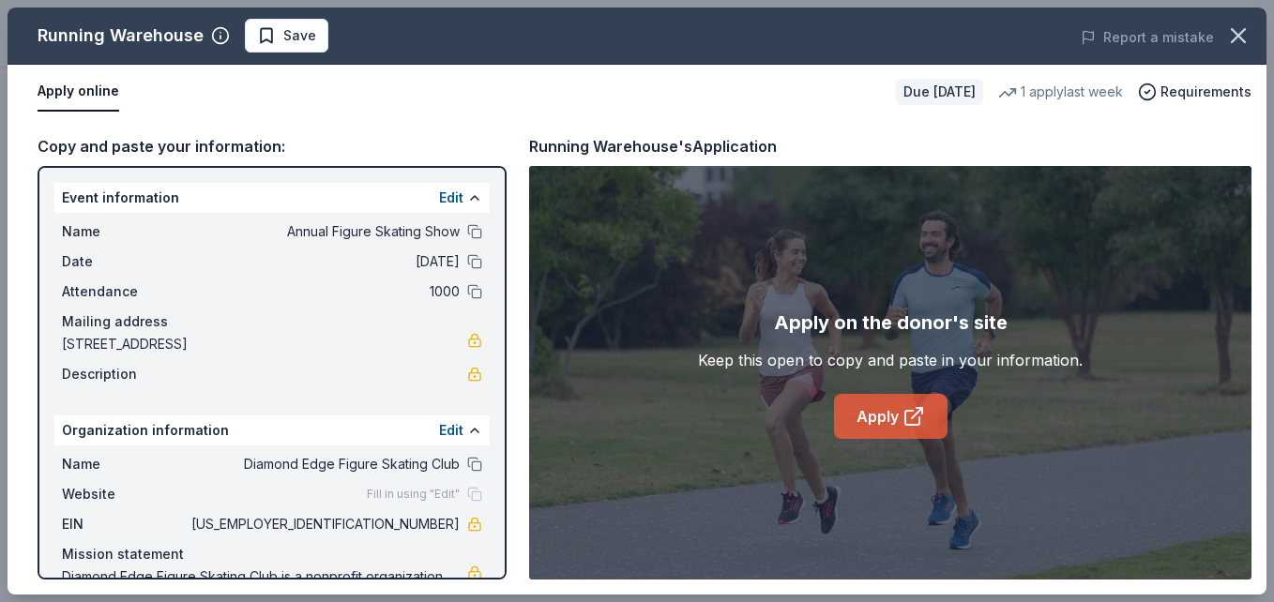
click at [879, 418] on link "Apply" at bounding box center [891, 416] width 114 height 45
